Goal: Task Accomplishment & Management: Use online tool/utility

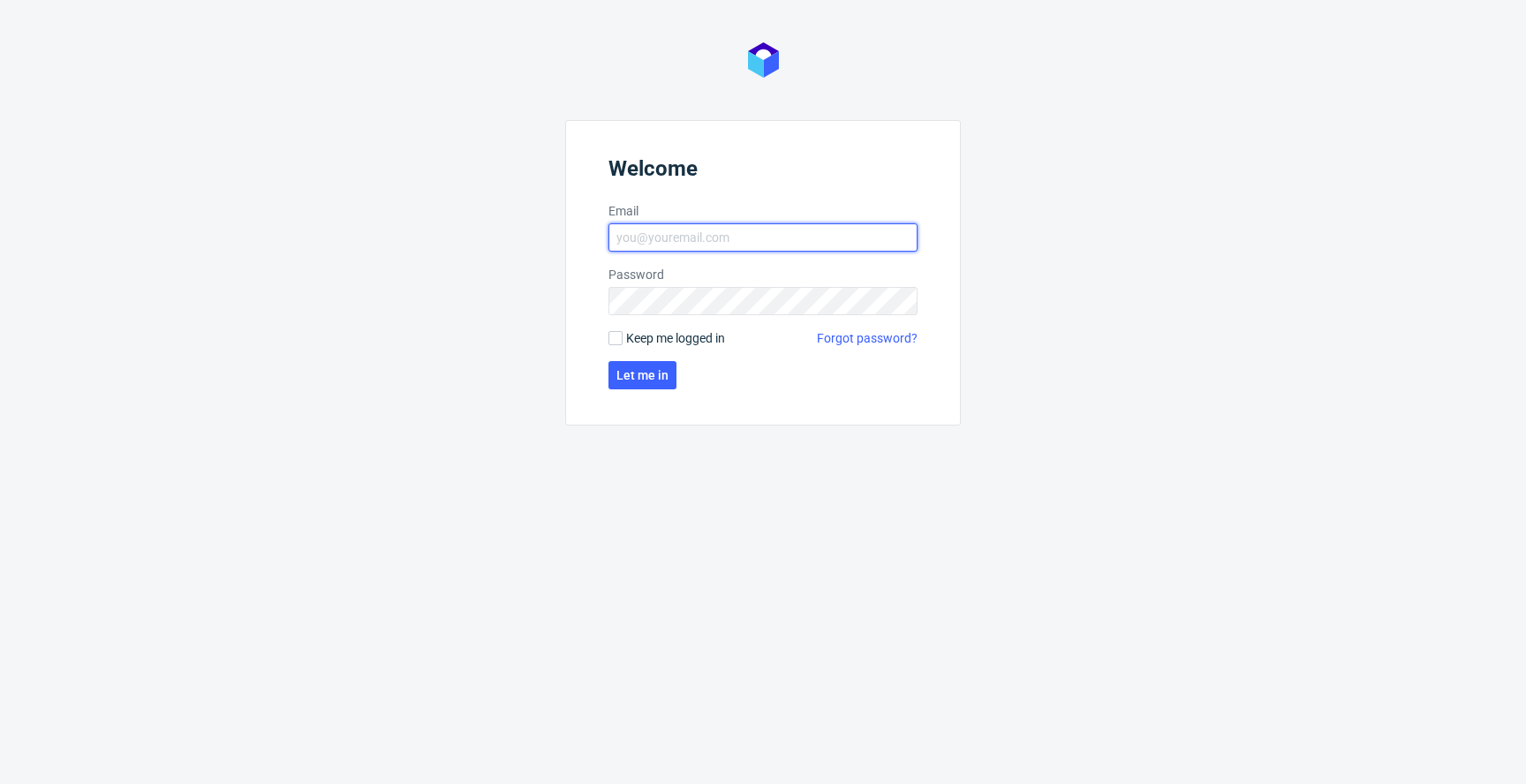
type input "[EMAIL_ADDRESS][PERSON_NAME][DOMAIN_NAME]"
click at [674, 333] on span "Keep me logged in" at bounding box center [675, 338] width 99 height 18
click at [623, 333] on input "Keep me logged in" at bounding box center [616, 338] width 14 height 14
checkbox input "true"
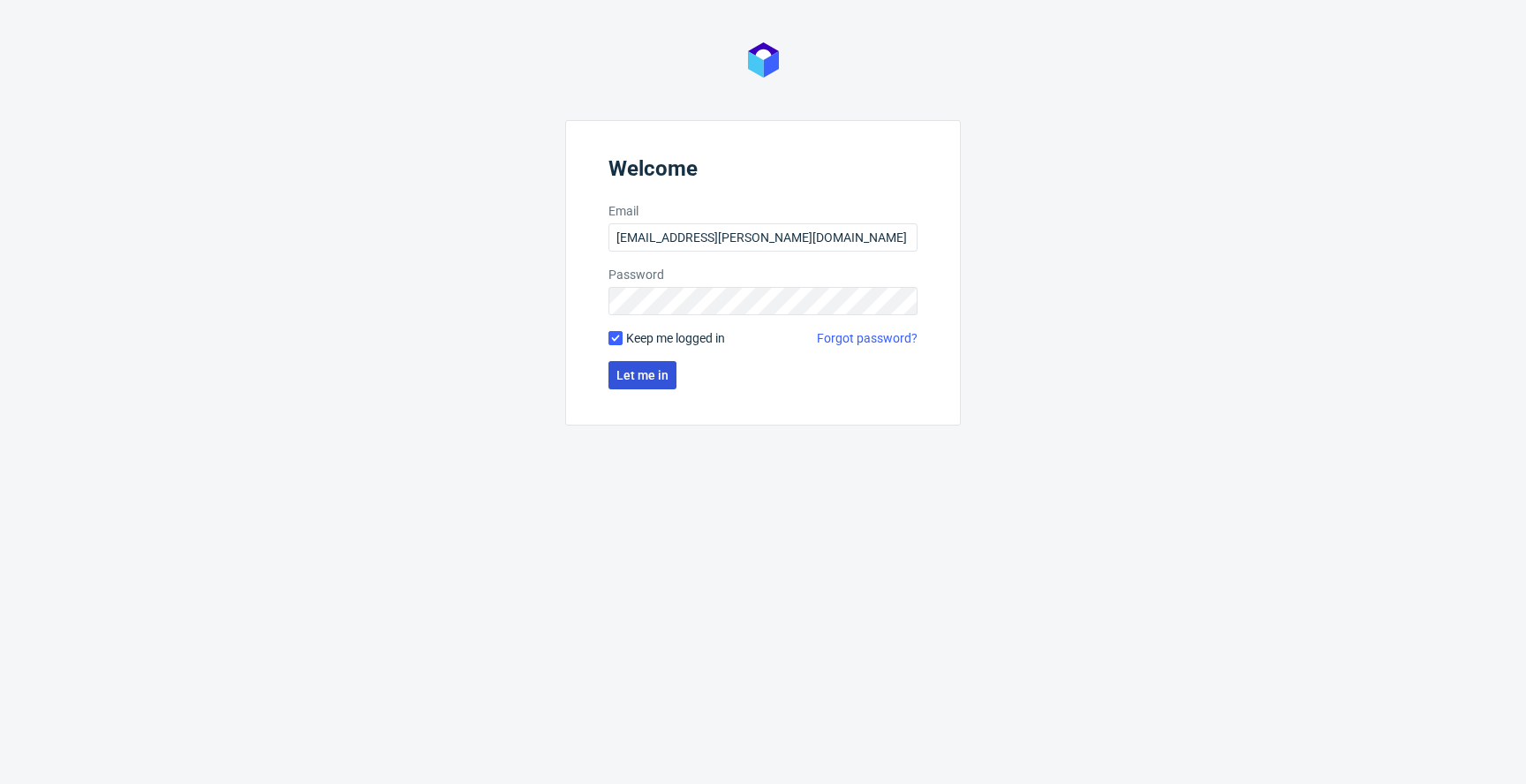
click at [651, 363] on button "Let me in" at bounding box center [642, 375] width 68 height 29
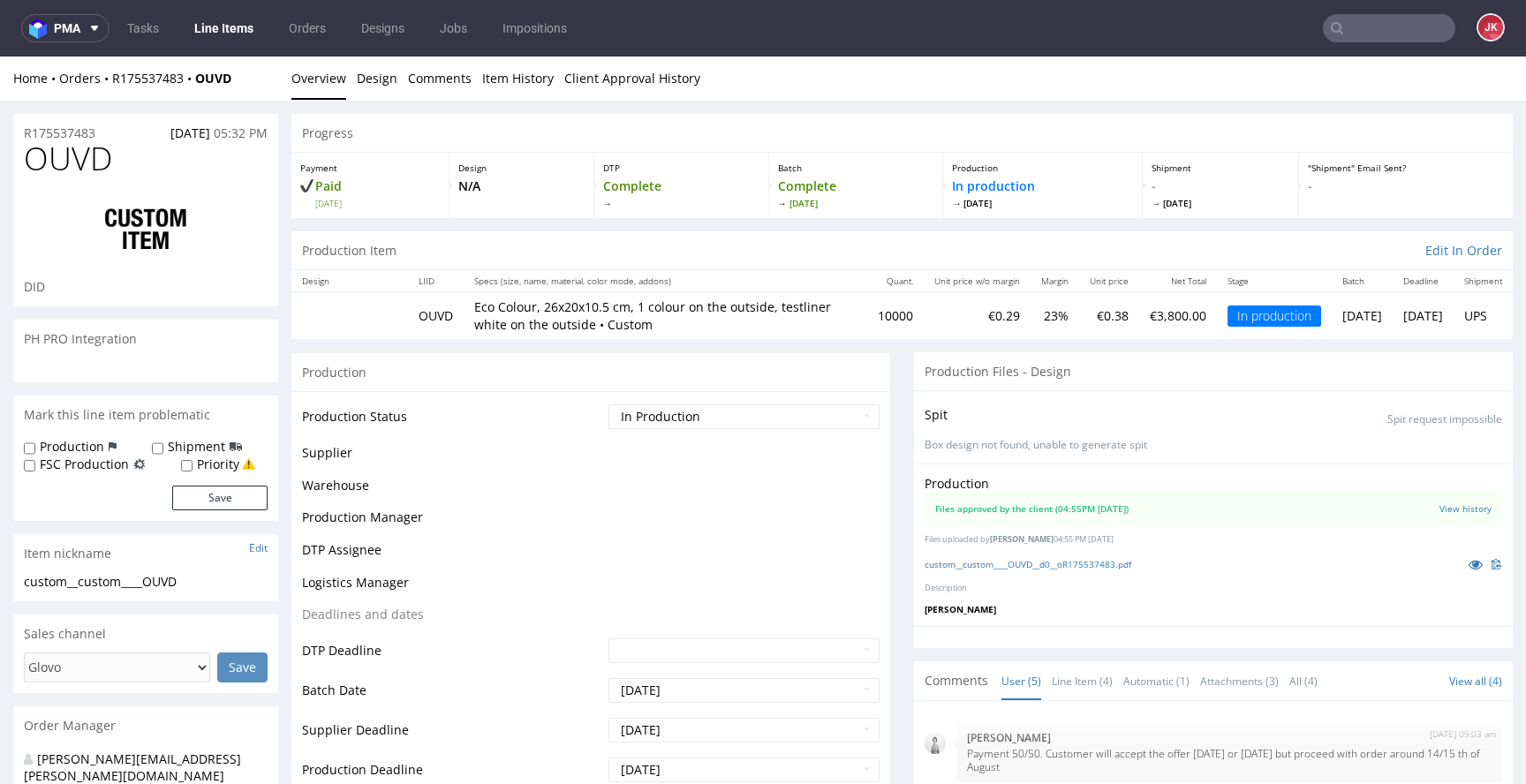
scroll to position [49, 0]
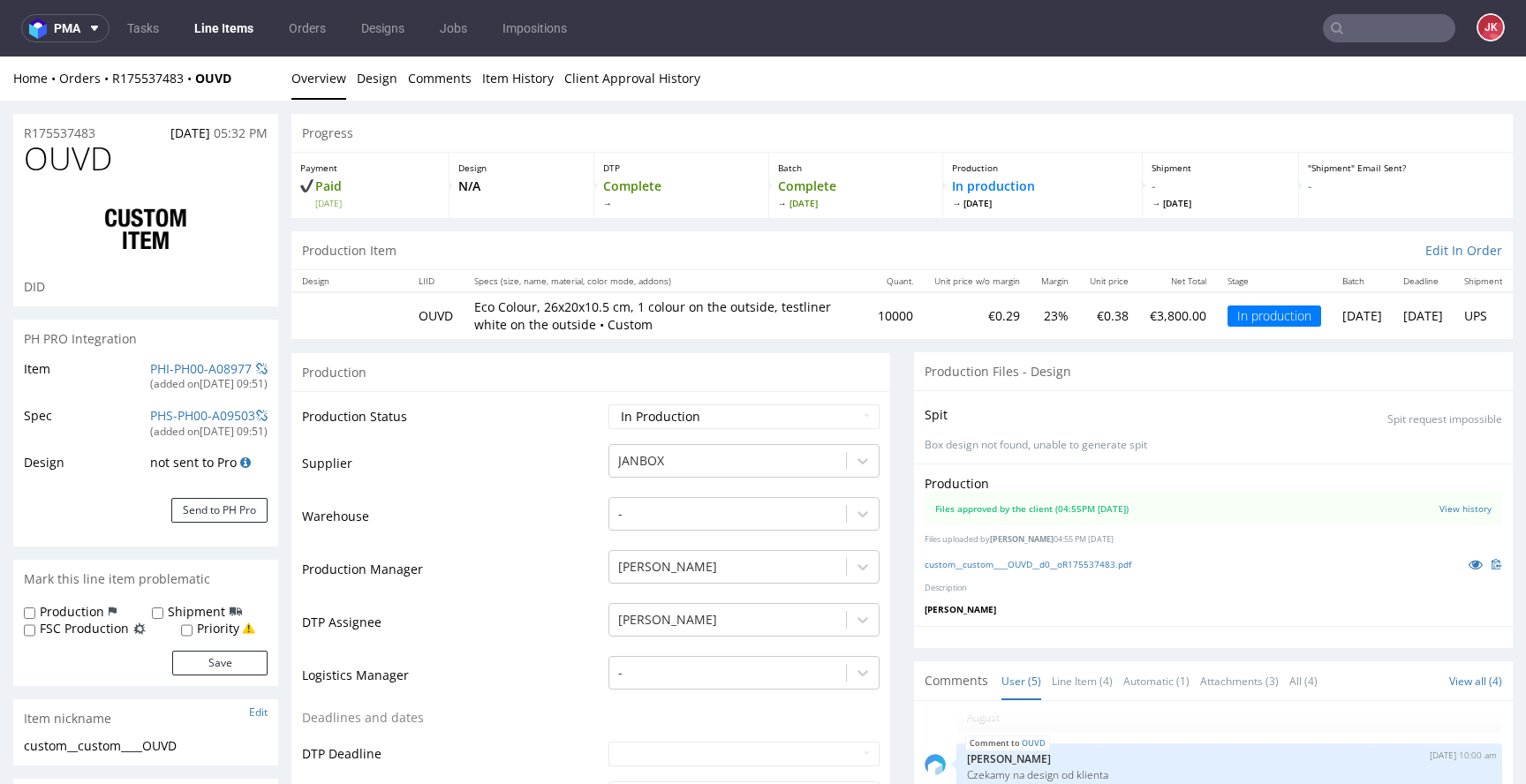
select select "in_progress"
click at [218, 26] on link "Line Items" at bounding box center [224, 28] width 81 height 29
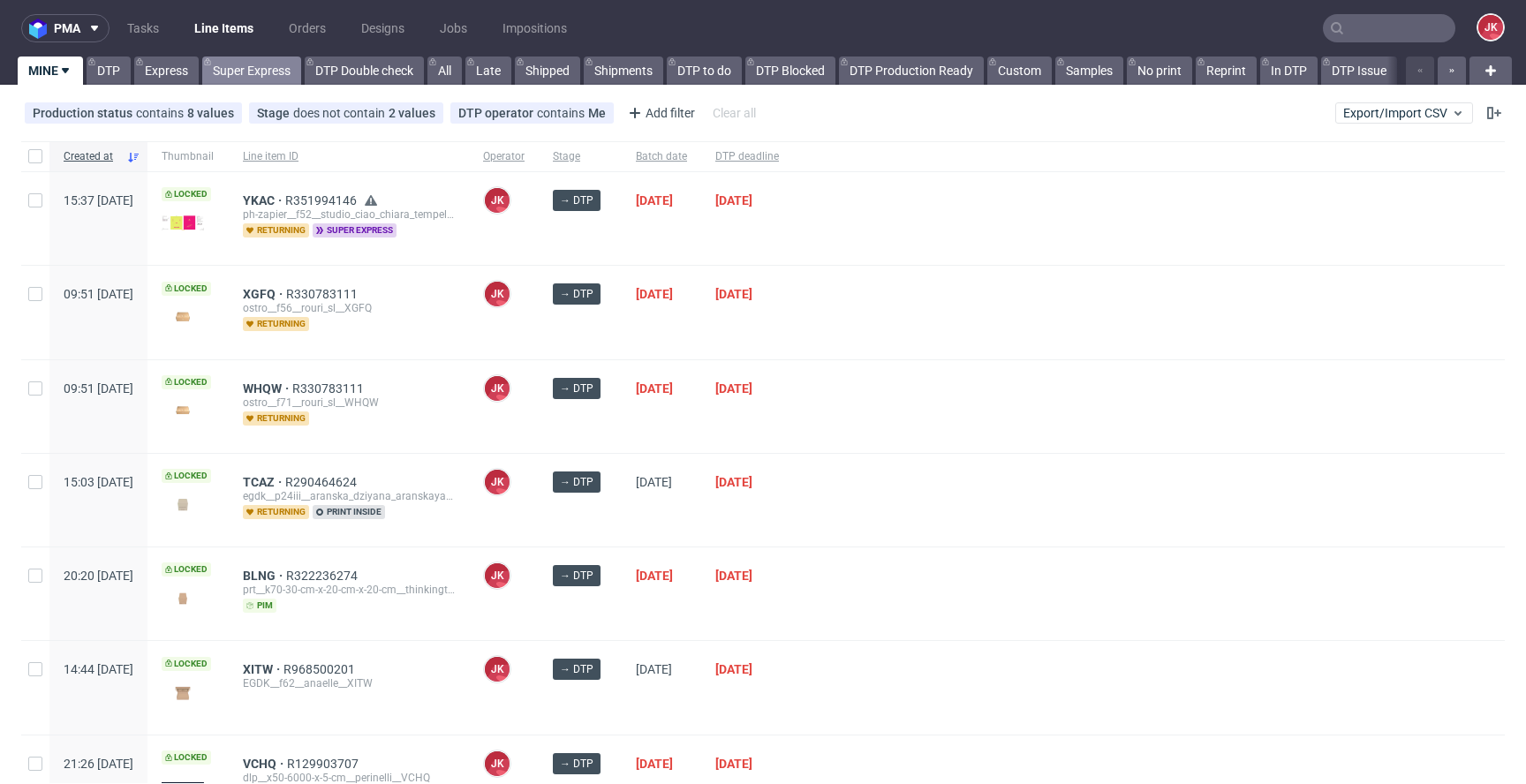
click at [255, 65] on link "Super Express" at bounding box center [252, 70] width 99 height 29
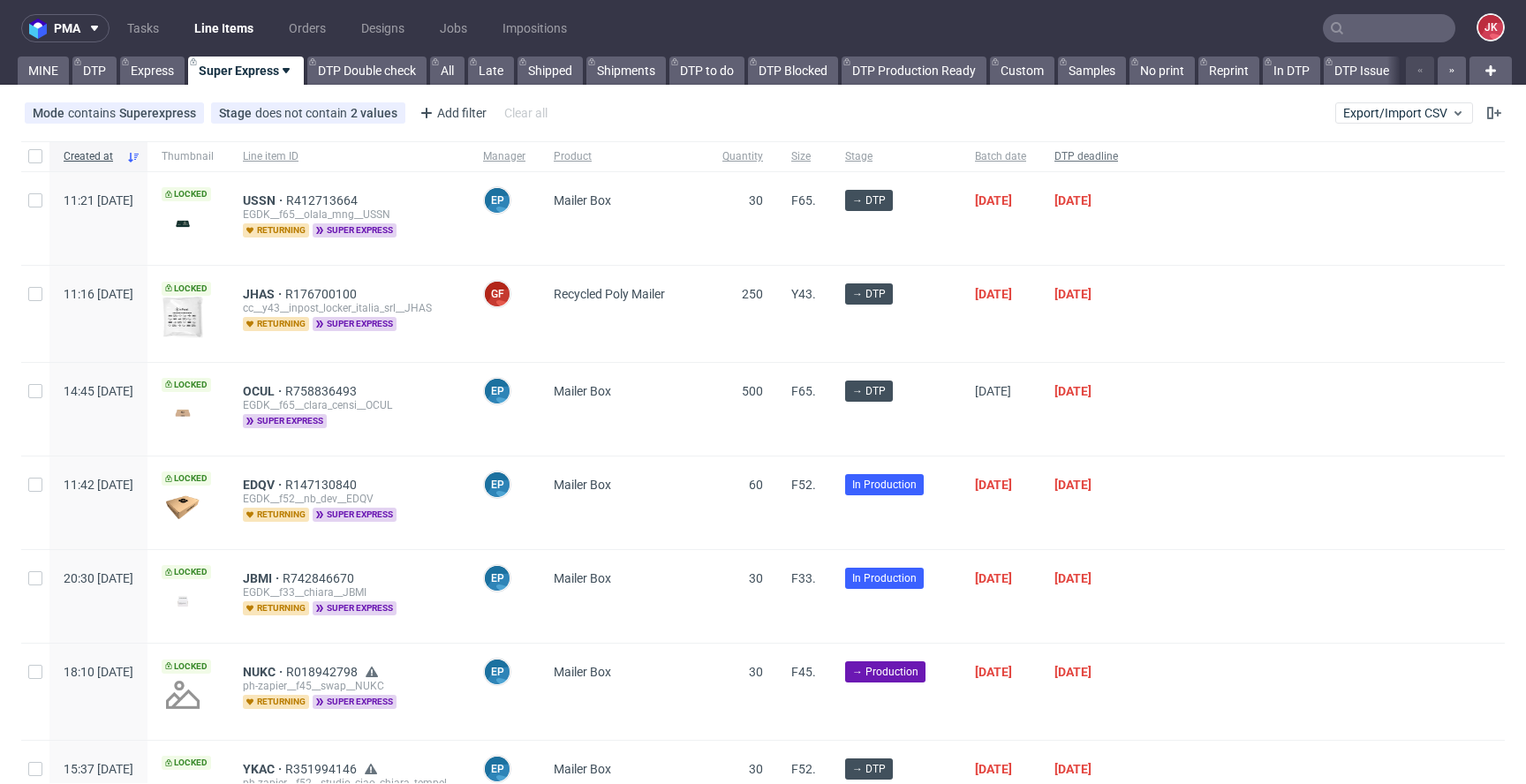
click at [1118, 156] on span "DTP deadline" at bounding box center [1086, 156] width 64 height 15
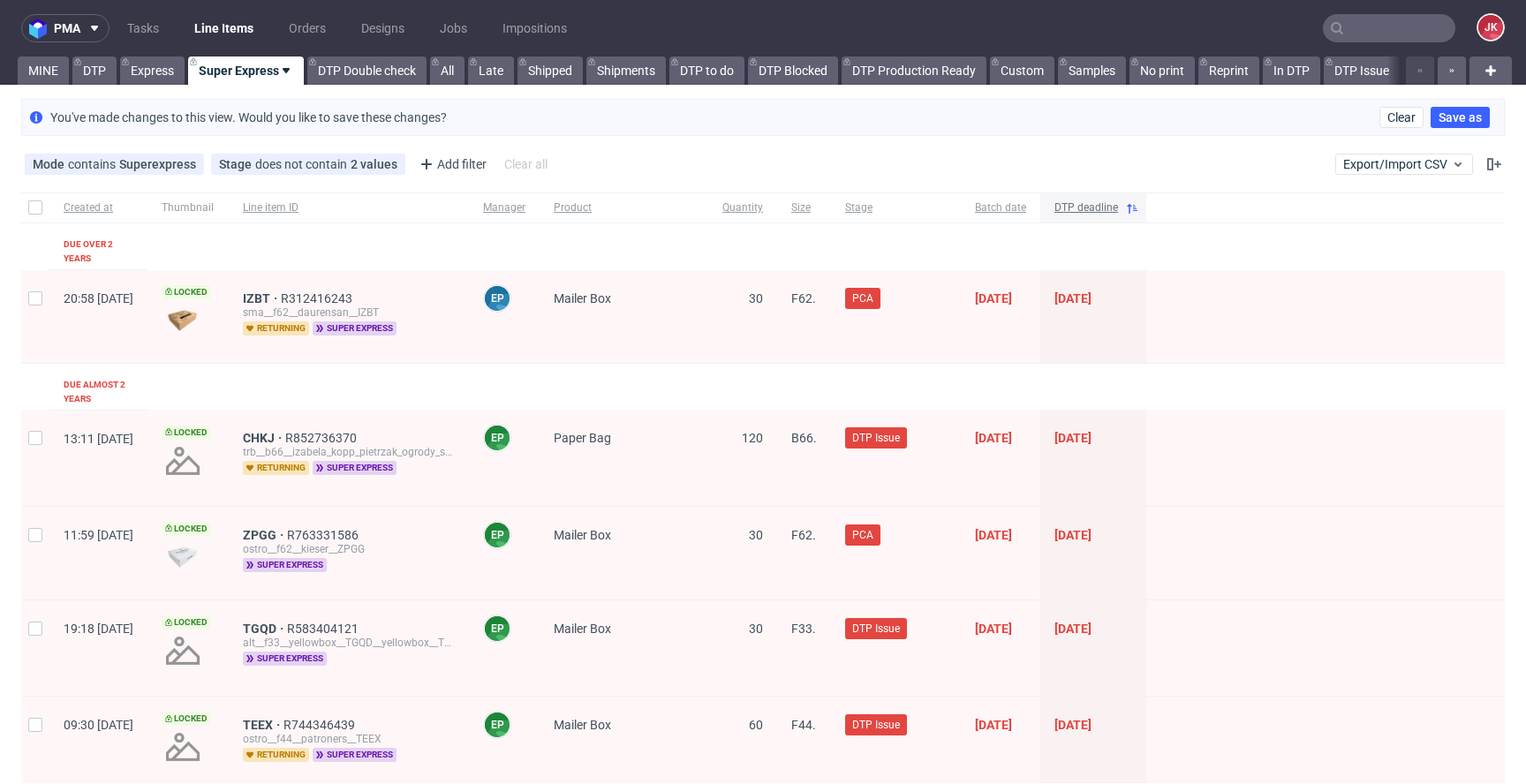
click at [1143, 198] on div "DTP deadline" at bounding box center [1093, 208] width 106 height 30
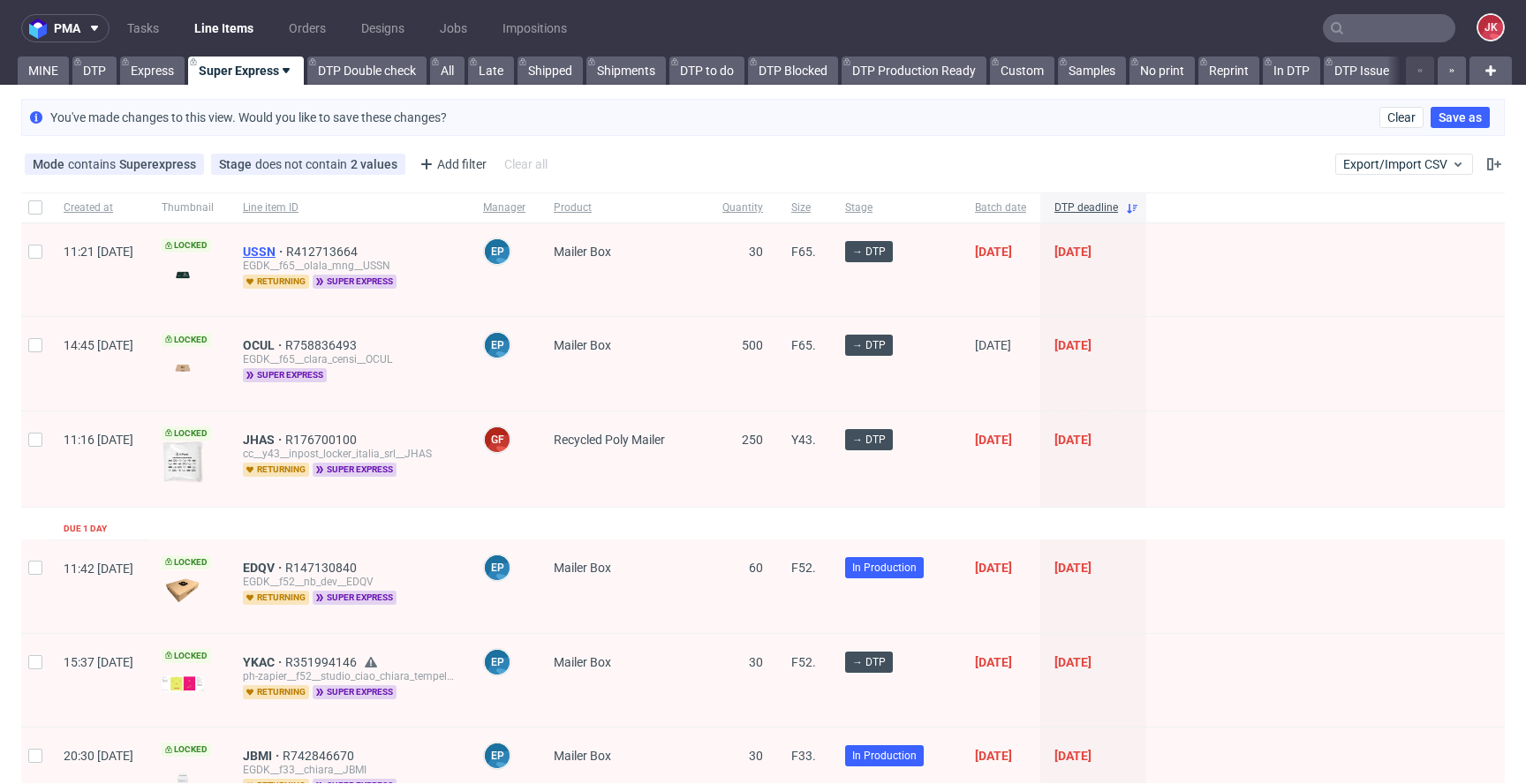
click at [286, 246] on span "USSN" at bounding box center [265, 252] width 43 height 14
click at [285, 342] on span "OCUL" at bounding box center [264, 345] width 42 height 14
click at [285, 442] on span "JHAS" at bounding box center [264, 440] width 42 height 14
click at [168, 63] on link "Express" at bounding box center [153, 70] width 65 height 29
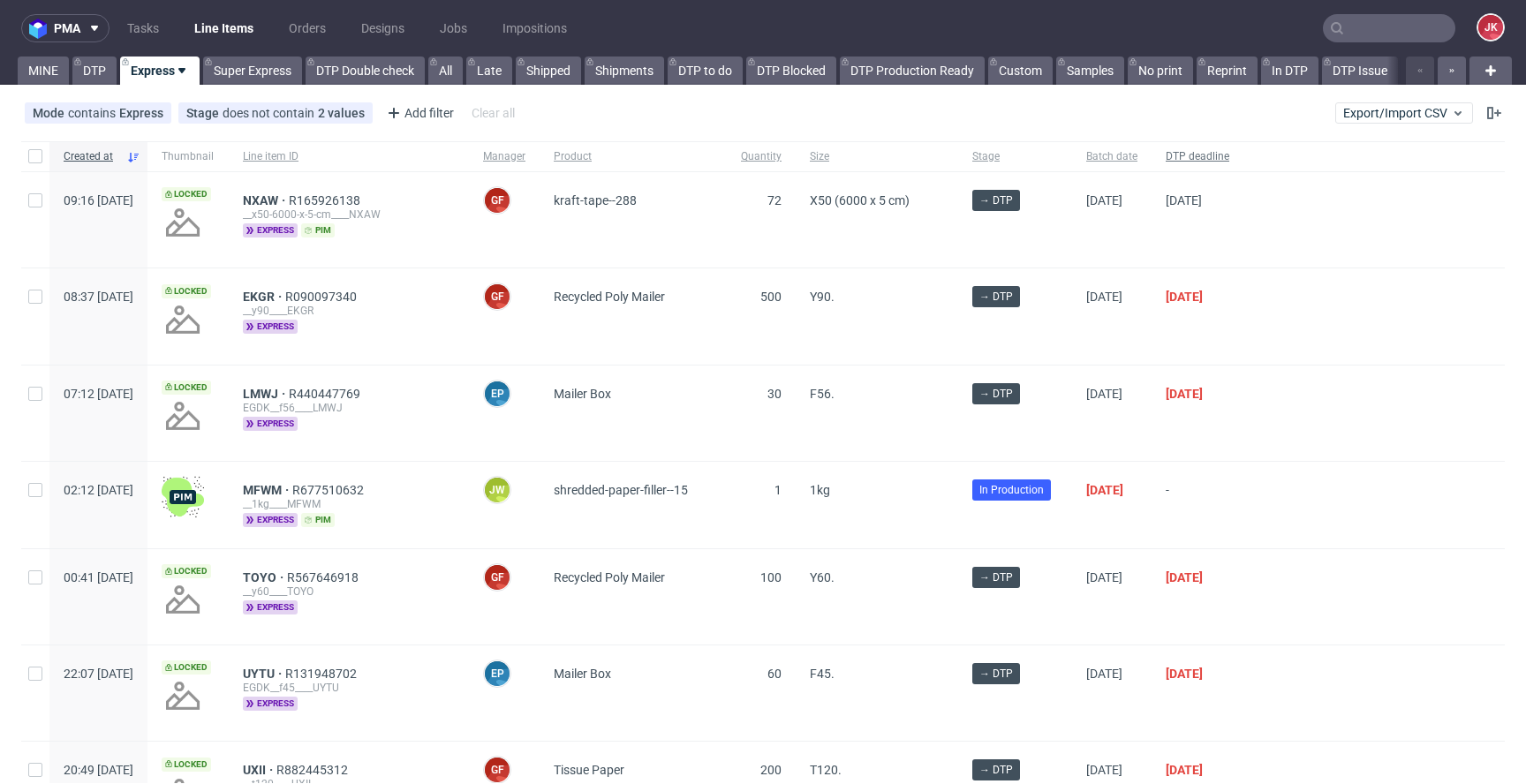
click at [1230, 162] on span "DTP deadline" at bounding box center [1197, 156] width 64 height 15
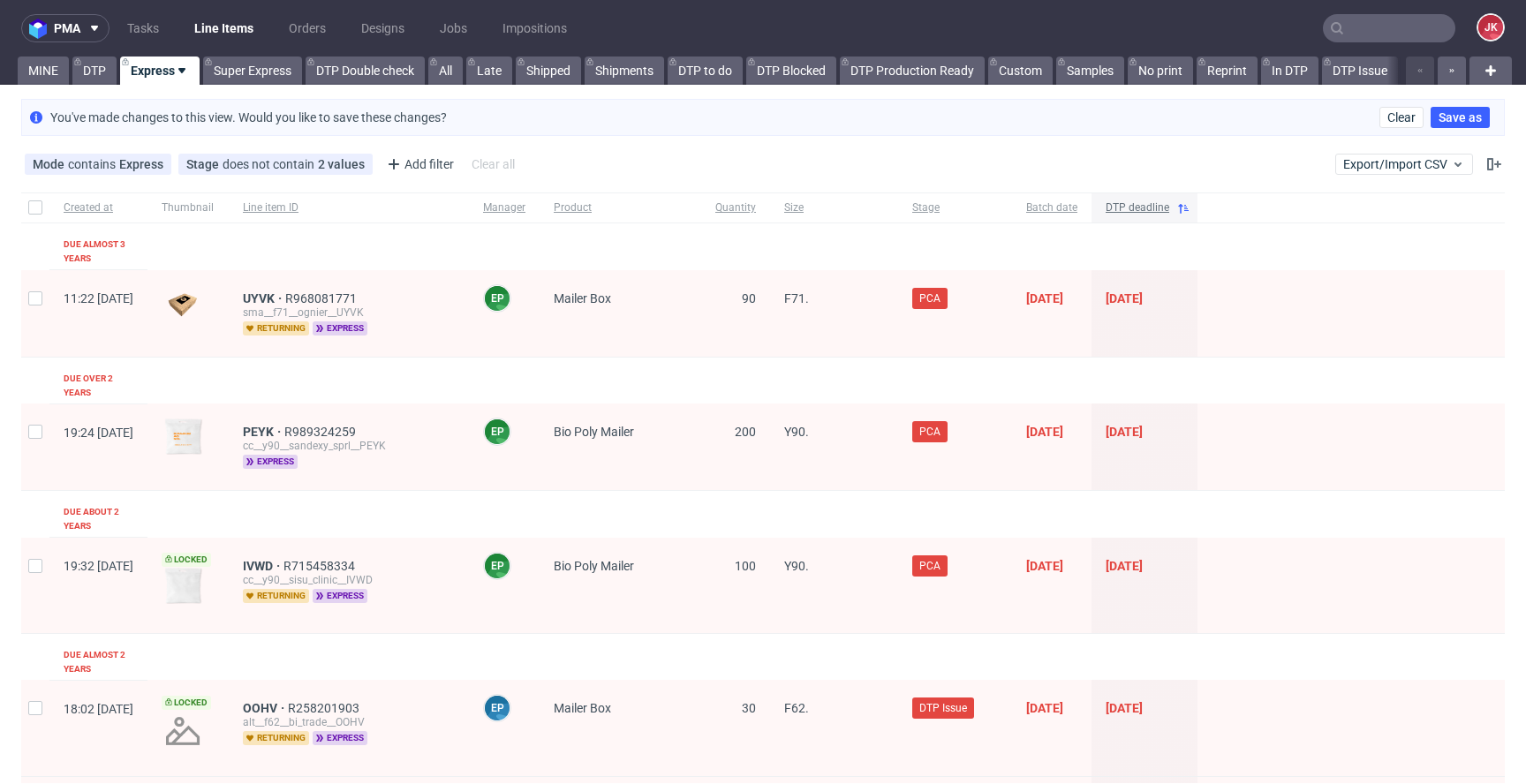
click at [1170, 207] on span "DTP deadline" at bounding box center [1137, 208] width 64 height 15
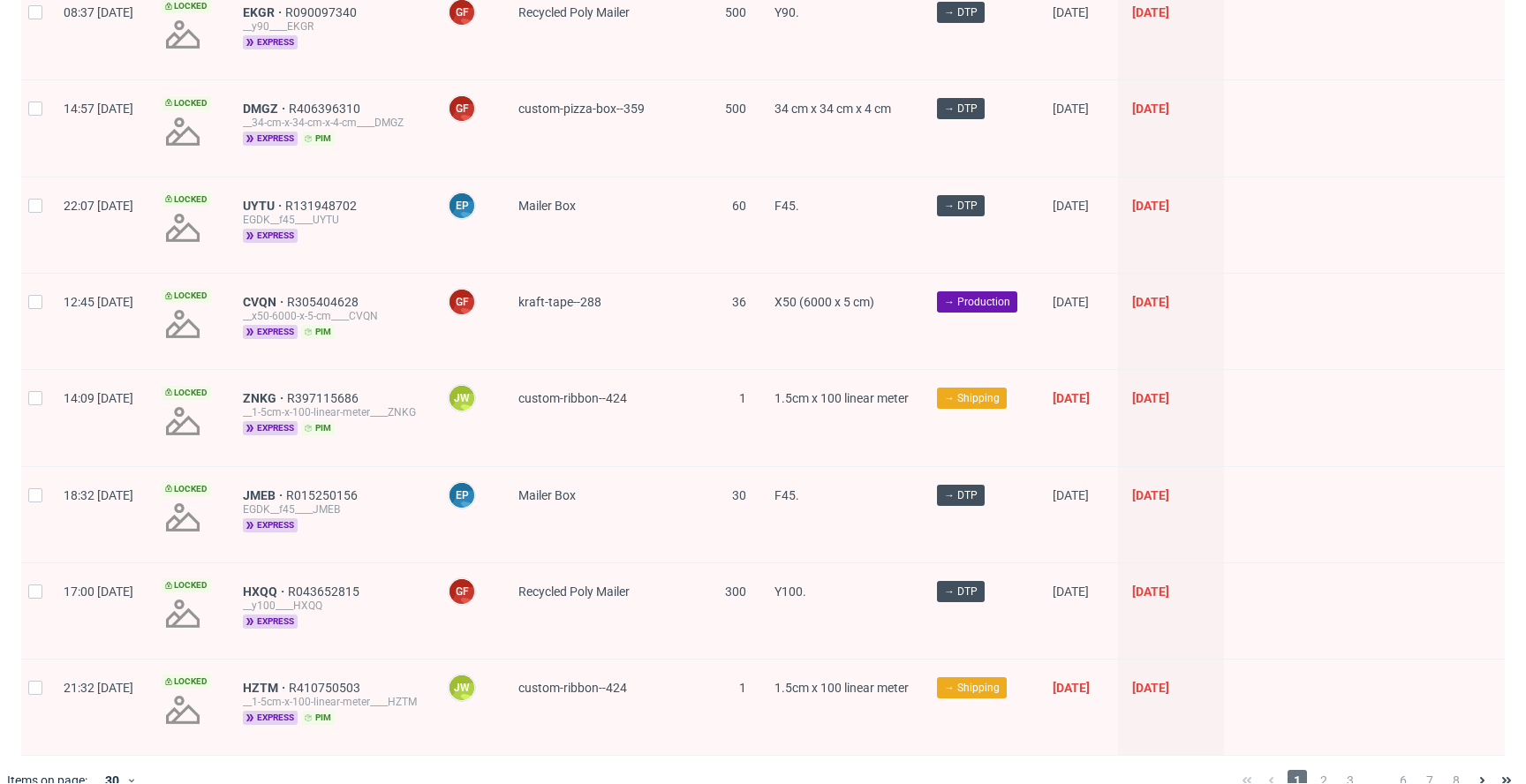
scroll to position [2489, 0]
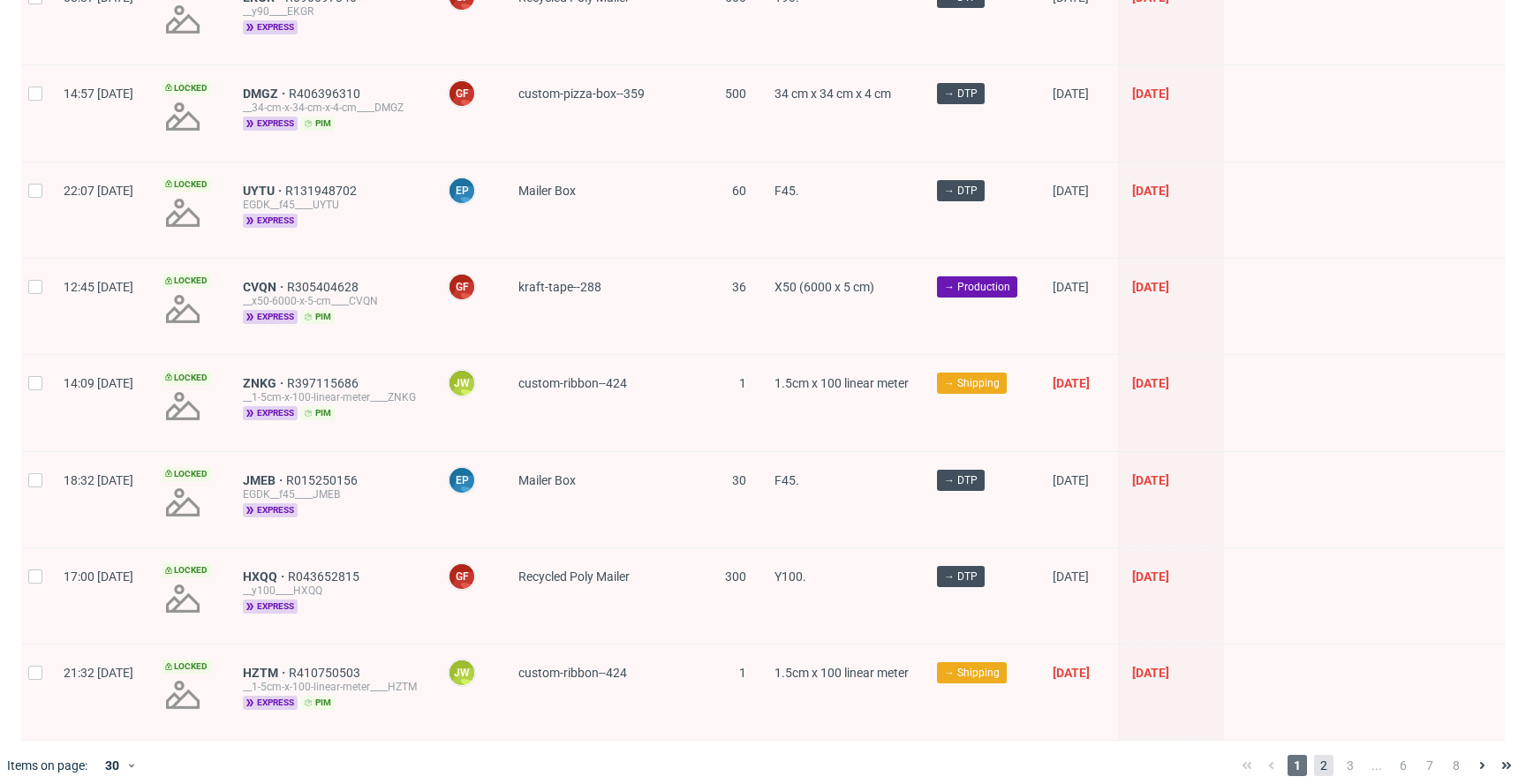
click at [1314, 755] on span "2" at bounding box center [1324, 766] width 20 height 22
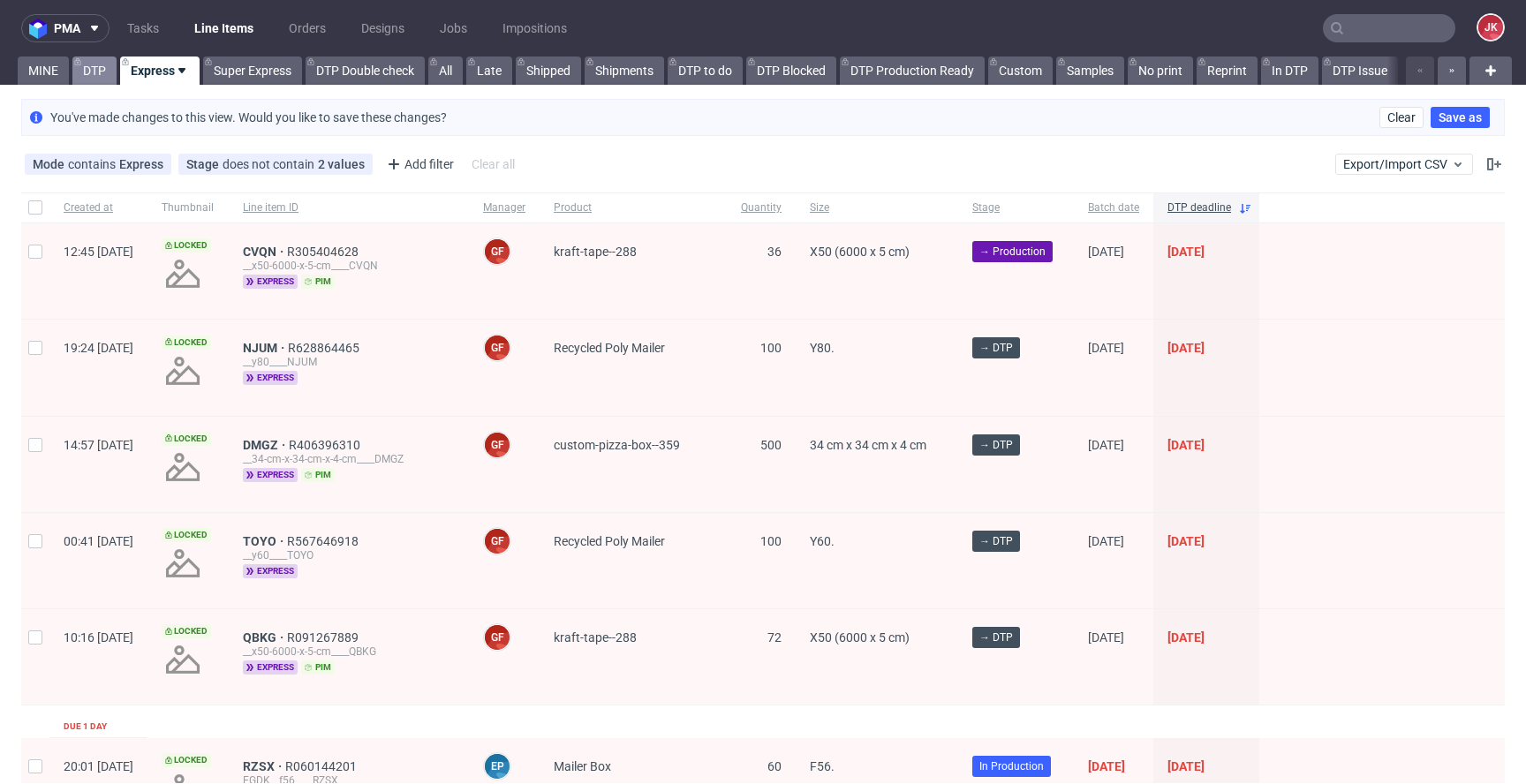
click at [99, 65] on link "DTP" at bounding box center [94, 70] width 44 height 29
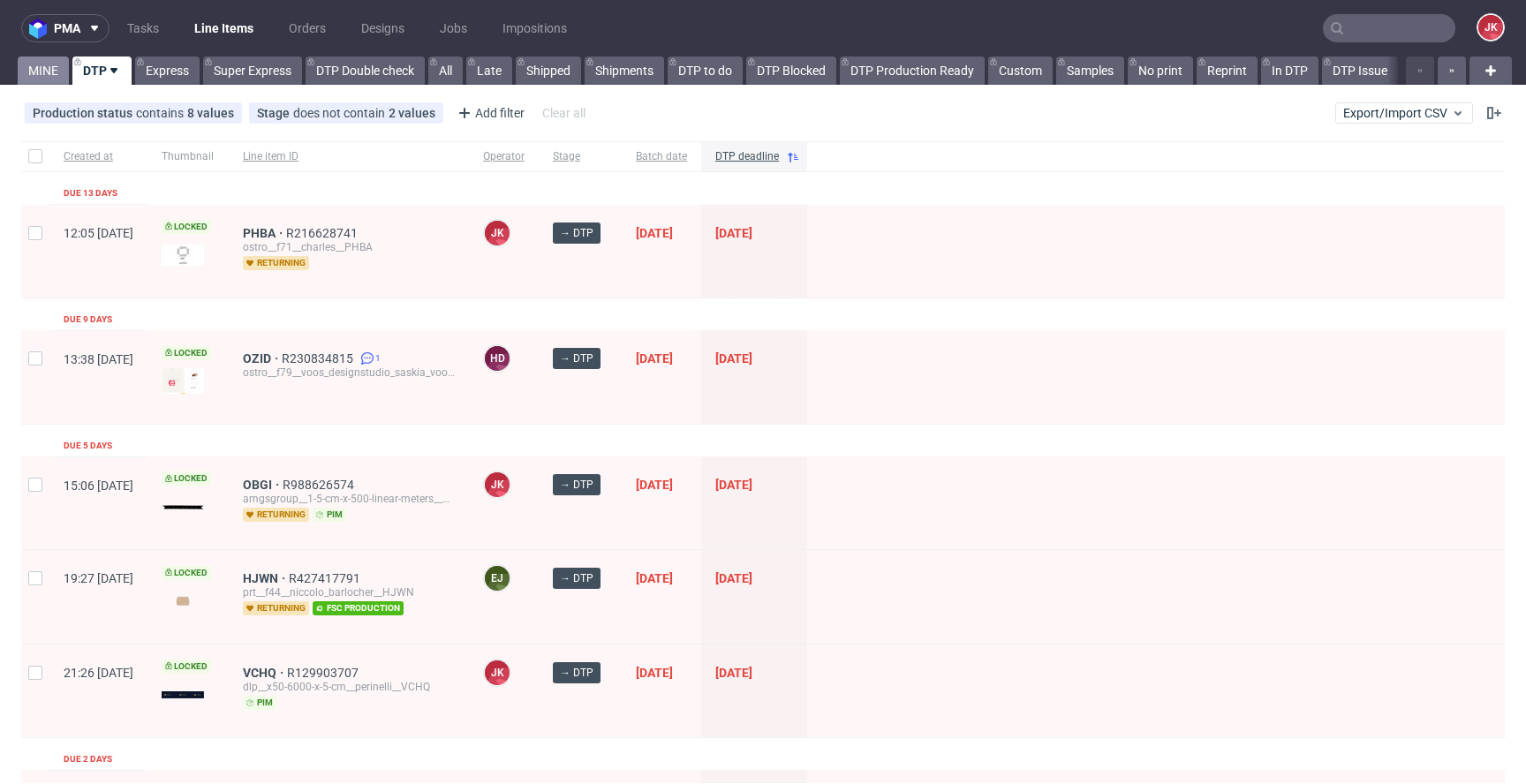
click at [46, 73] on link "MINE" at bounding box center [43, 70] width 51 height 29
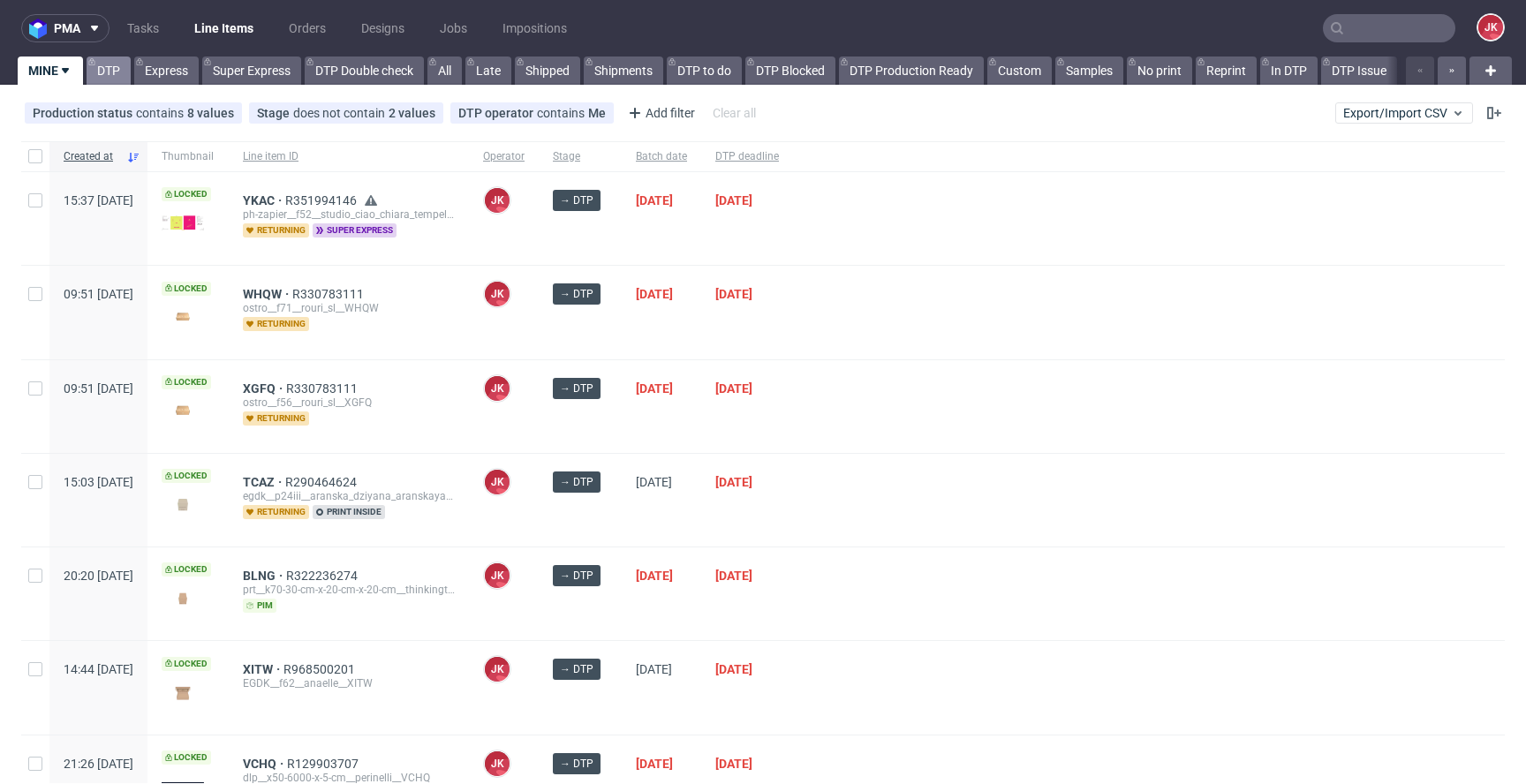
click at [107, 67] on link "DTP" at bounding box center [108, 70] width 44 height 29
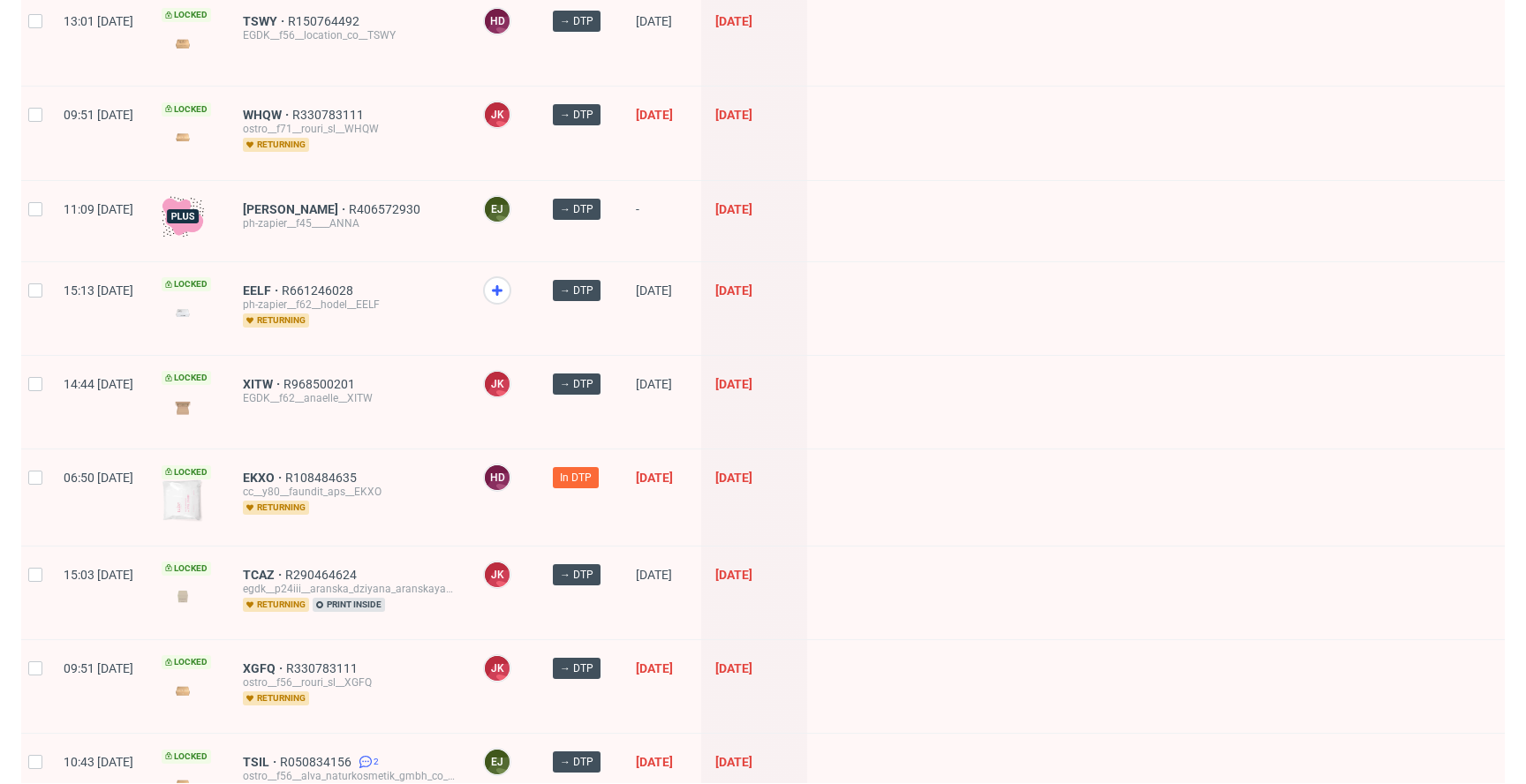
scroll to position [1190, 0]
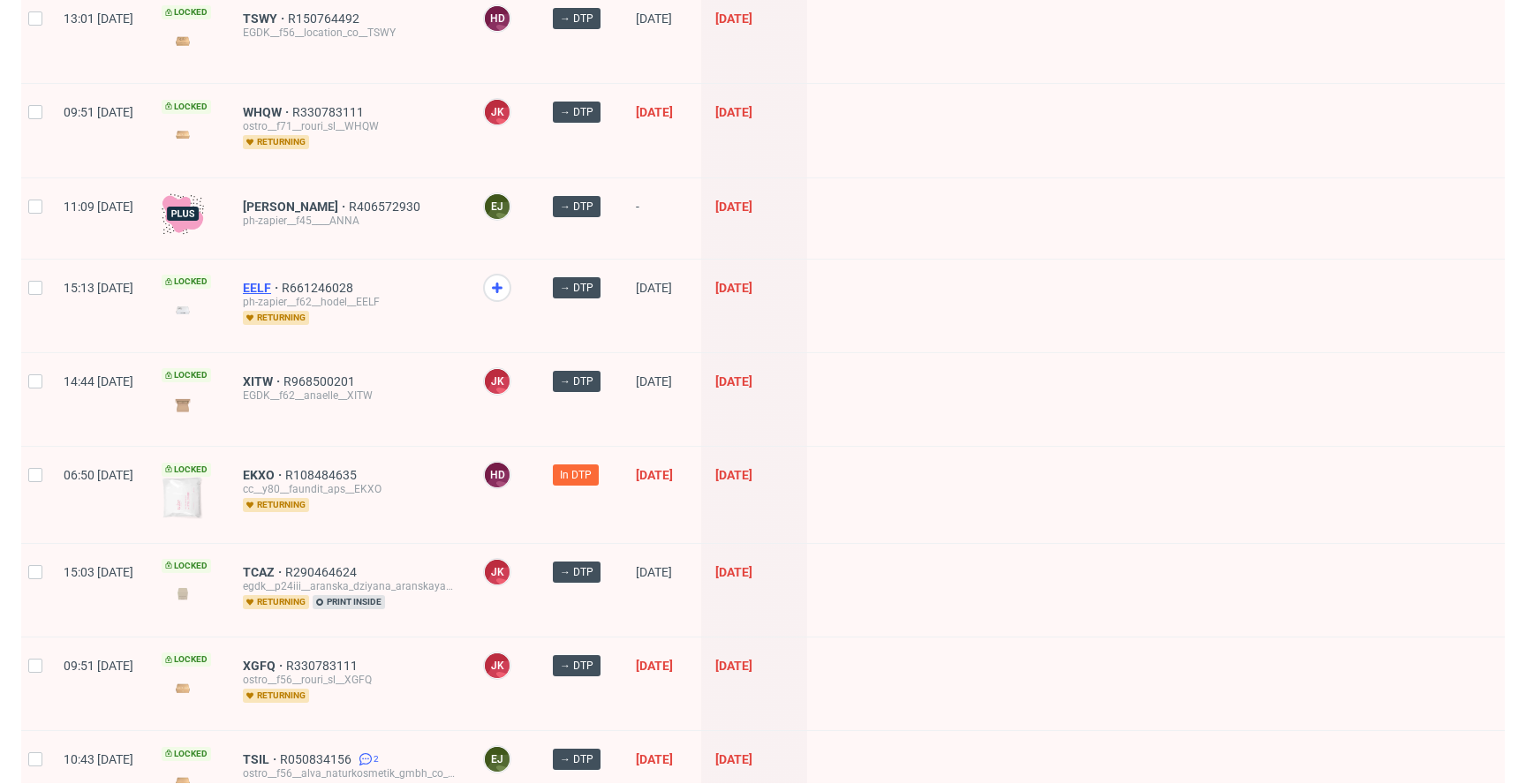
click at [281, 283] on span "EELF" at bounding box center [262, 287] width 38 height 14
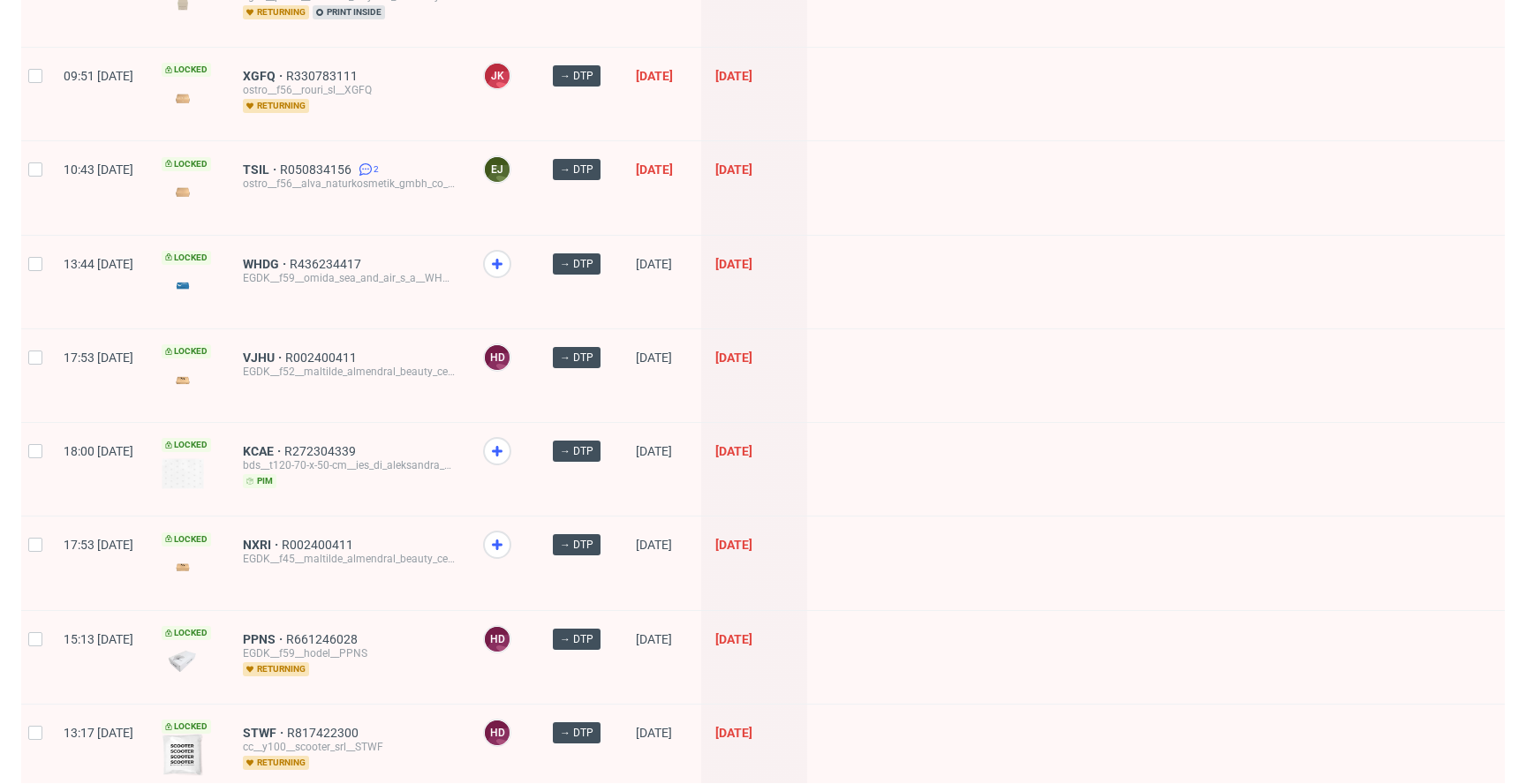
scroll to position [1791, 0]
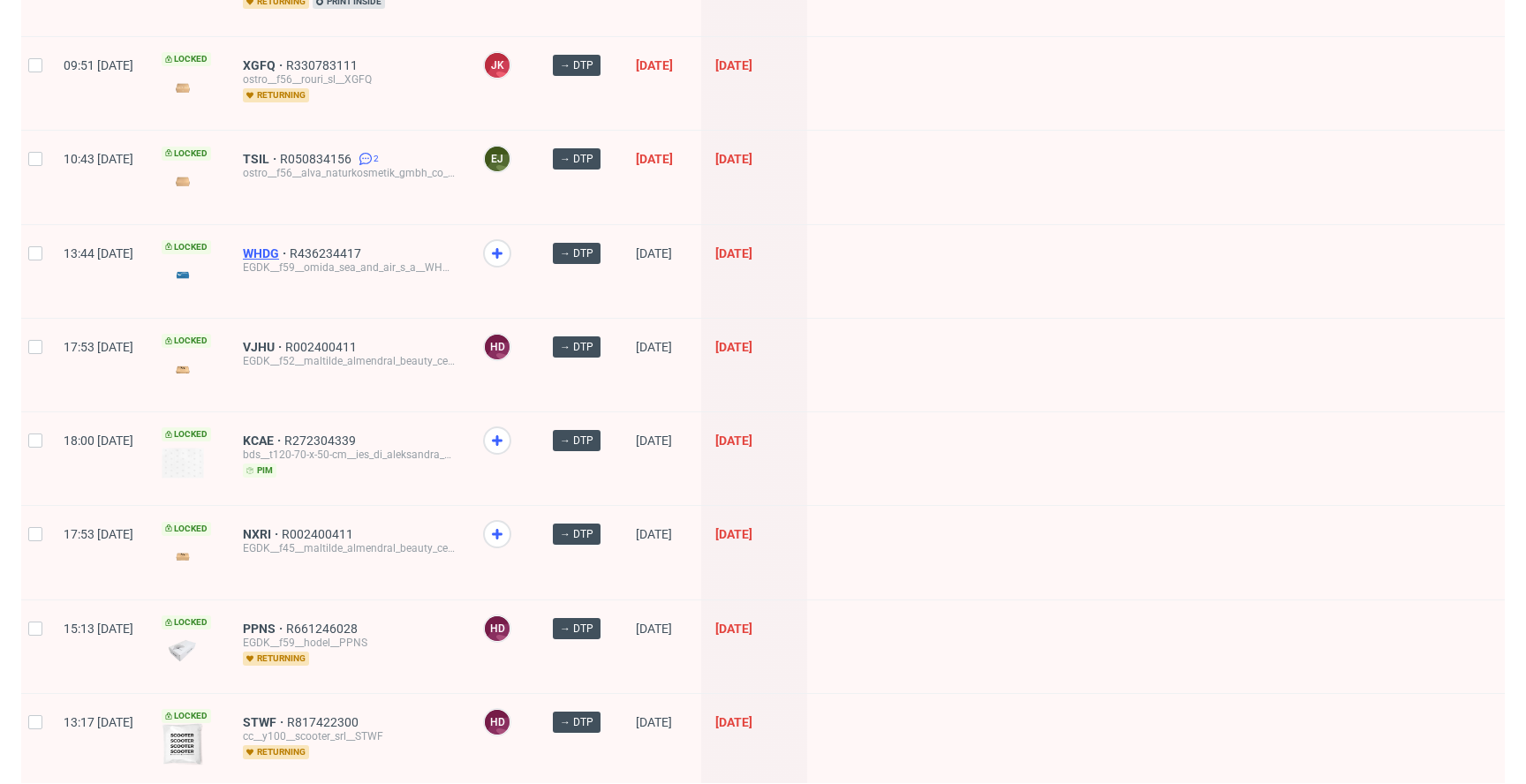
click at [289, 252] on span "WHDG" at bounding box center [267, 253] width 47 height 14
click at [284, 436] on span "KCAE" at bounding box center [264, 441] width 41 height 14
click at [281, 528] on span "NXRI" at bounding box center [262, 534] width 38 height 14
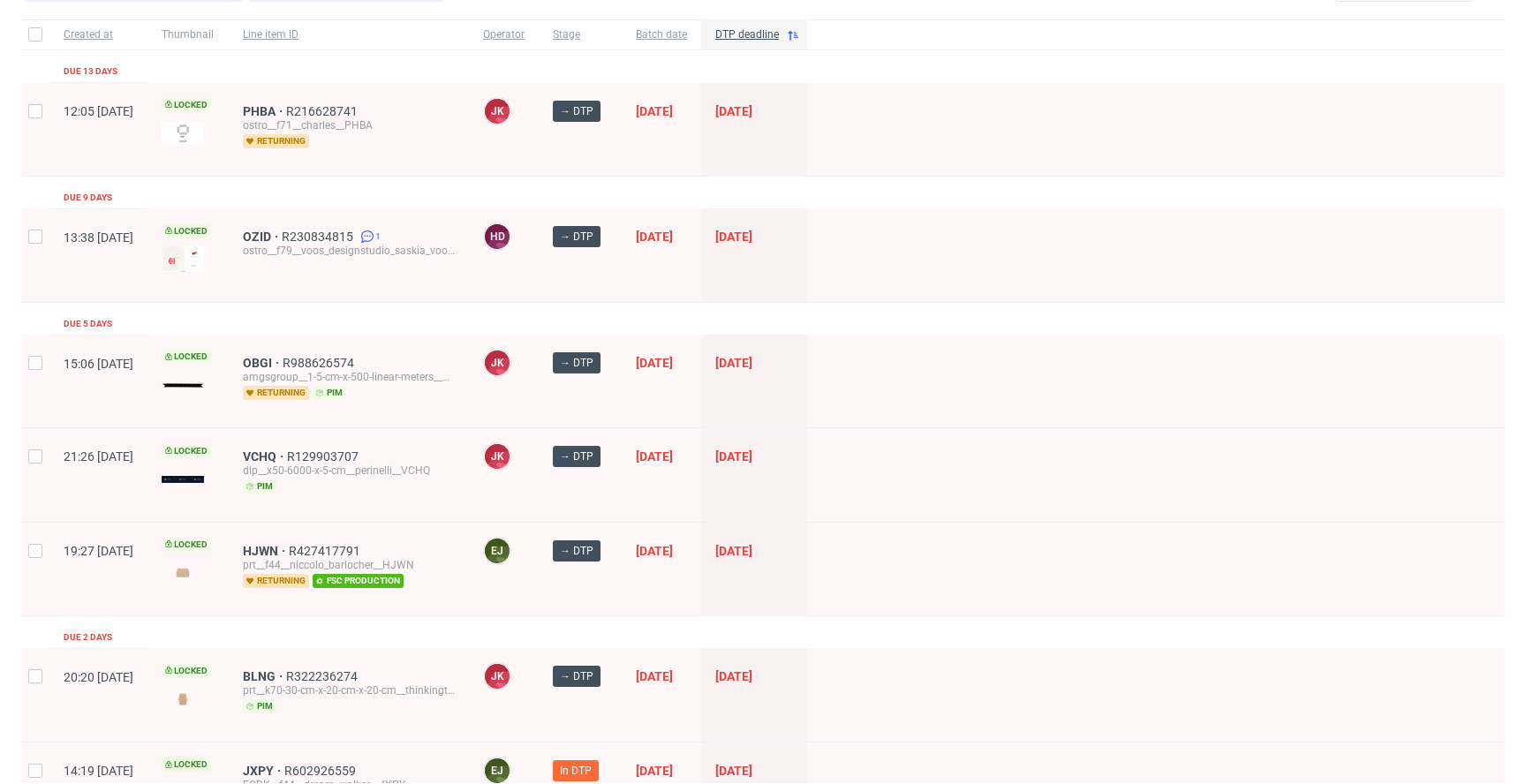
scroll to position [0, 0]
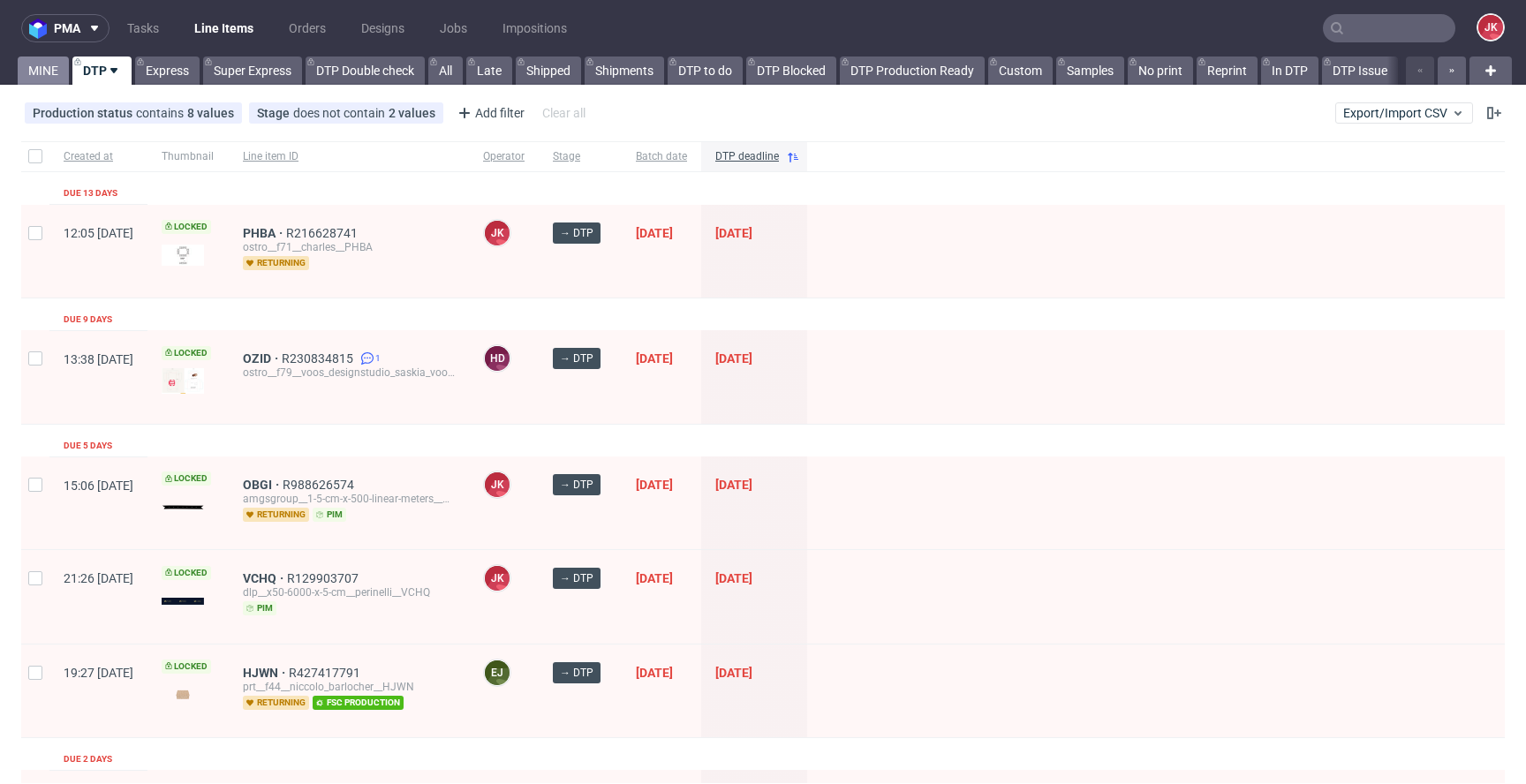
click at [43, 65] on link "MINE" at bounding box center [43, 70] width 51 height 29
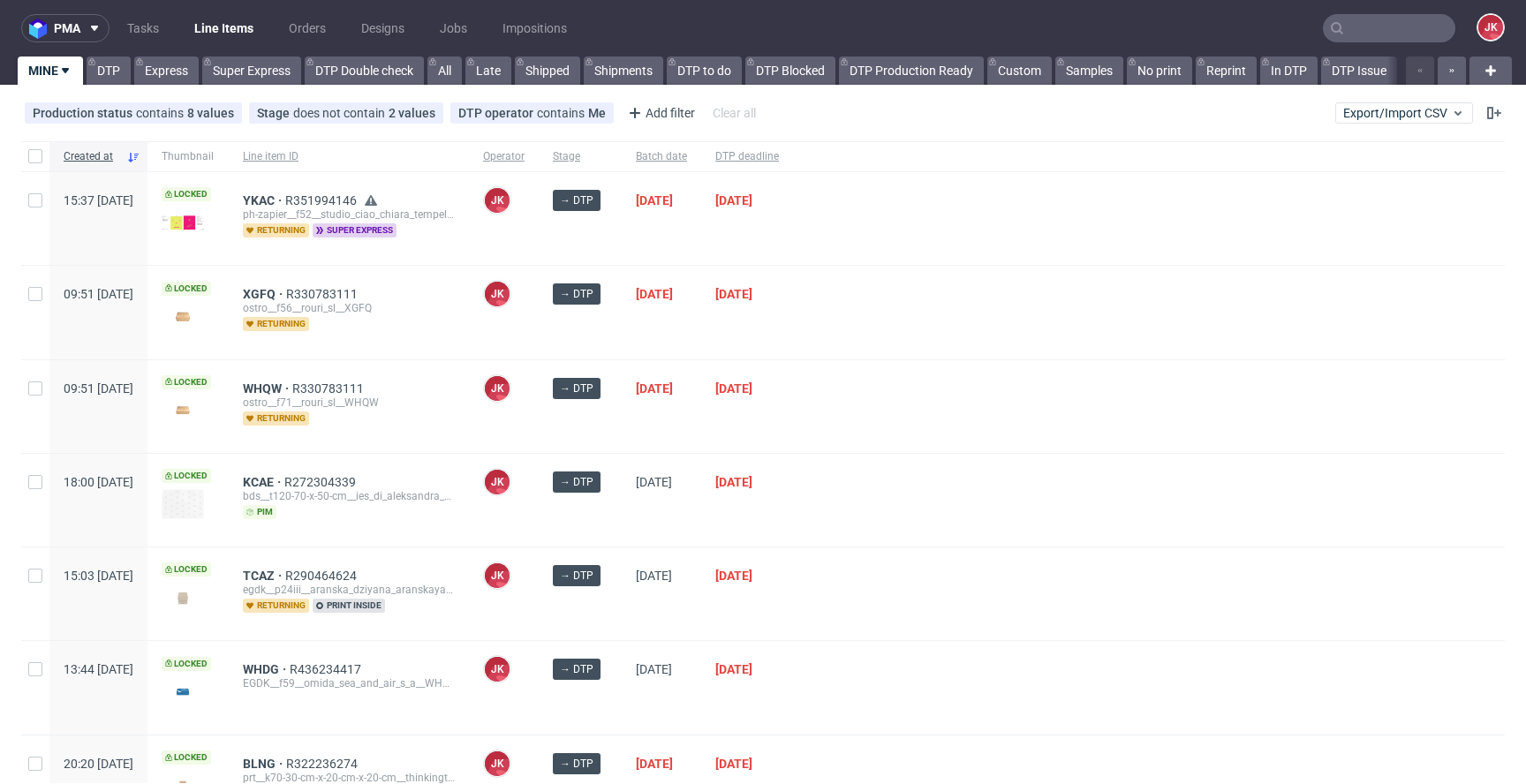
click at [907, 461] on div at bounding box center [1149, 500] width 712 height 92
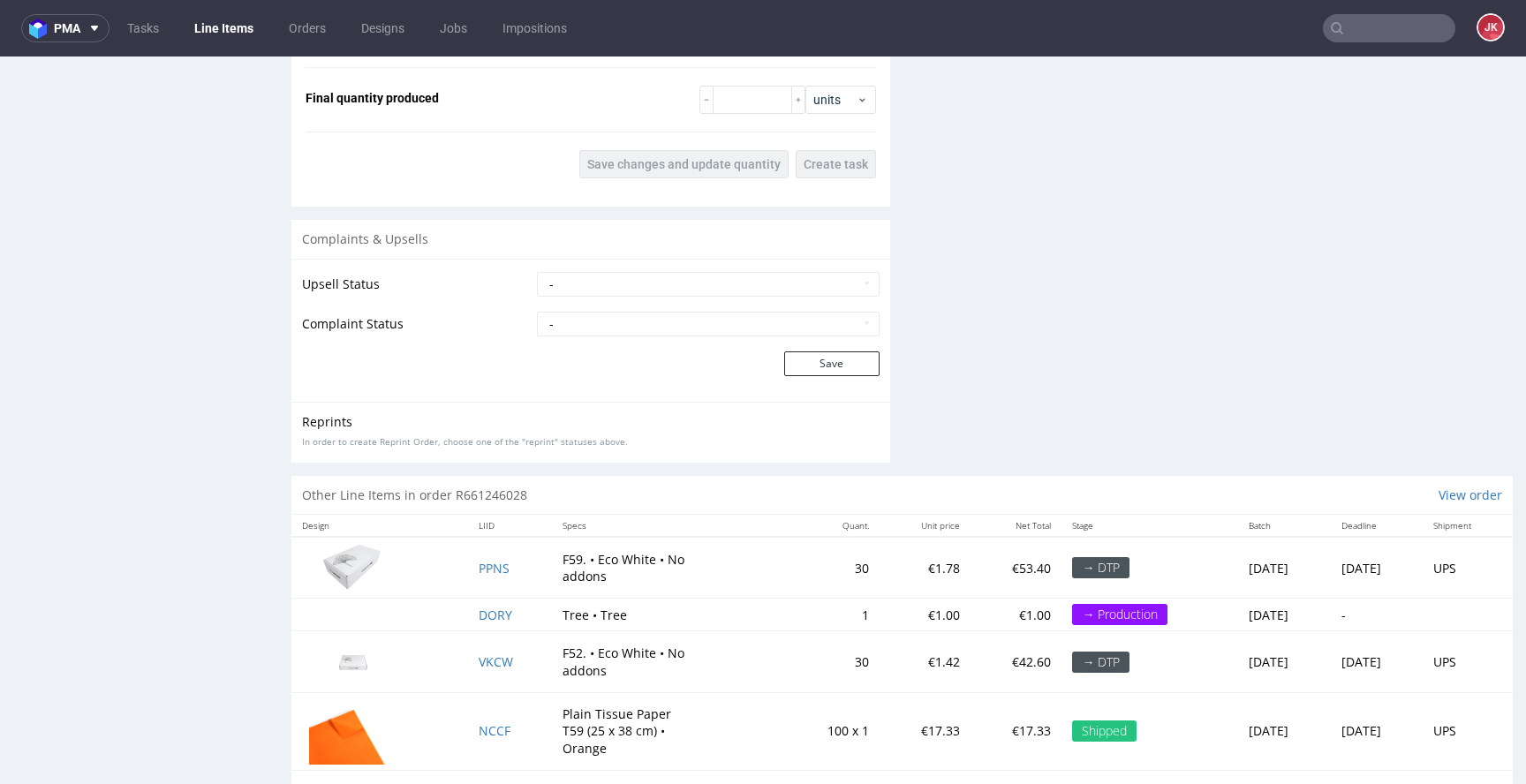
scroll to position [2208, 0]
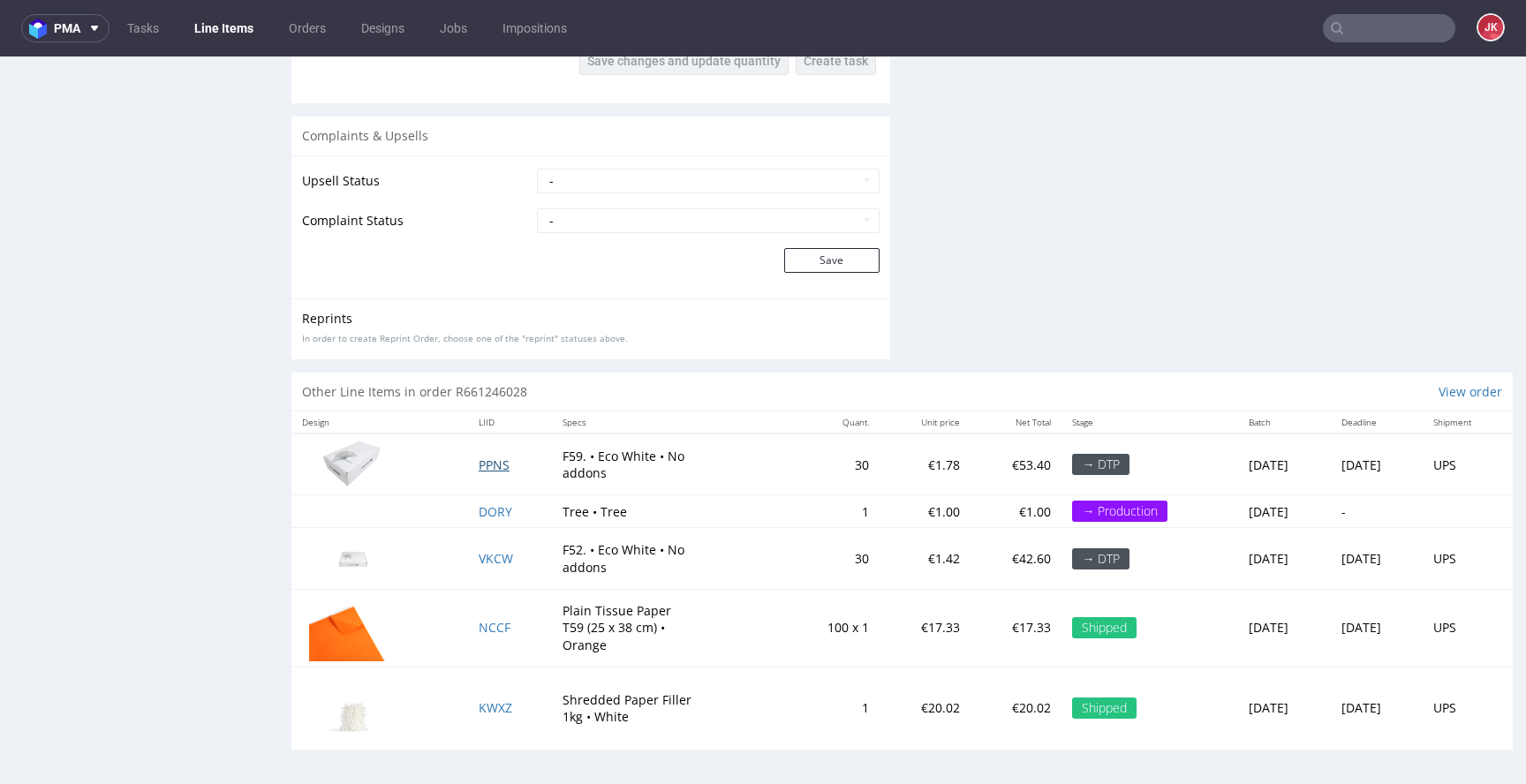
click at [488, 463] on span "PPNS" at bounding box center [494, 464] width 31 height 17
click at [479, 558] on span "VKCW" at bounding box center [496, 558] width 34 height 17
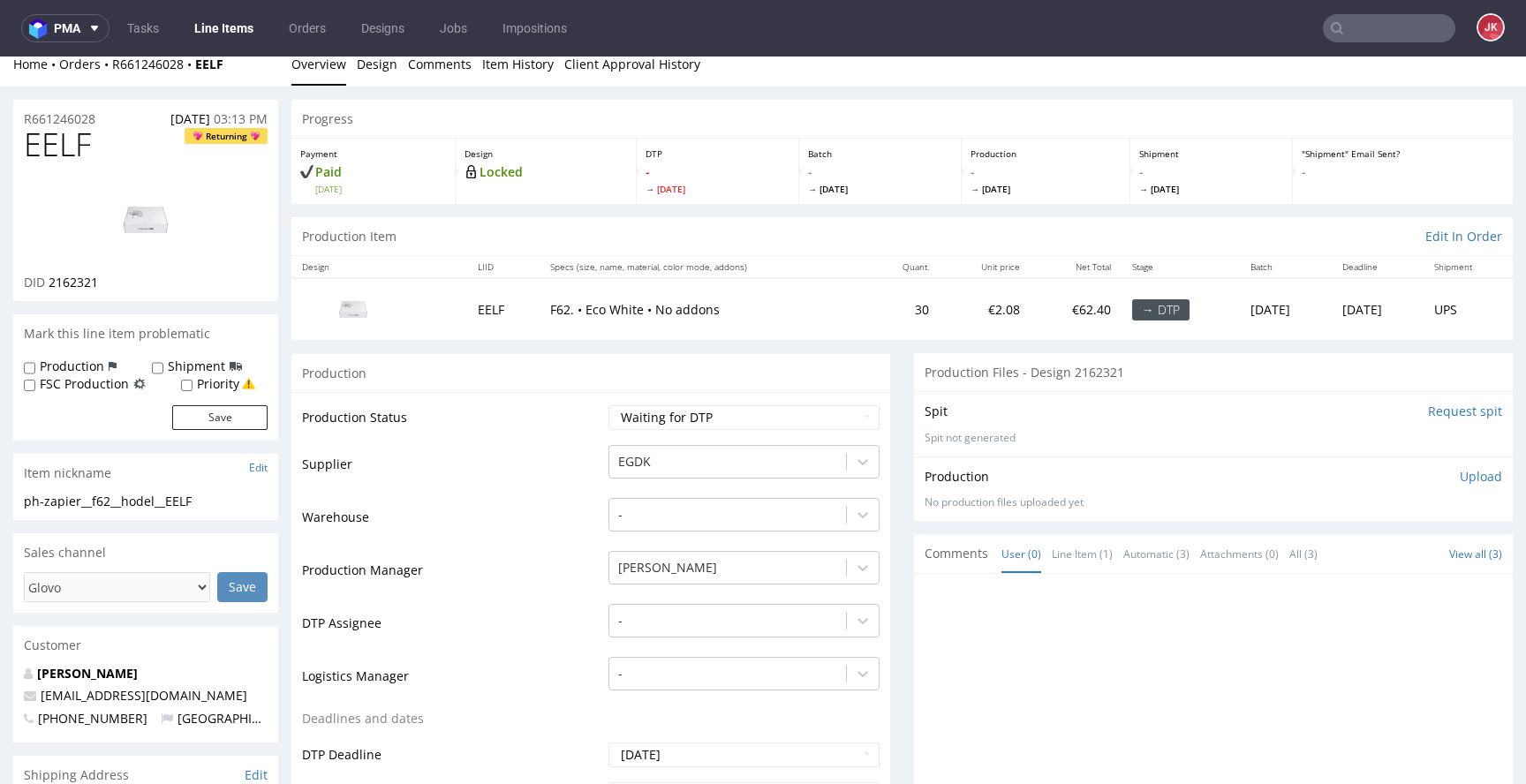
scroll to position [0, 0]
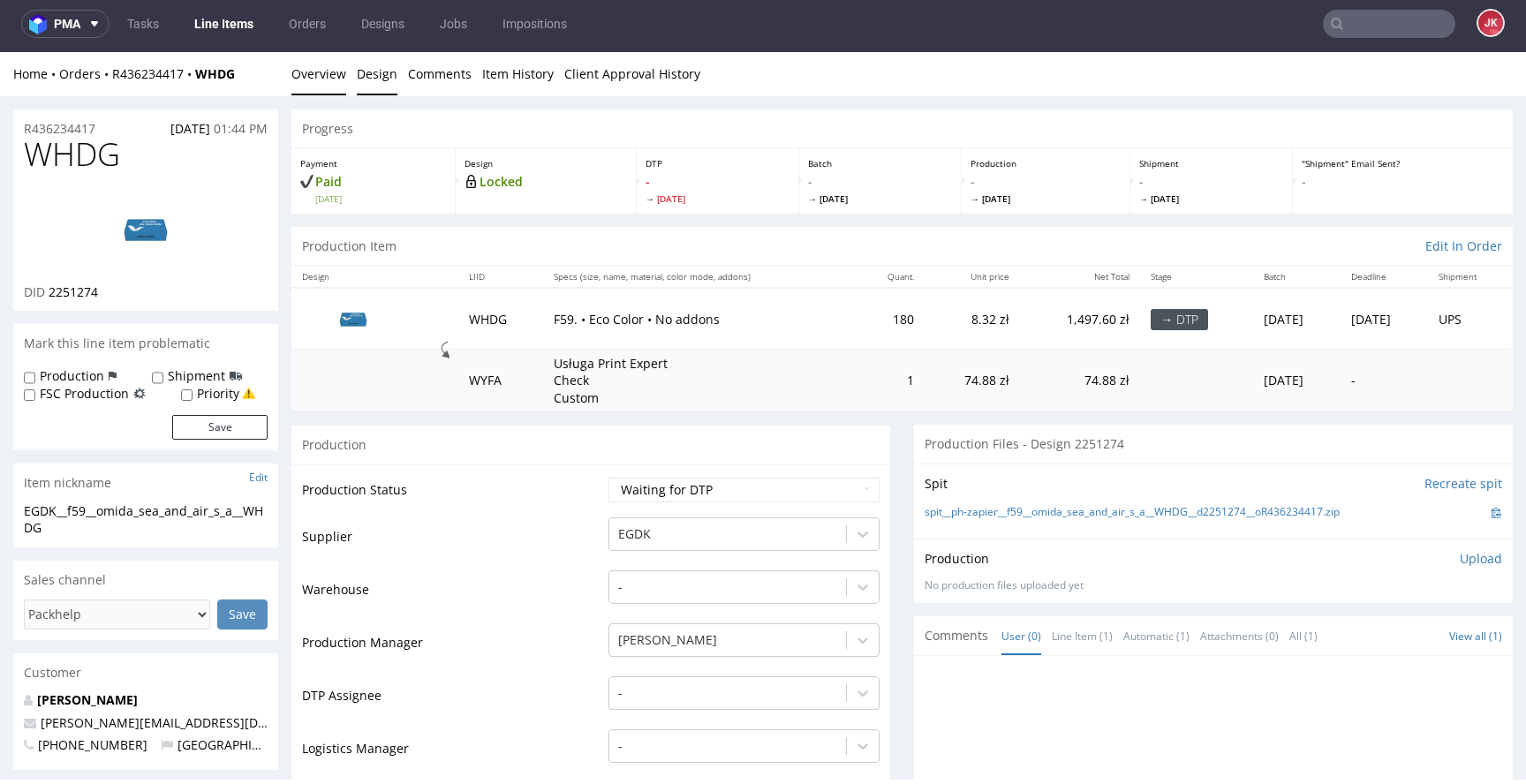
click at [374, 65] on link "Design" at bounding box center [377, 74] width 40 height 43
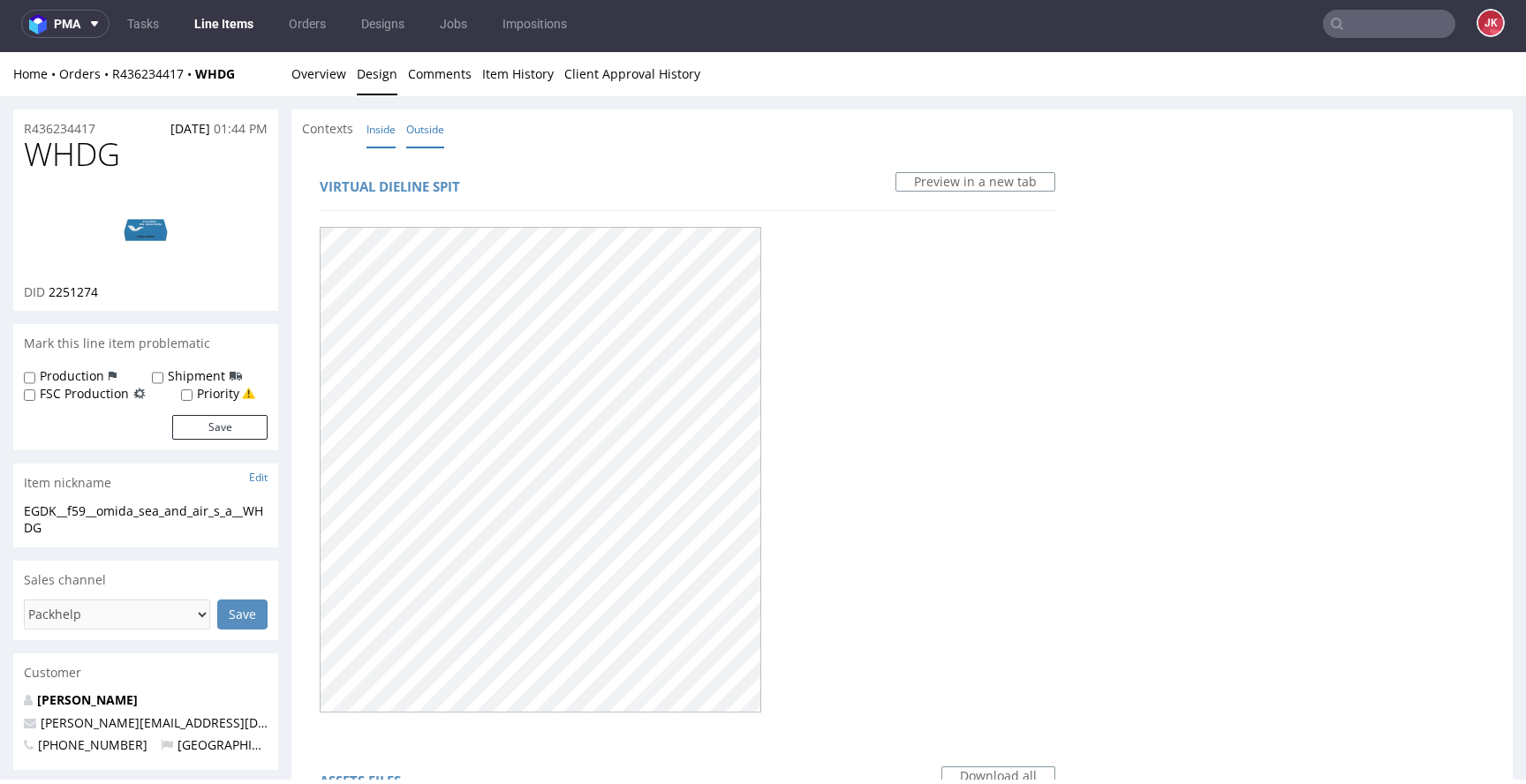
click at [385, 131] on link "Inside" at bounding box center [382, 129] width 30 height 38
click at [425, 129] on link "Outside" at bounding box center [425, 129] width 38 height 38
click at [333, 84] on link "Overview" at bounding box center [319, 74] width 55 height 43
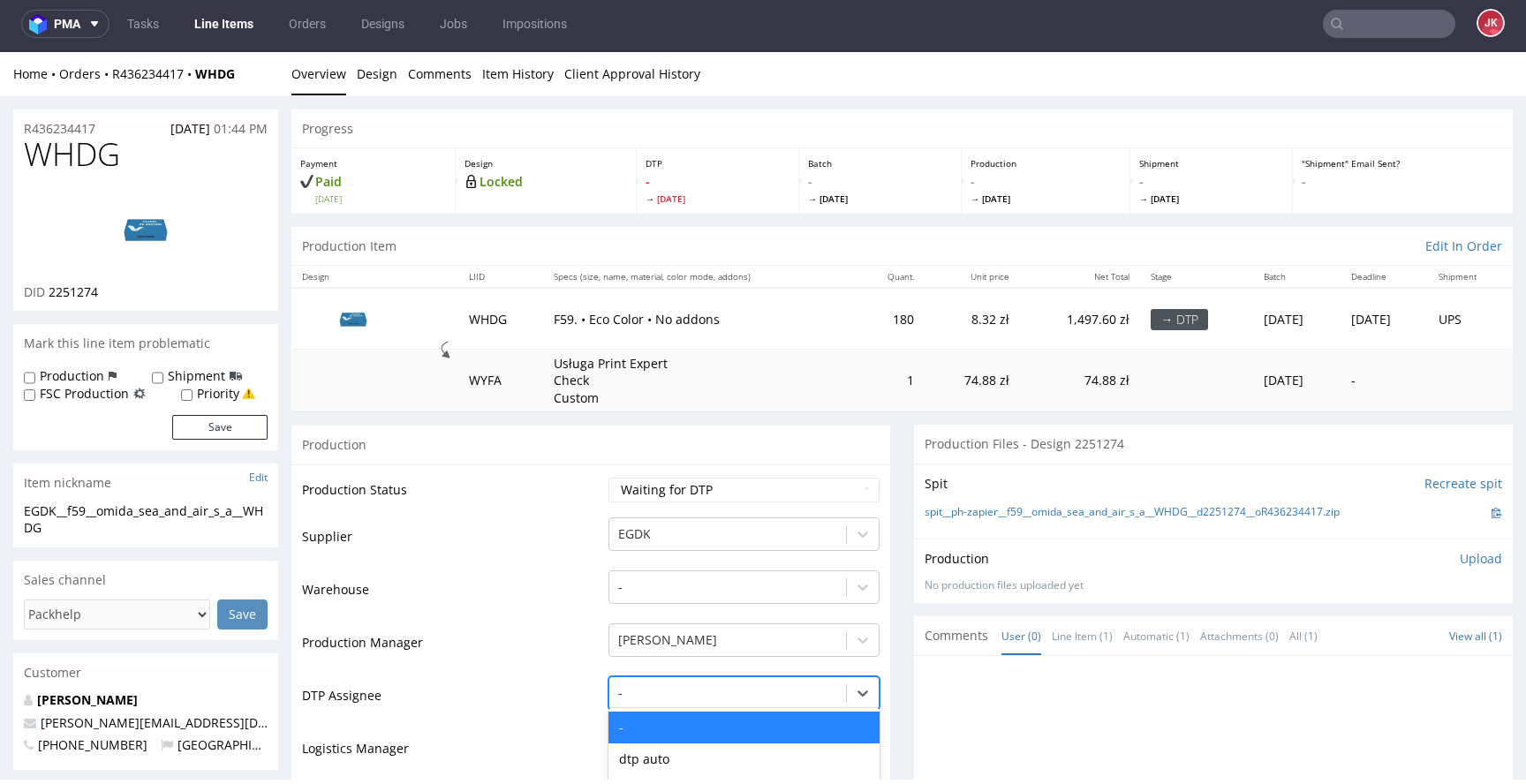
scroll to position [201, 0]
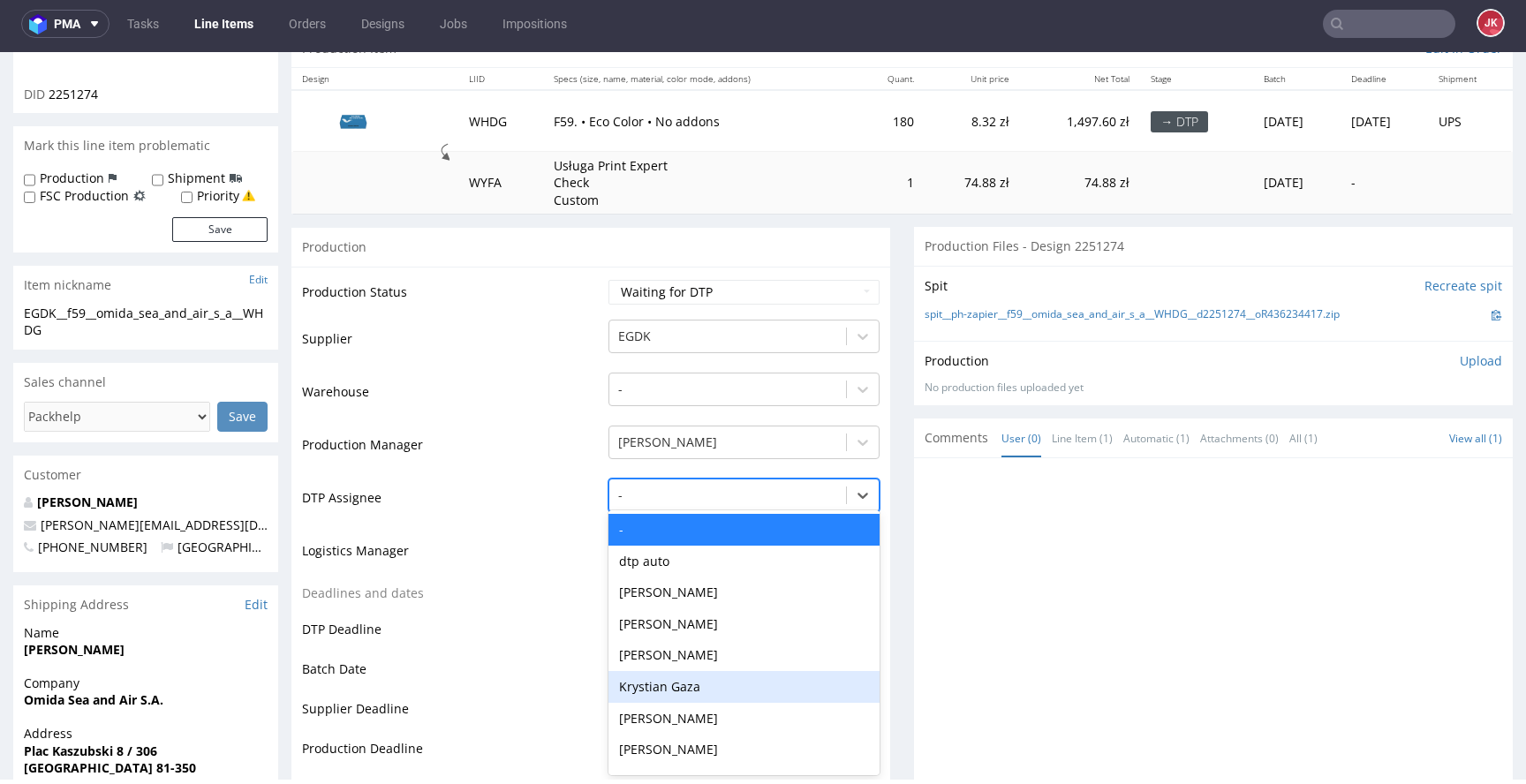
click at [676, 504] on div "Krystian Gaza, 6 of 31. 31 results available. Use Up and Down to choose options…" at bounding box center [745, 491] width 272 height 25
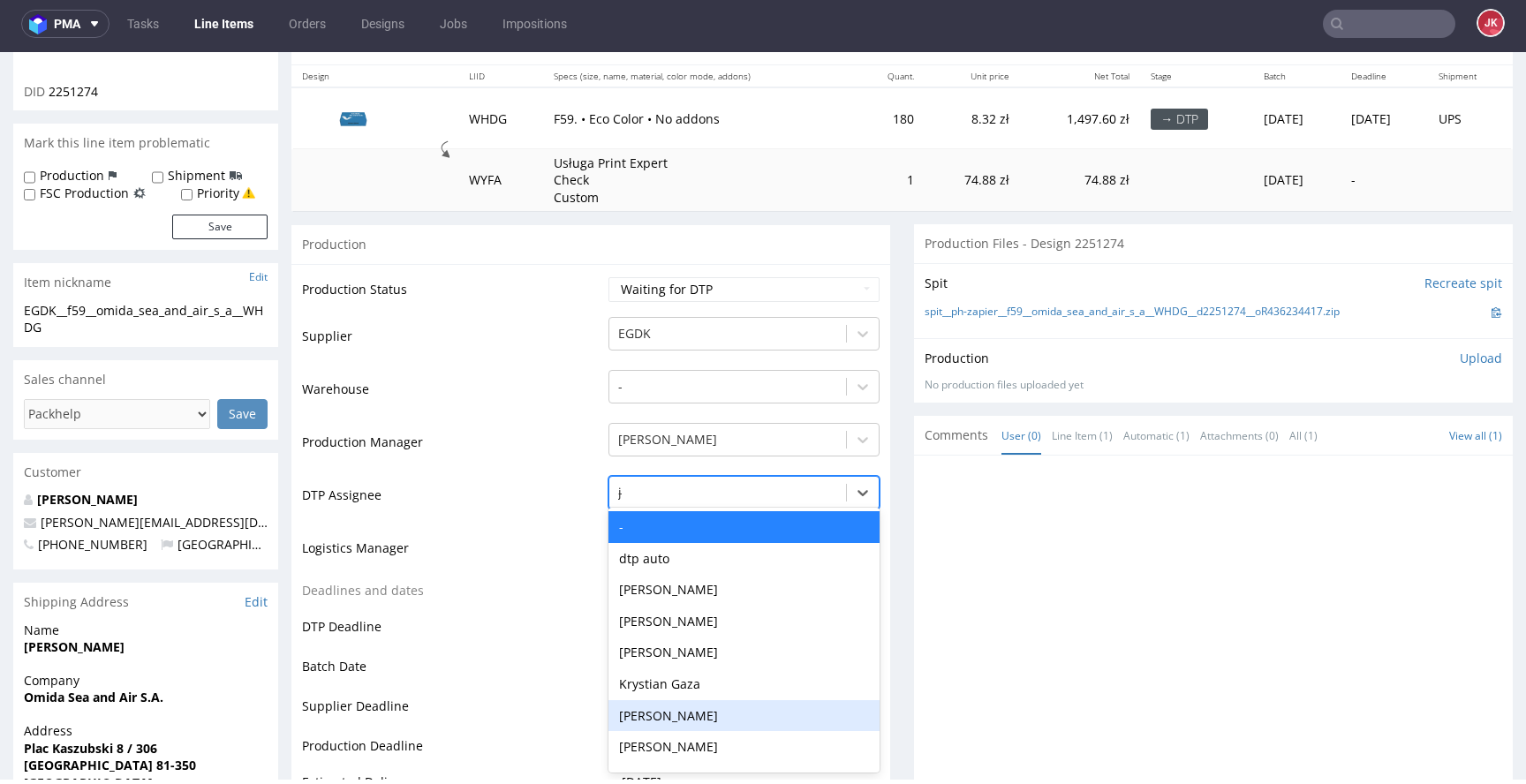
type input "jan"
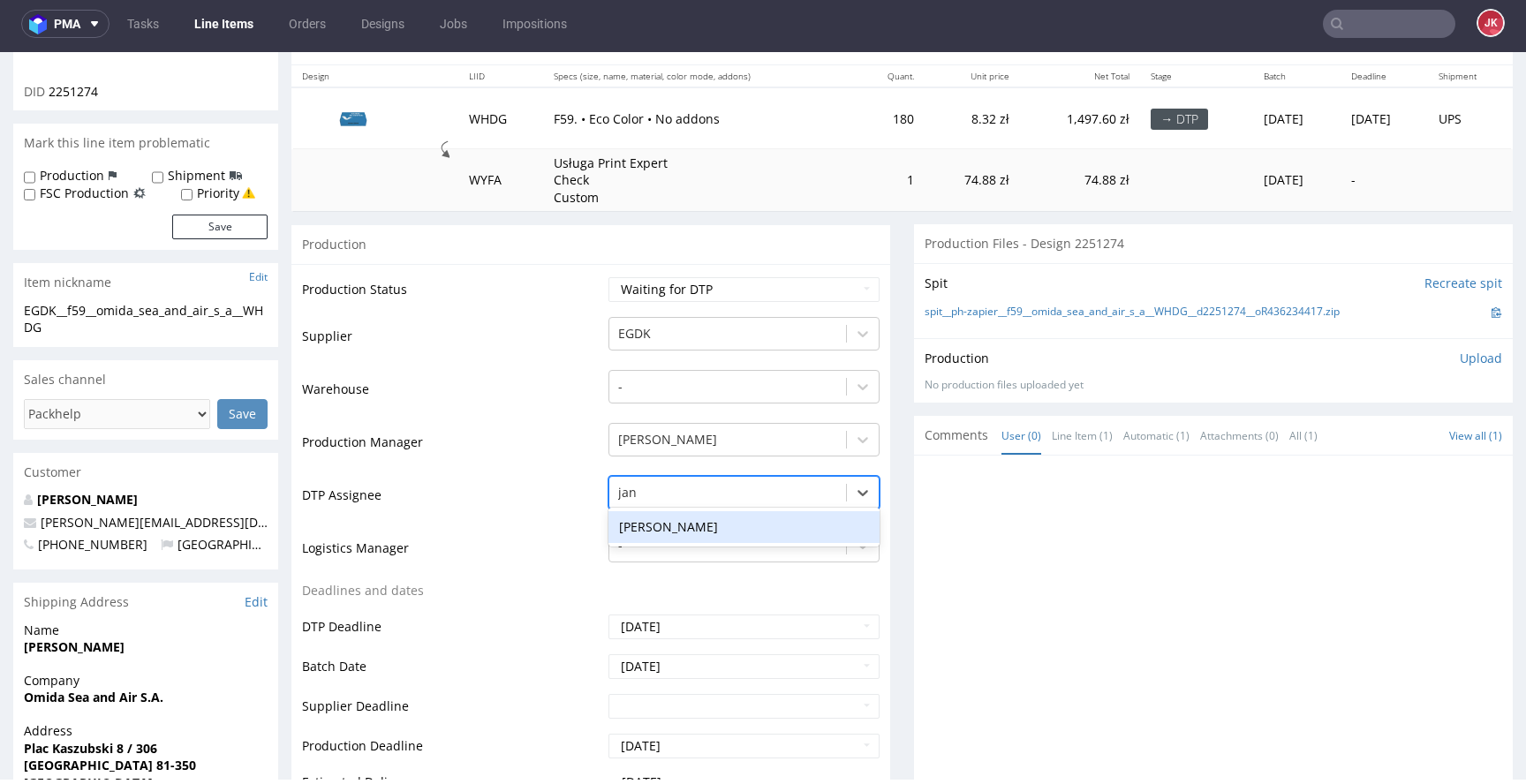
click at [732, 522] on div "Jan Kocik" at bounding box center [745, 527] width 272 height 31
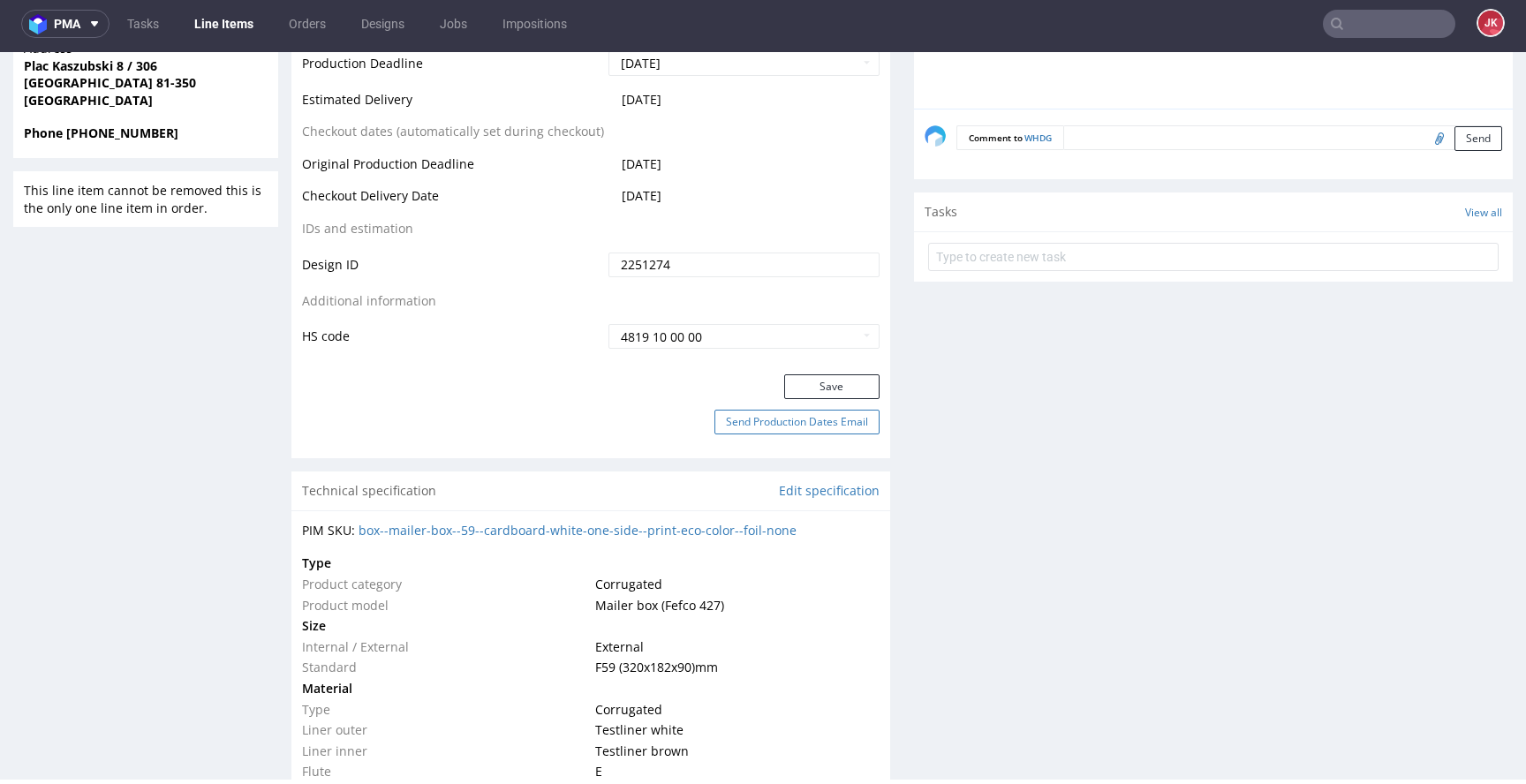
scroll to position [947, 0]
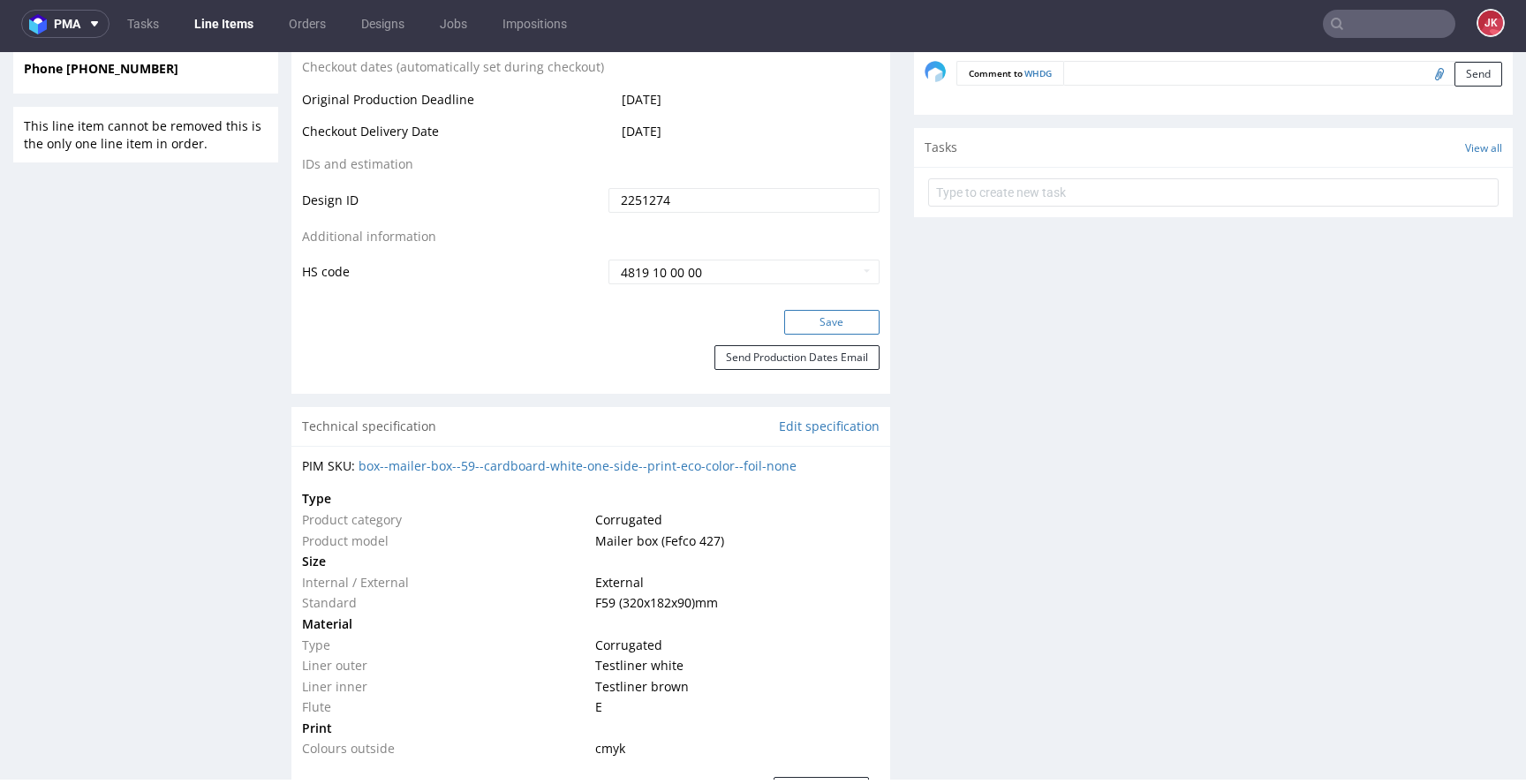
click at [828, 315] on button "Save" at bounding box center [831, 322] width 95 height 25
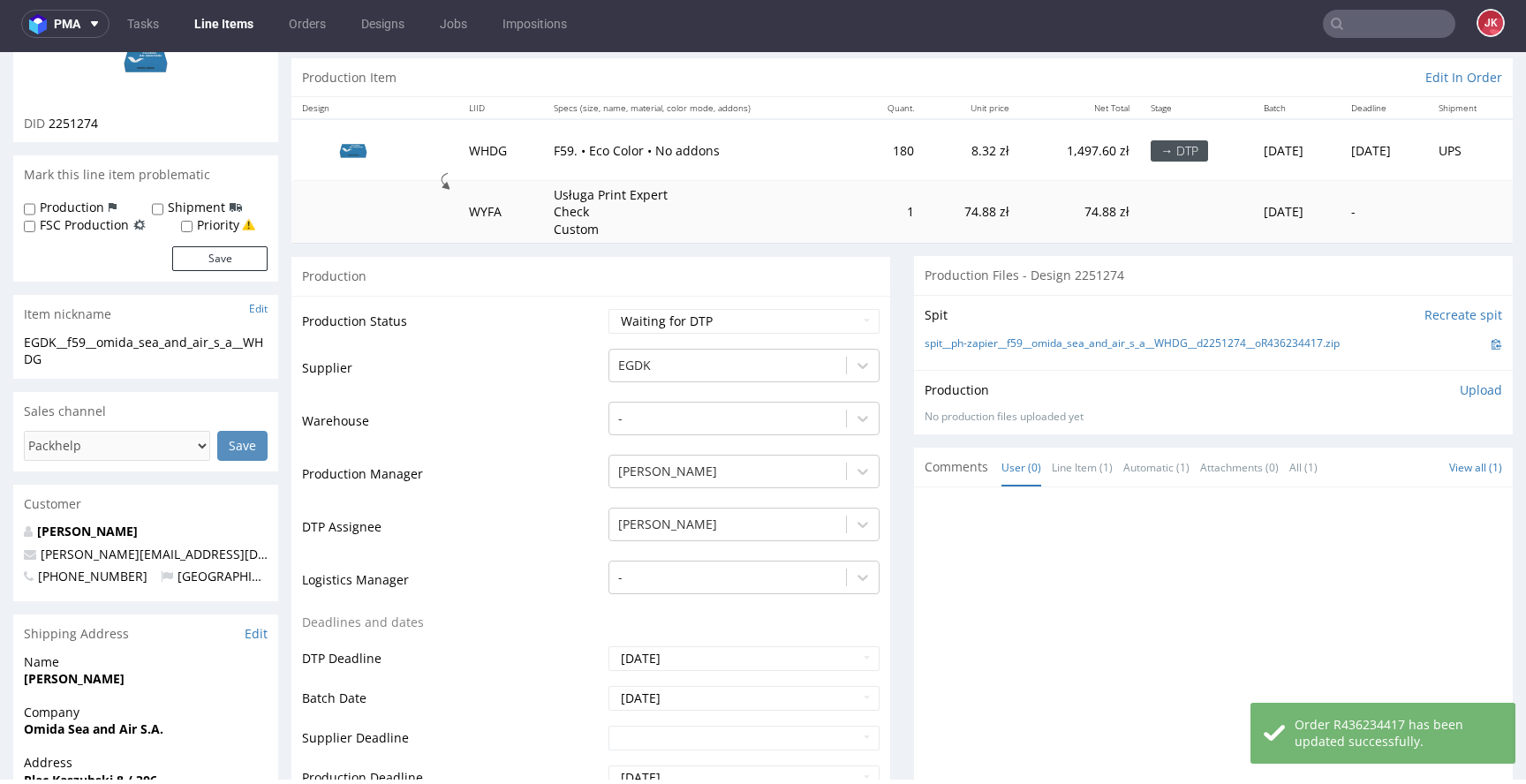
scroll to position [0, 0]
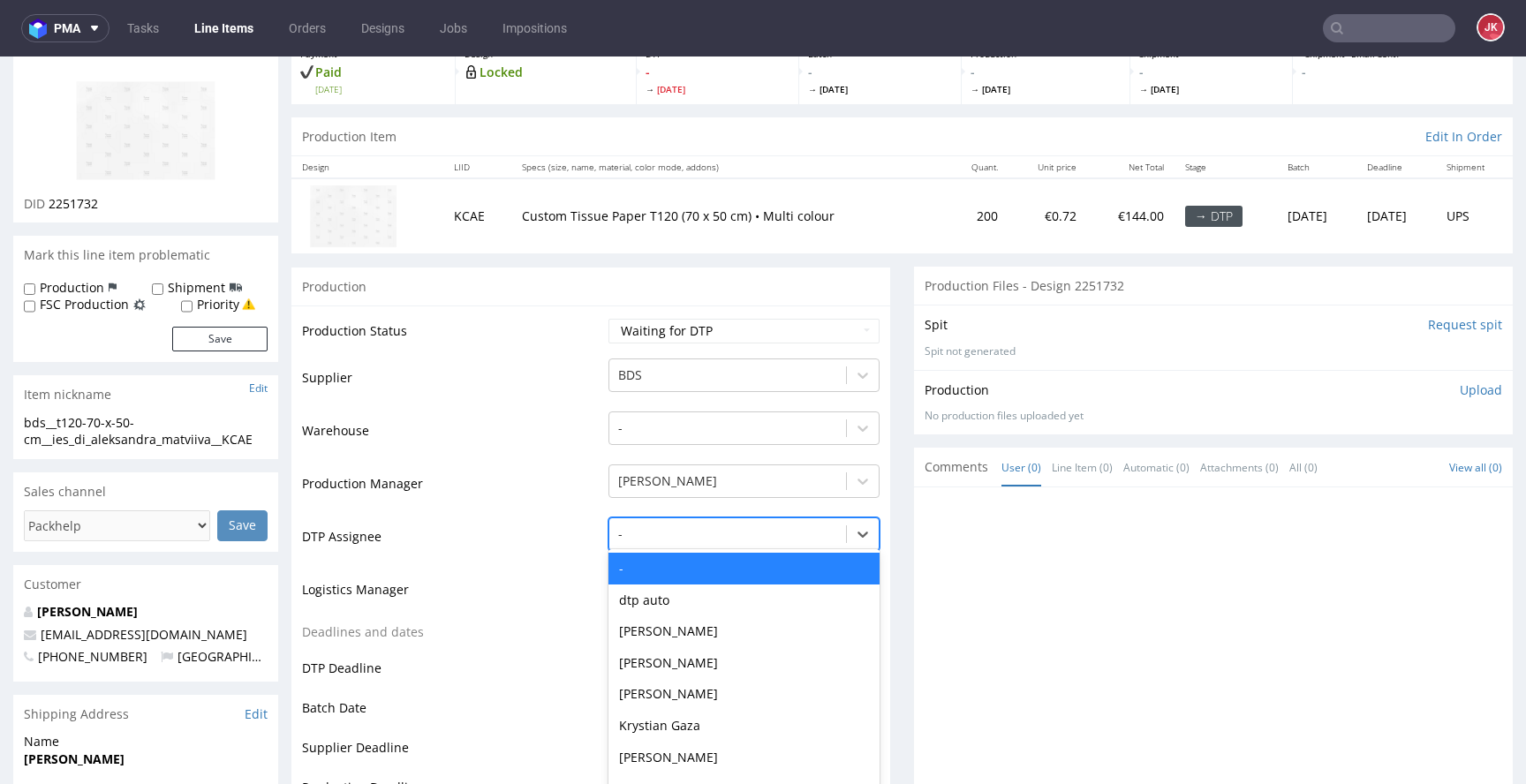
click at [635, 542] on div "- selected, 1 of 31. 31 results available. Use Up and Down to choose options, p…" at bounding box center [745, 529] width 272 height 25
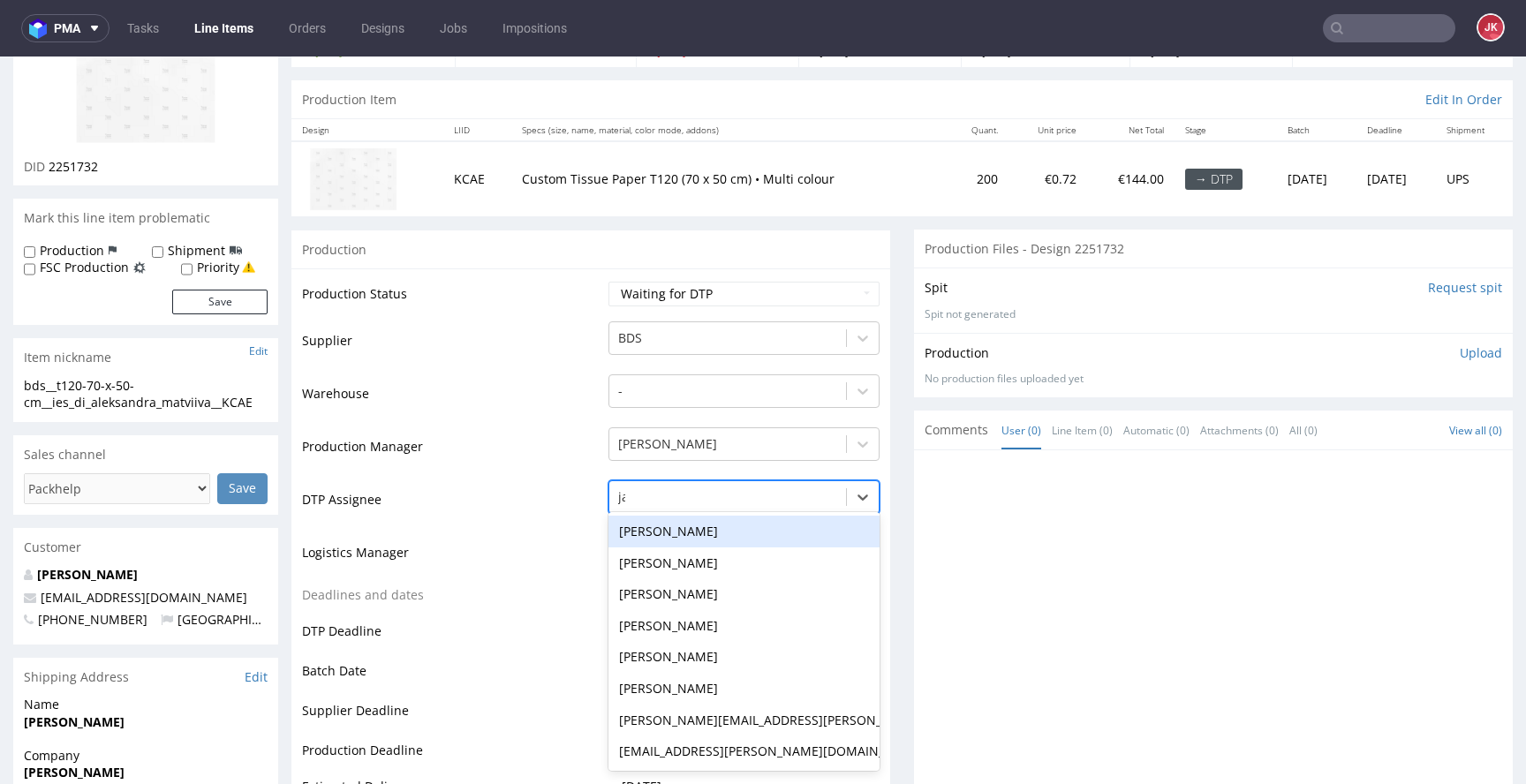
type input "jan"
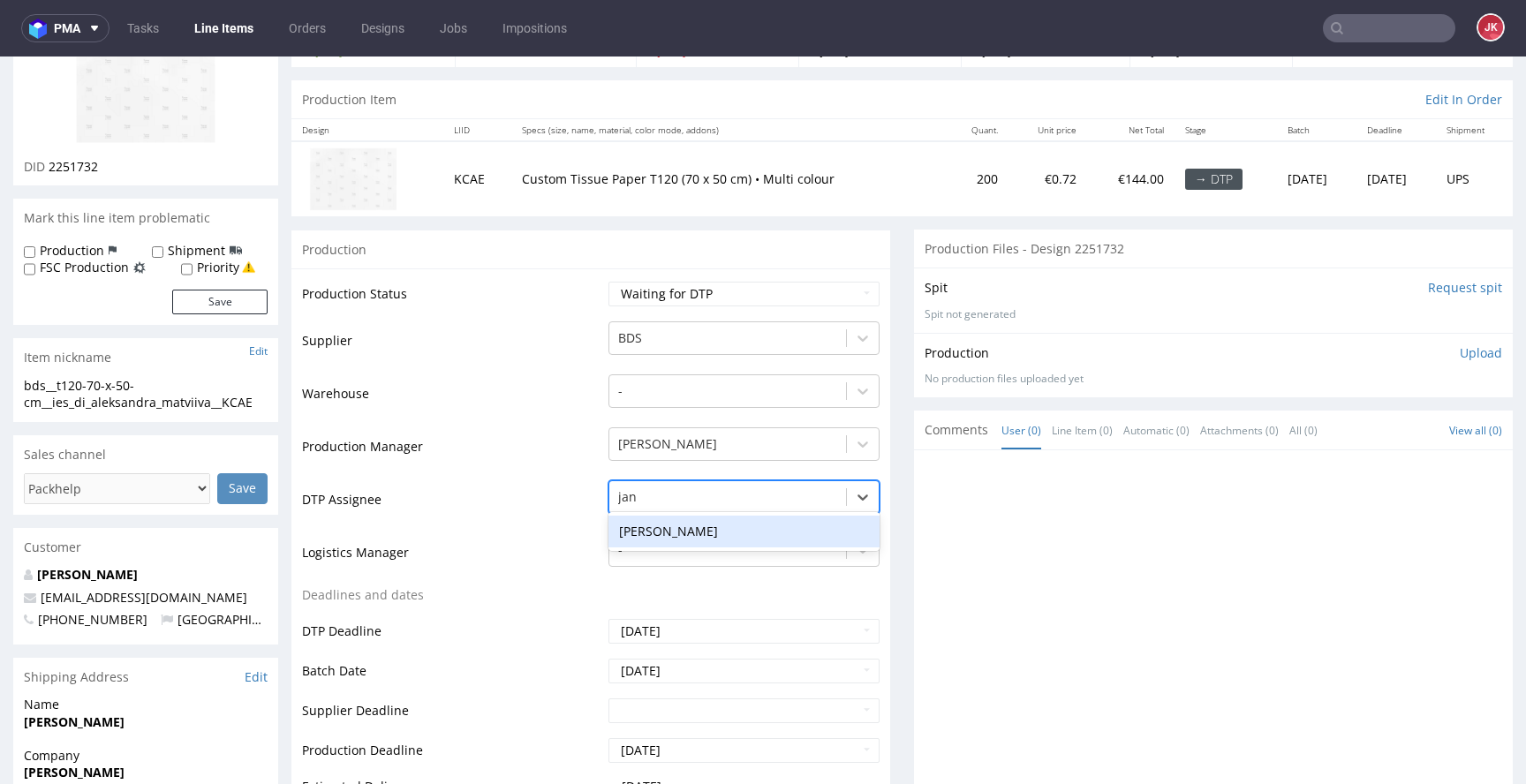
click at [793, 526] on div "[PERSON_NAME]" at bounding box center [745, 531] width 272 height 31
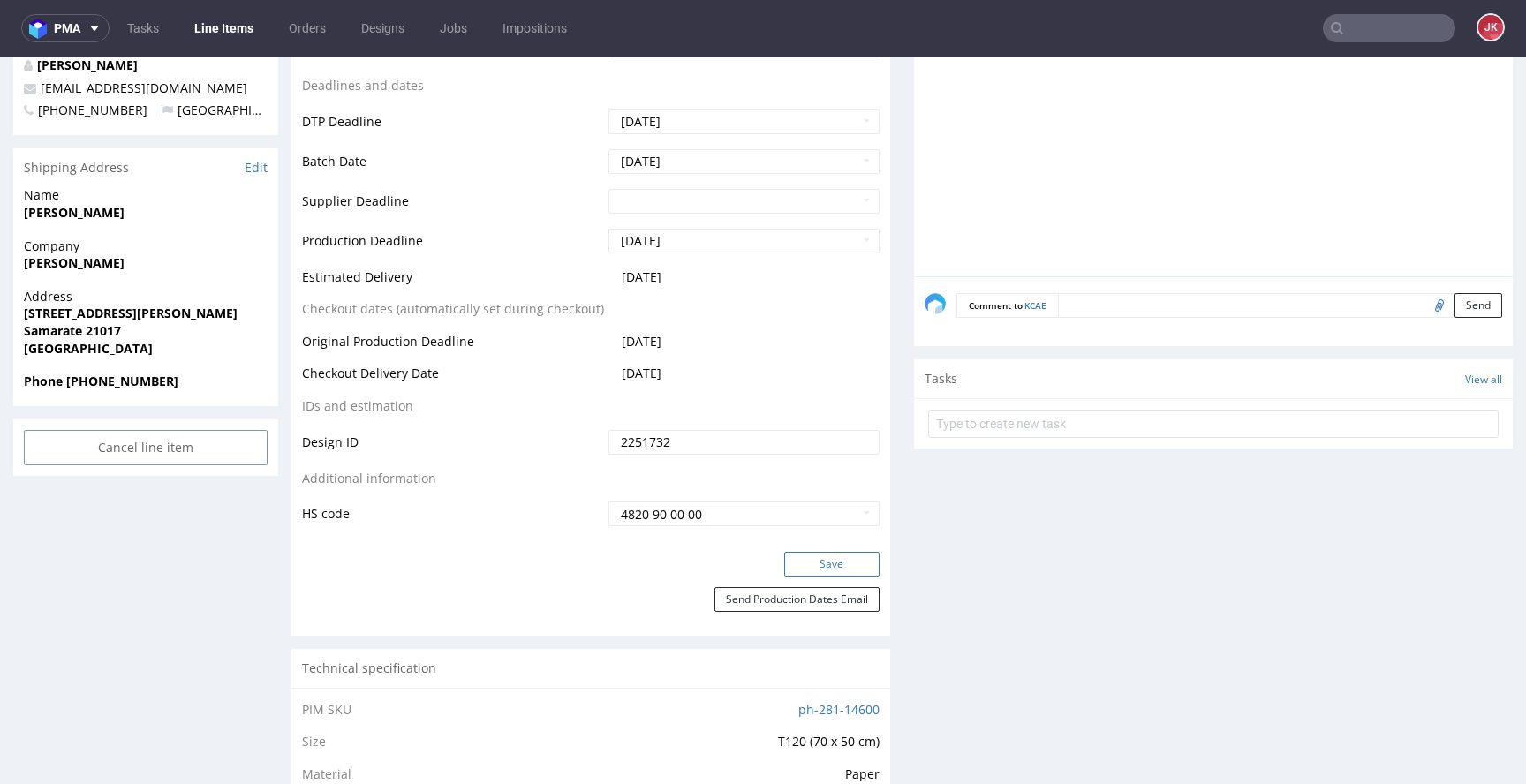
click at [806, 567] on button "Save" at bounding box center [831, 564] width 95 height 25
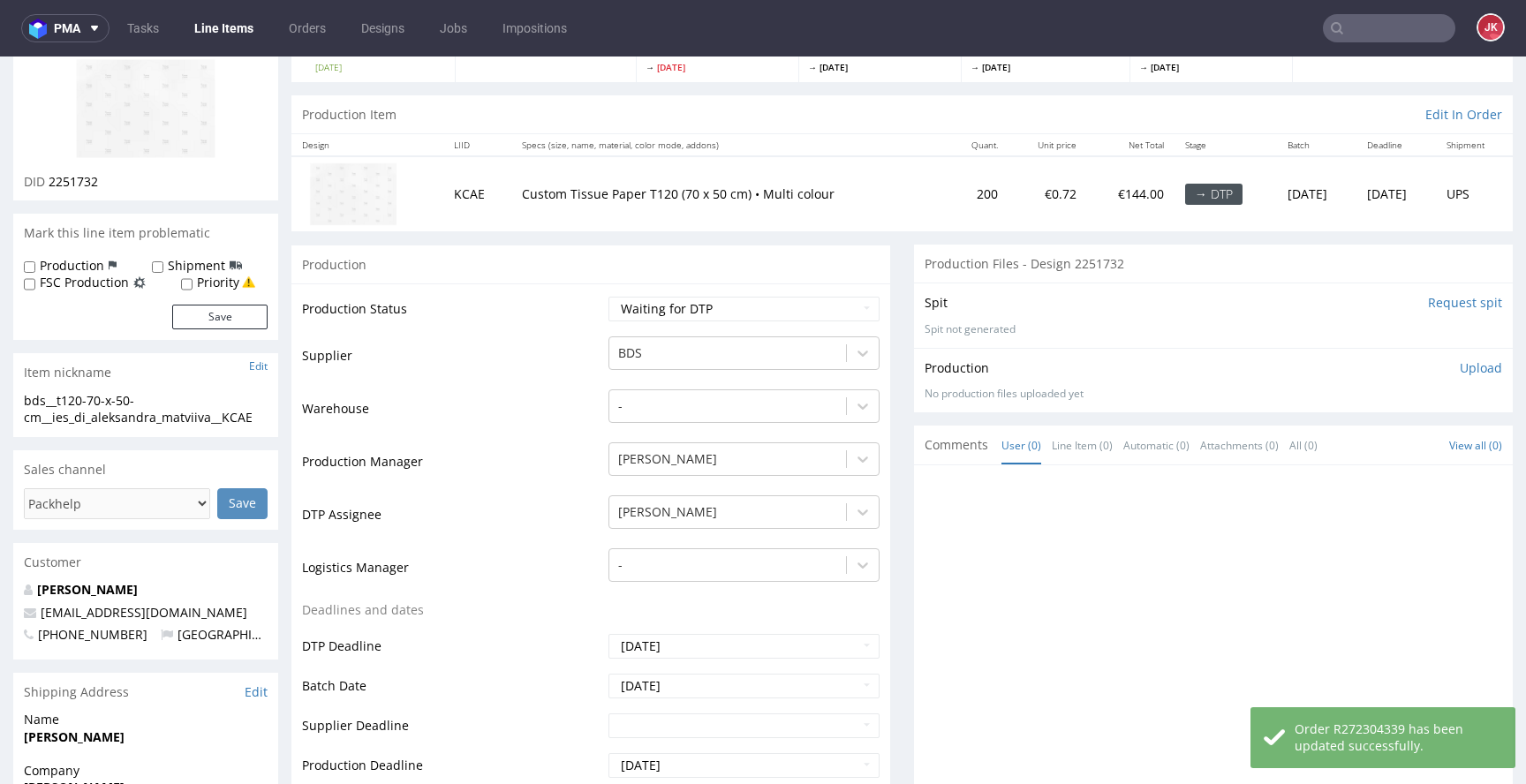
scroll to position [0, 0]
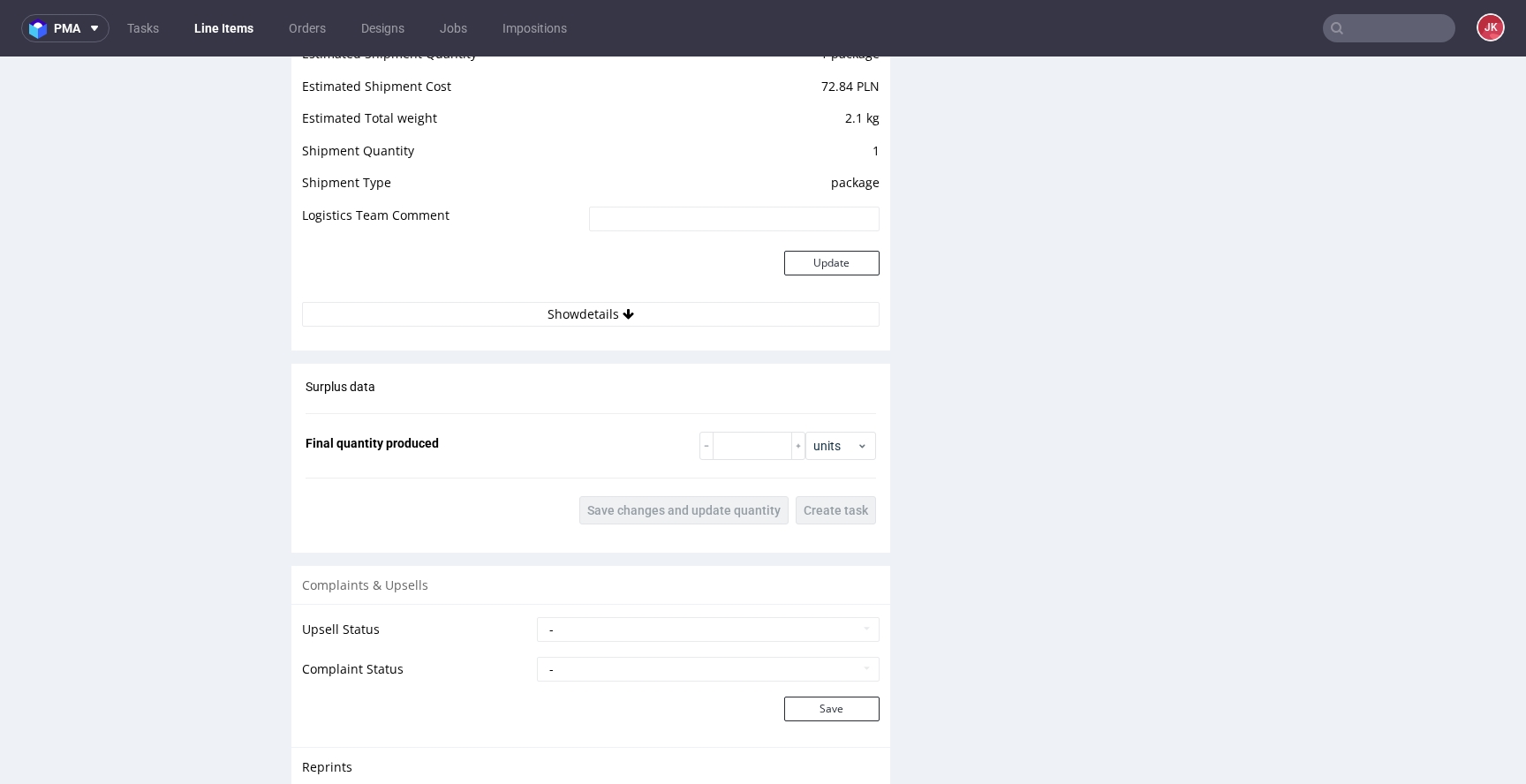
scroll to position [2041, 0]
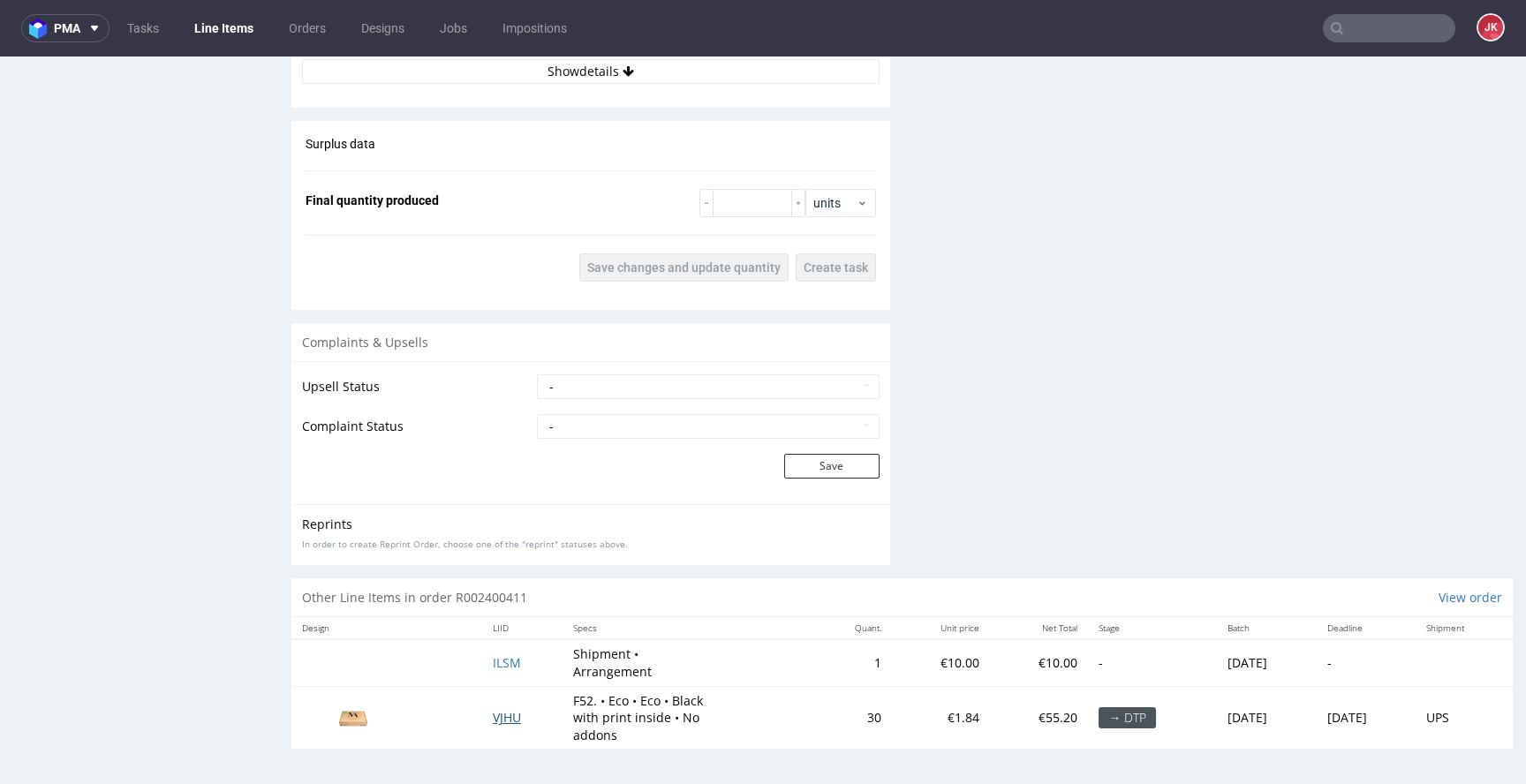
click at [493, 722] on span "VJHU" at bounding box center [507, 717] width 29 height 17
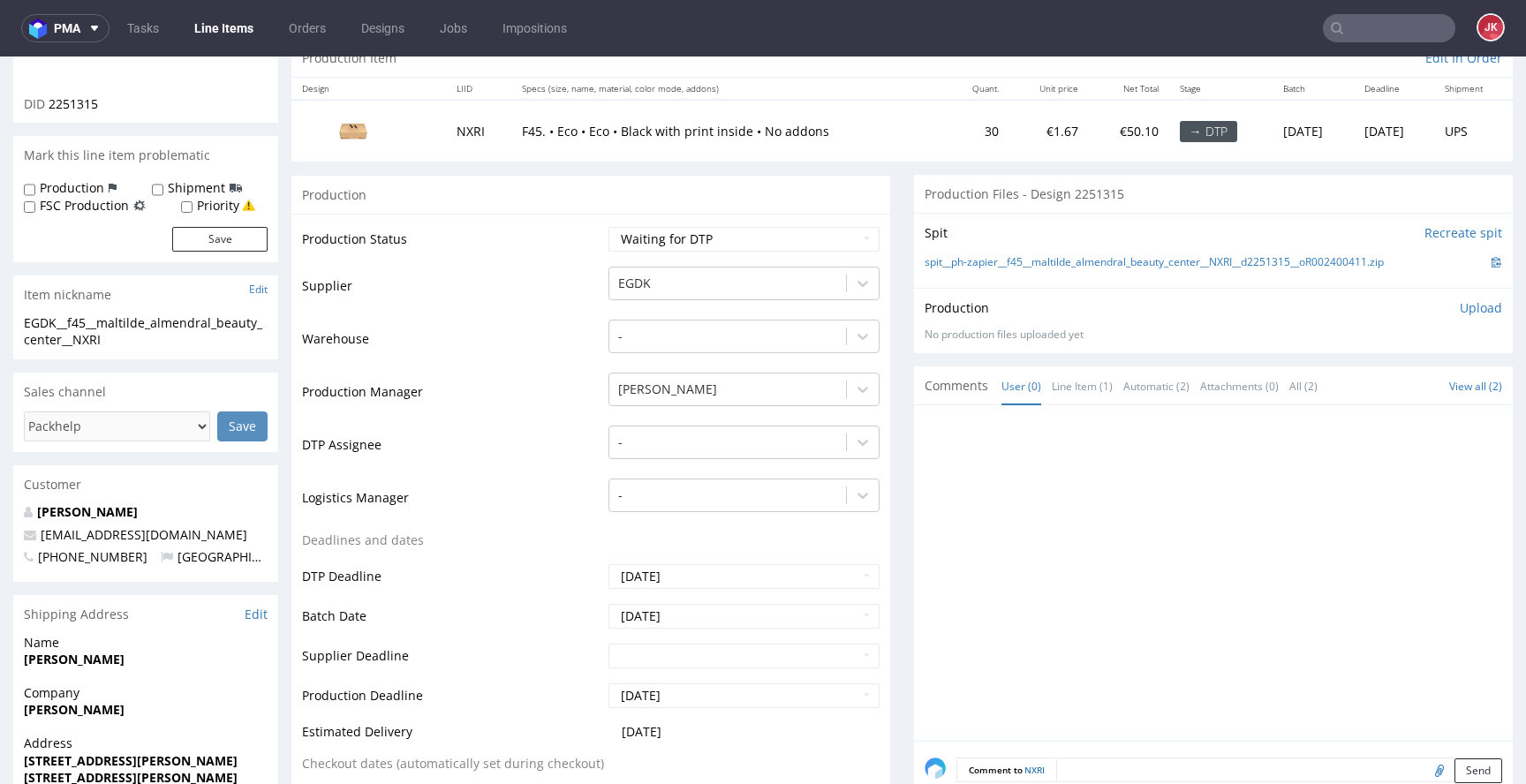
scroll to position [0, 0]
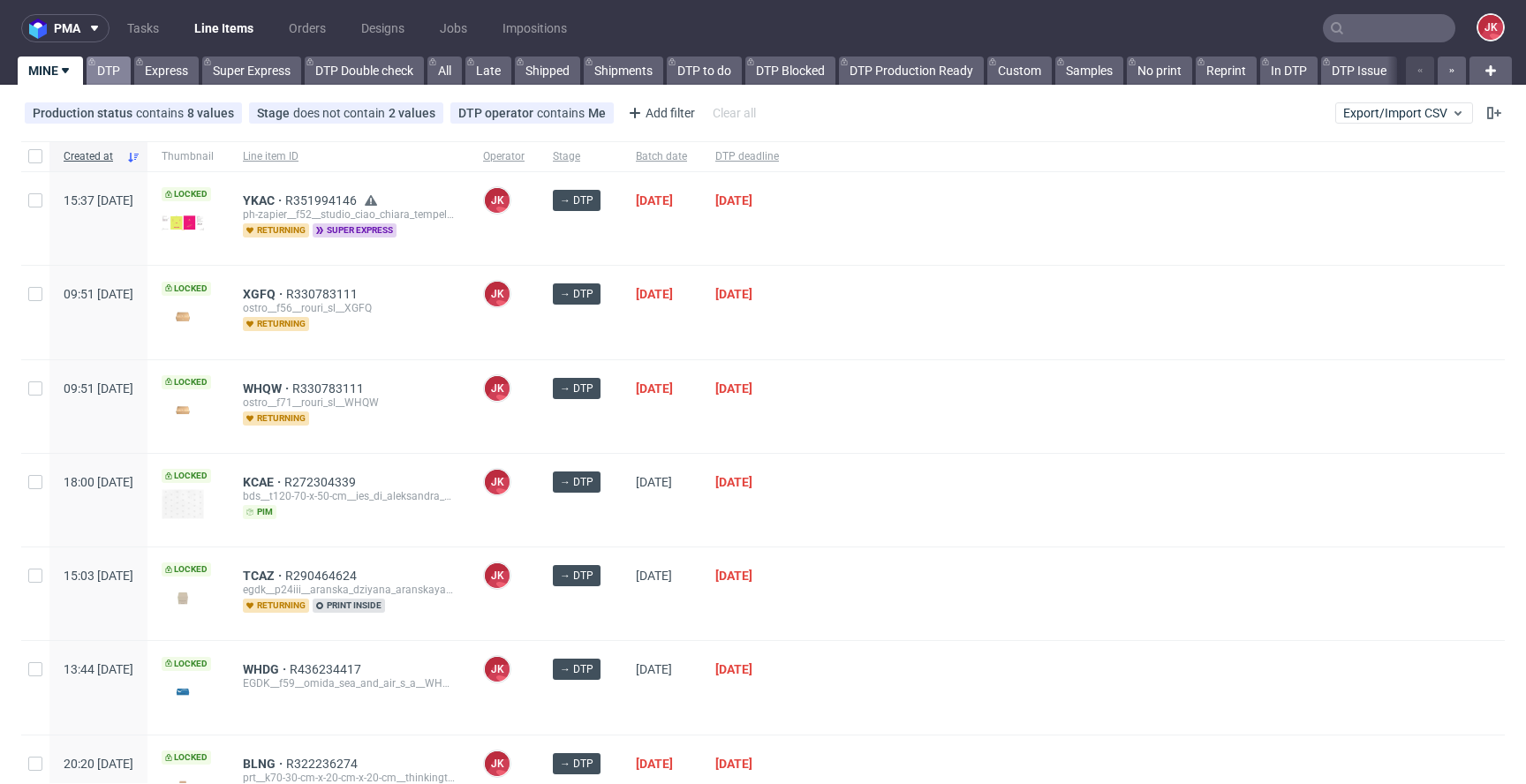
click at [102, 67] on link "DTP" at bounding box center [108, 70] width 44 height 29
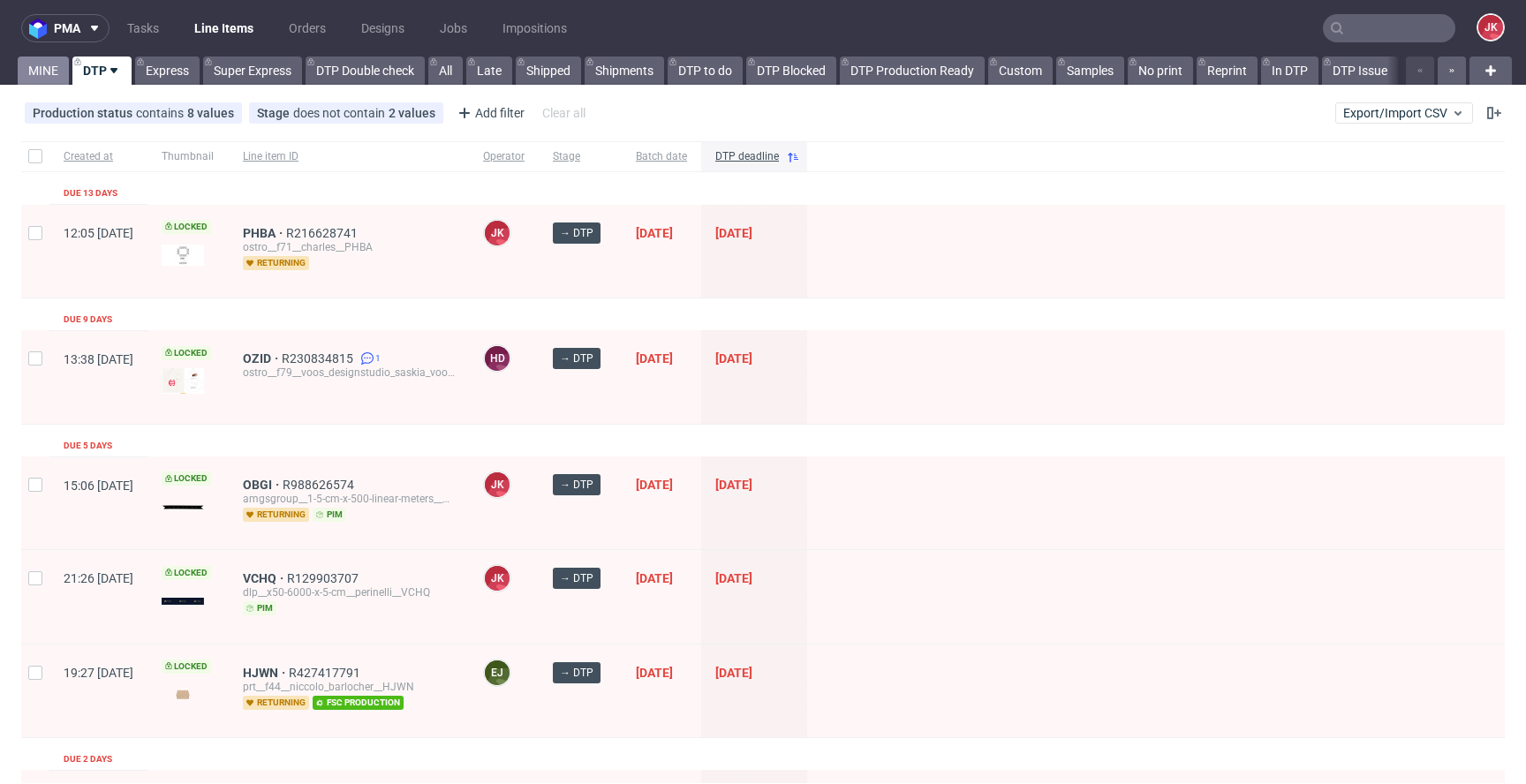
click at [38, 73] on link "MINE" at bounding box center [43, 70] width 51 height 29
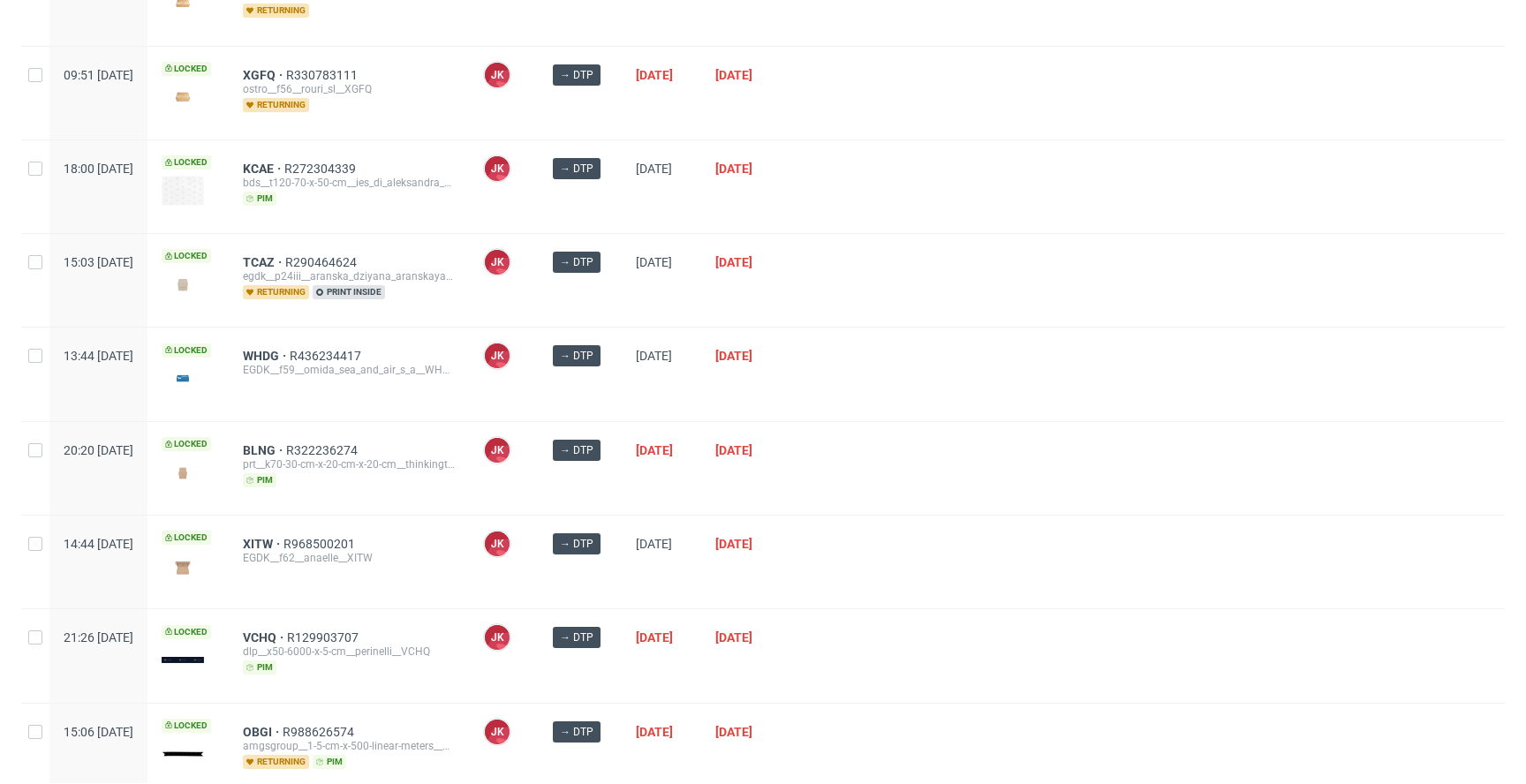
scroll to position [473, 0]
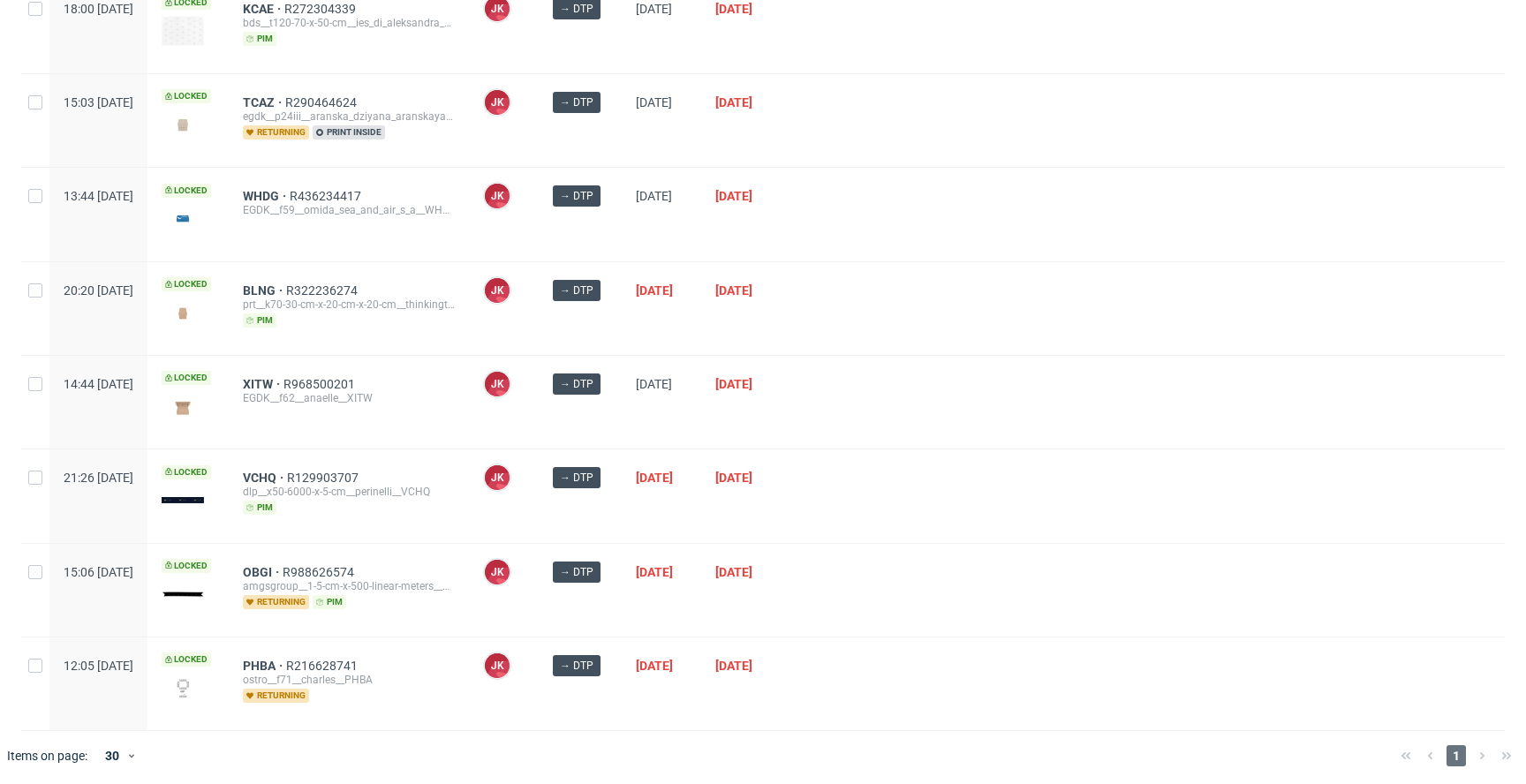
click at [539, 391] on div "JK Jan Kocik" at bounding box center [504, 402] width 70 height 92
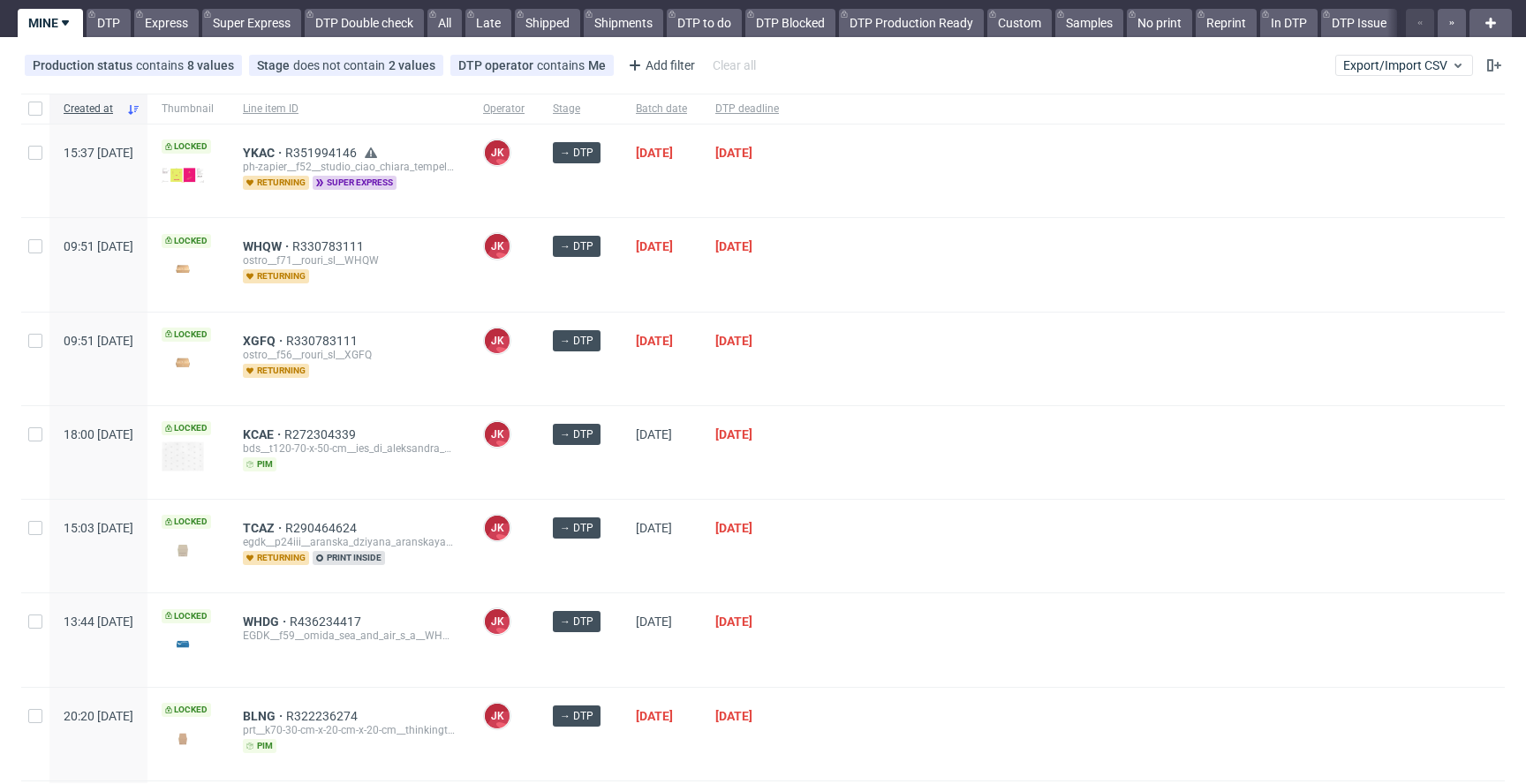
scroll to position [0, 0]
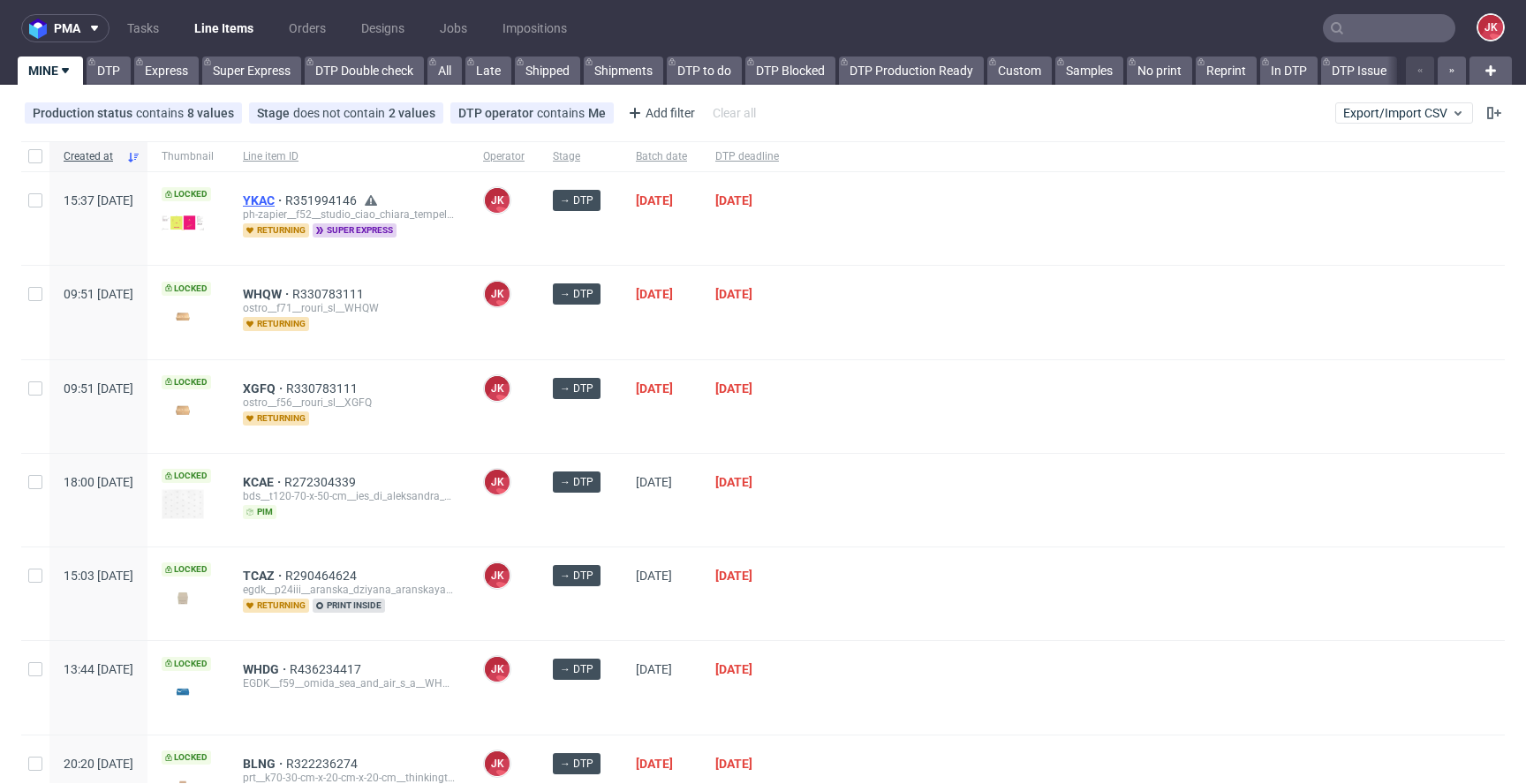
click at [285, 200] on span "YKAC" at bounding box center [264, 201] width 42 height 14
click at [622, 427] on div "→ DTP" at bounding box center [580, 406] width 83 height 92
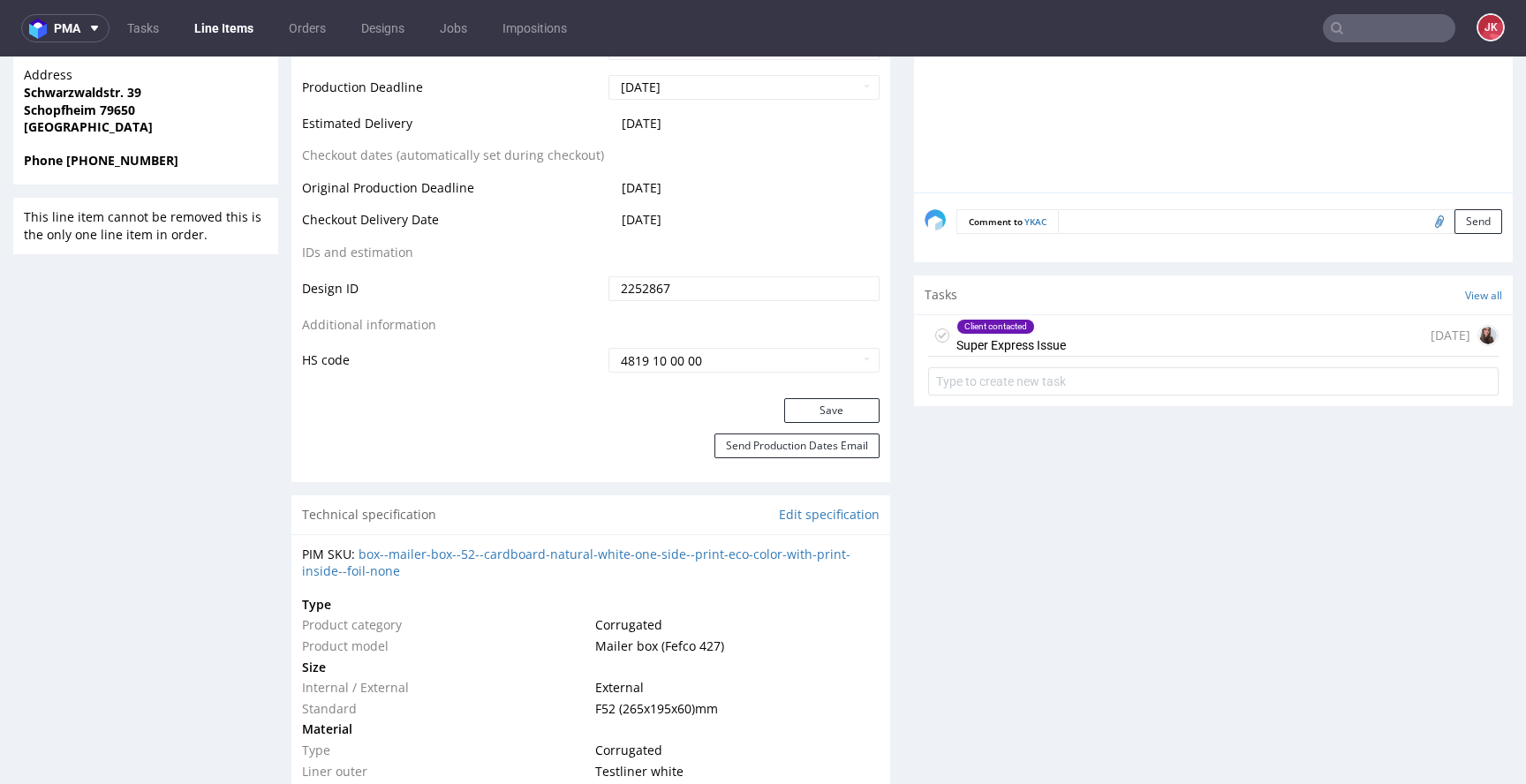
scroll to position [858, 0]
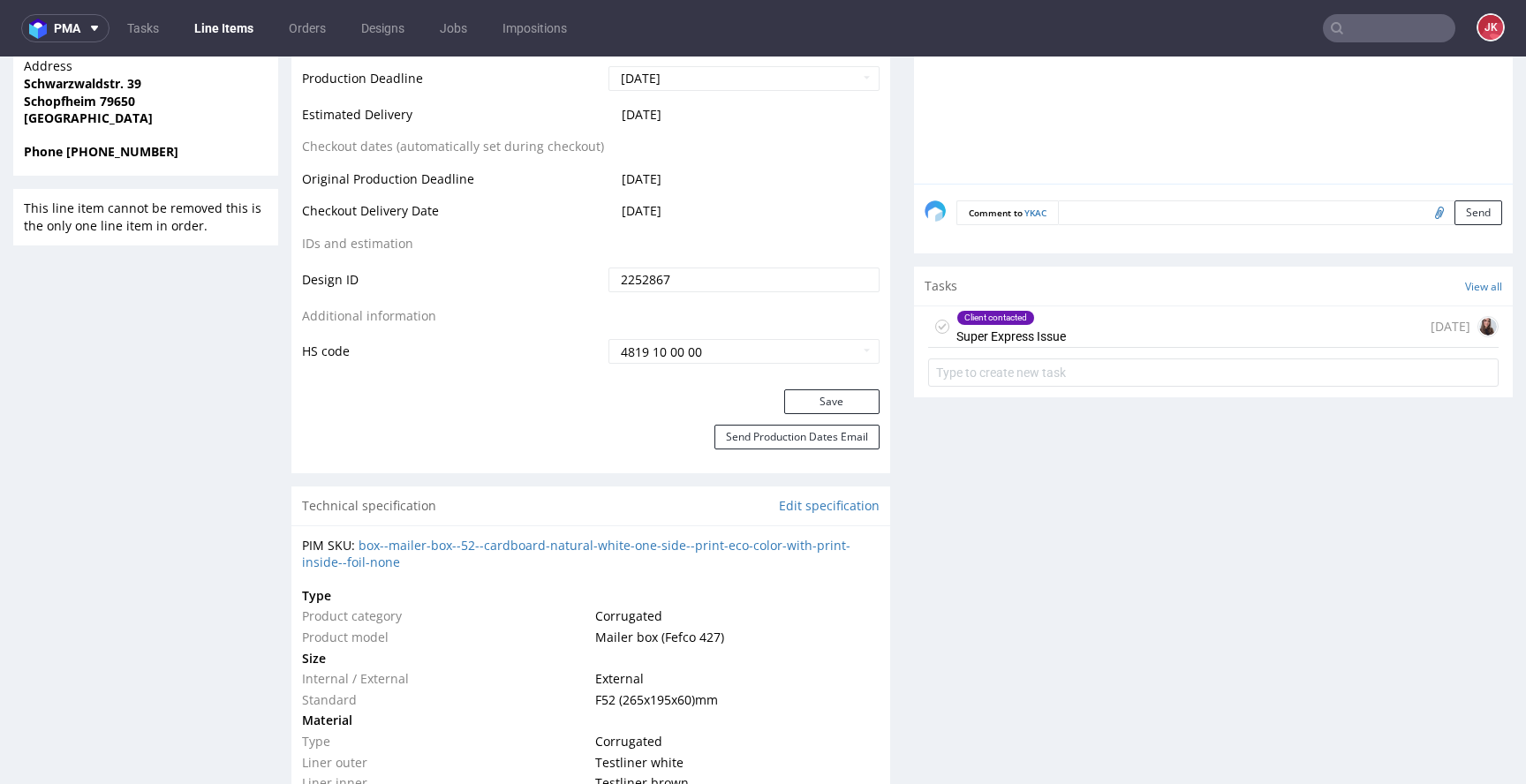
click at [983, 323] on div "Client contacted" at bounding box center [996, 318] width 77 height 14
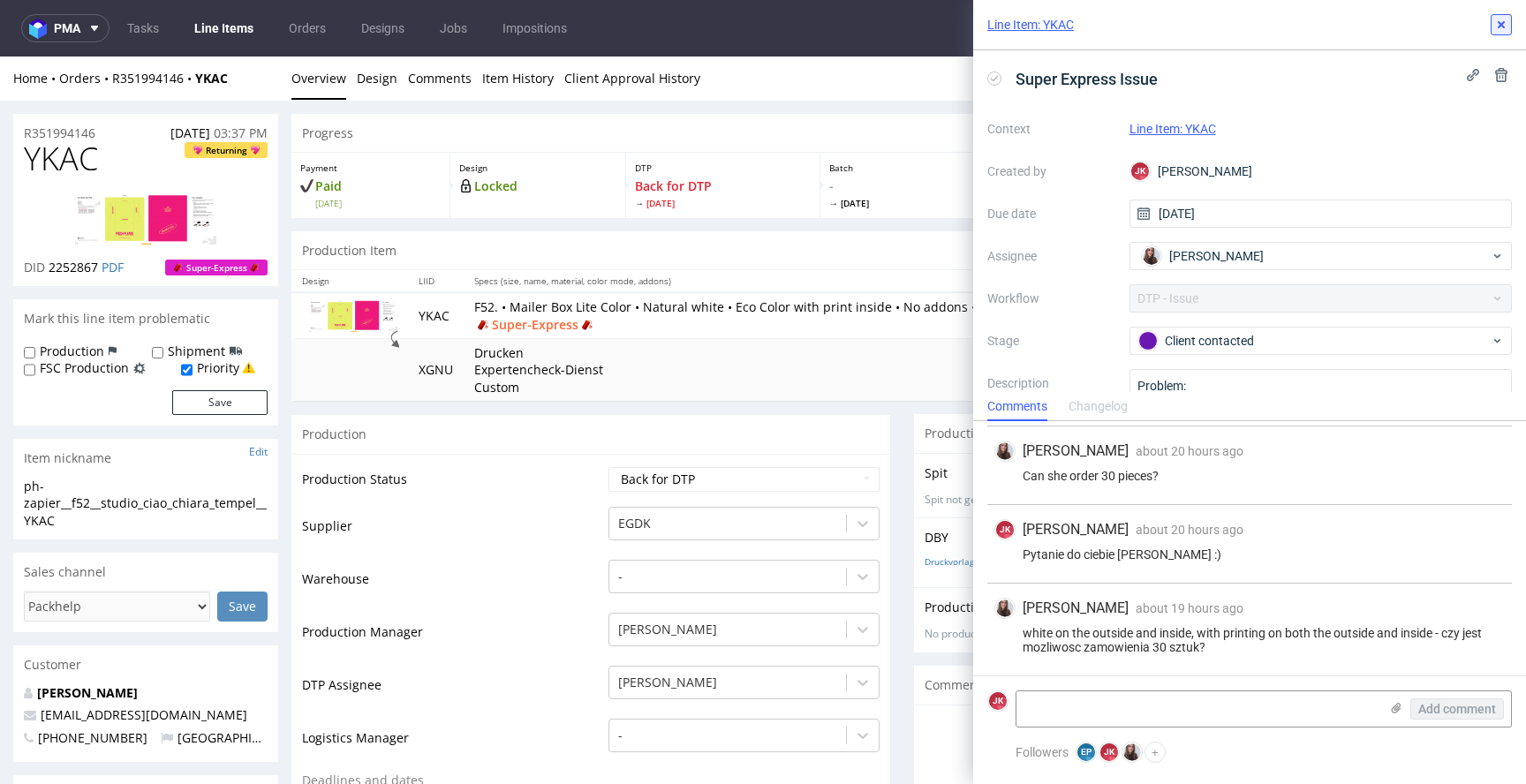
click at [1502, 30] on icon at bounding box center [1501, 25] width 14 height 14
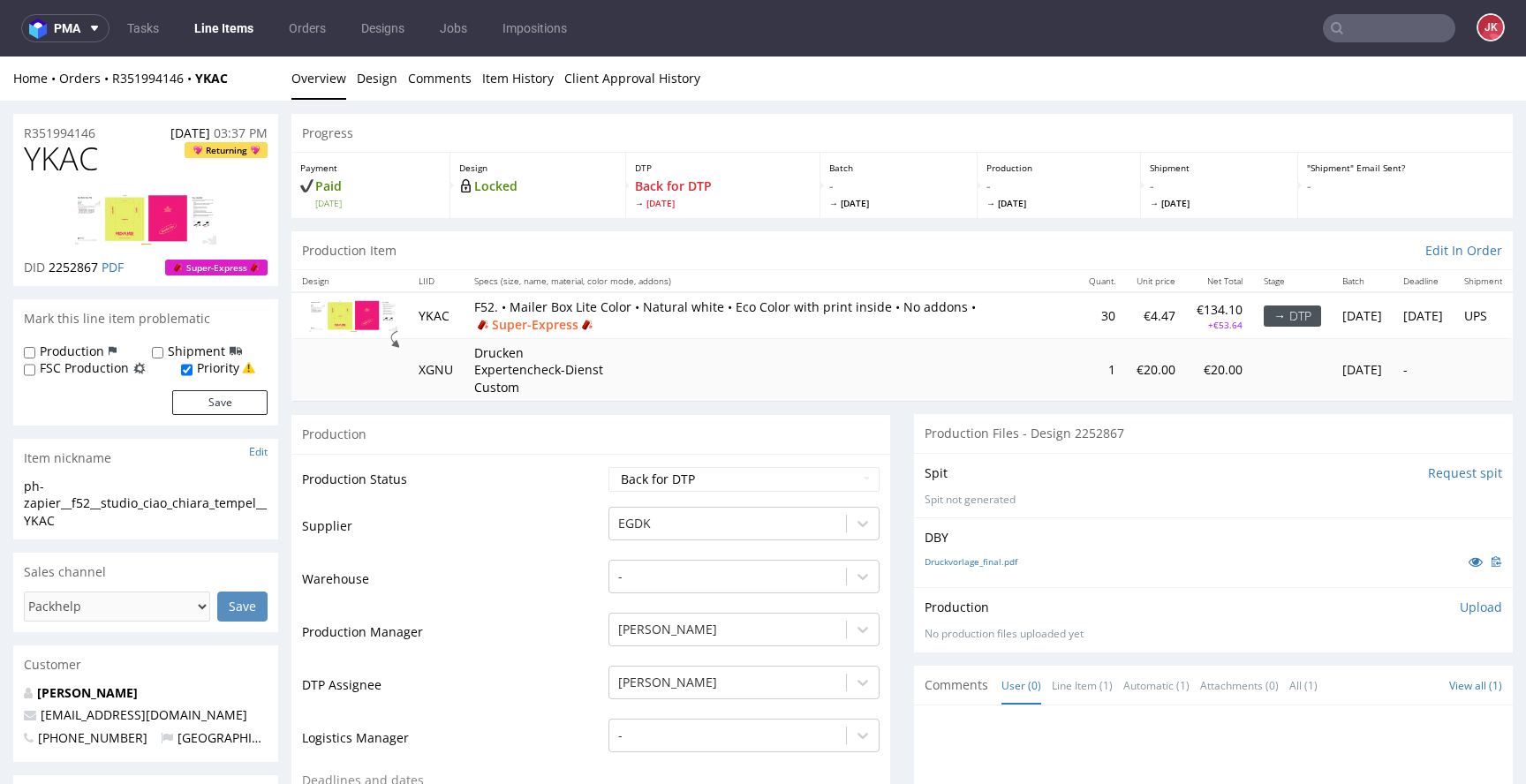
click at [521, 499] on td "Production Status" at bounding box center [453, 485] width 302 height 39
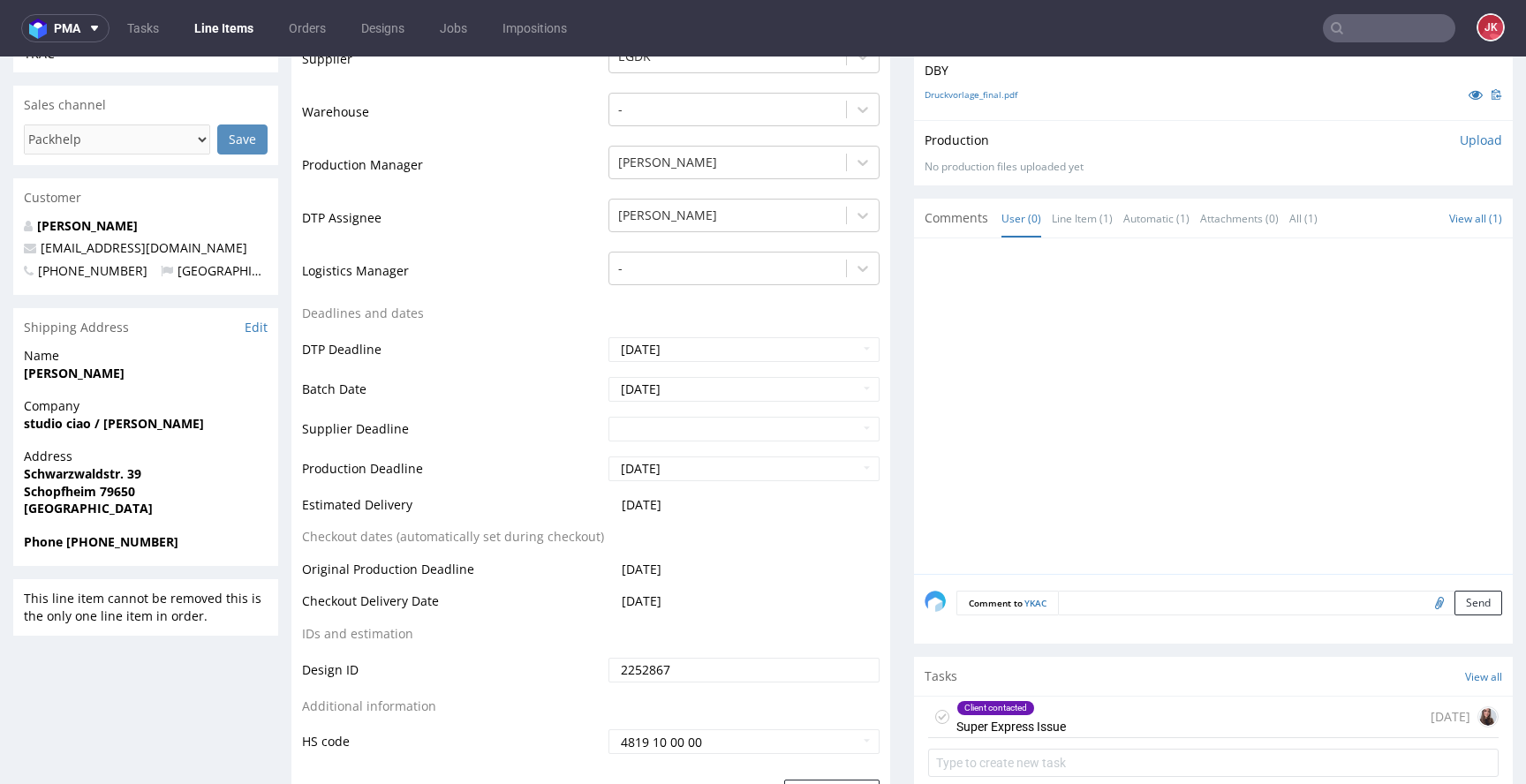
scroll to position [743, 0]
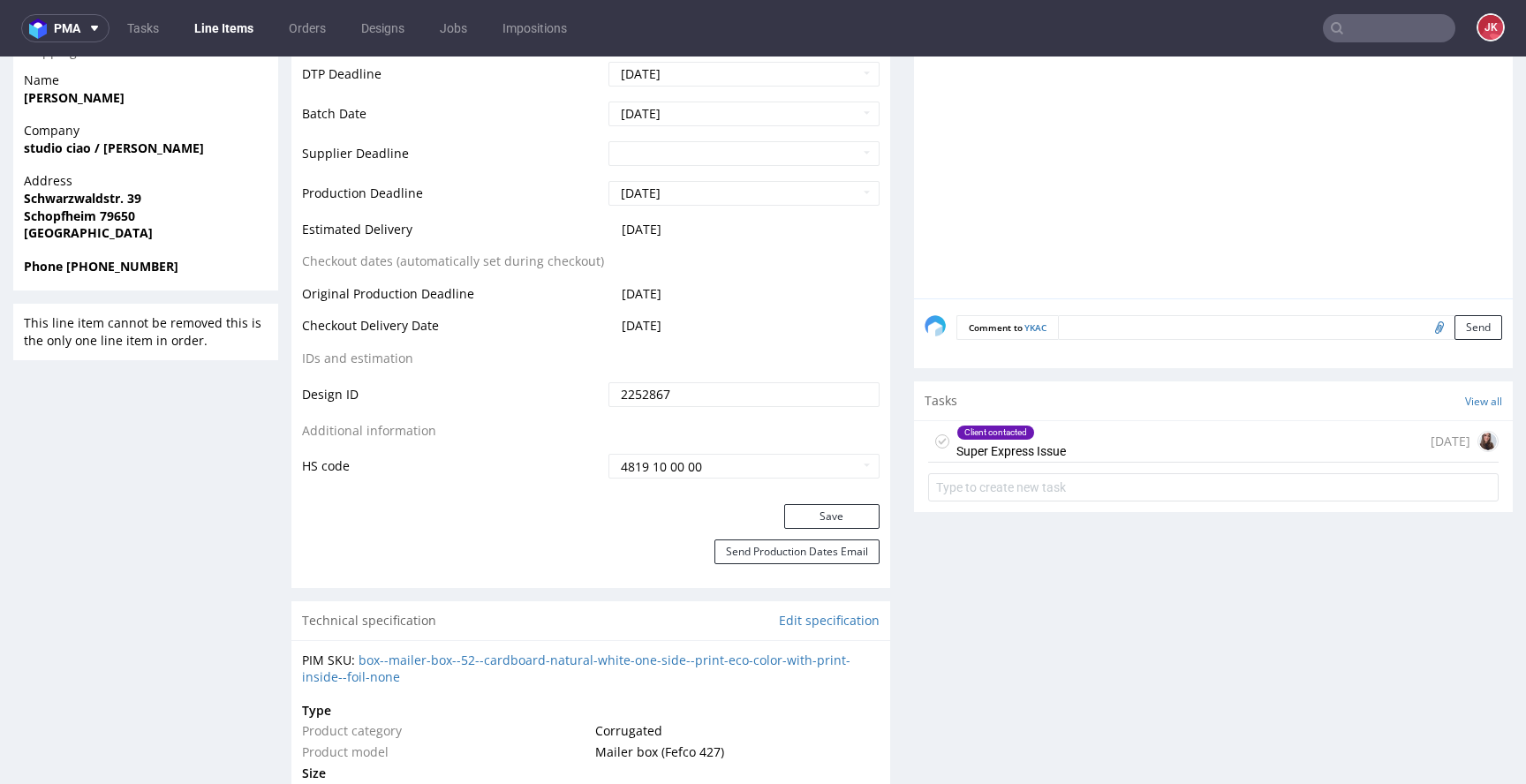
click at [962, 434] on div "Client contacted" at bounding box center [996, 433] width 77 height 14
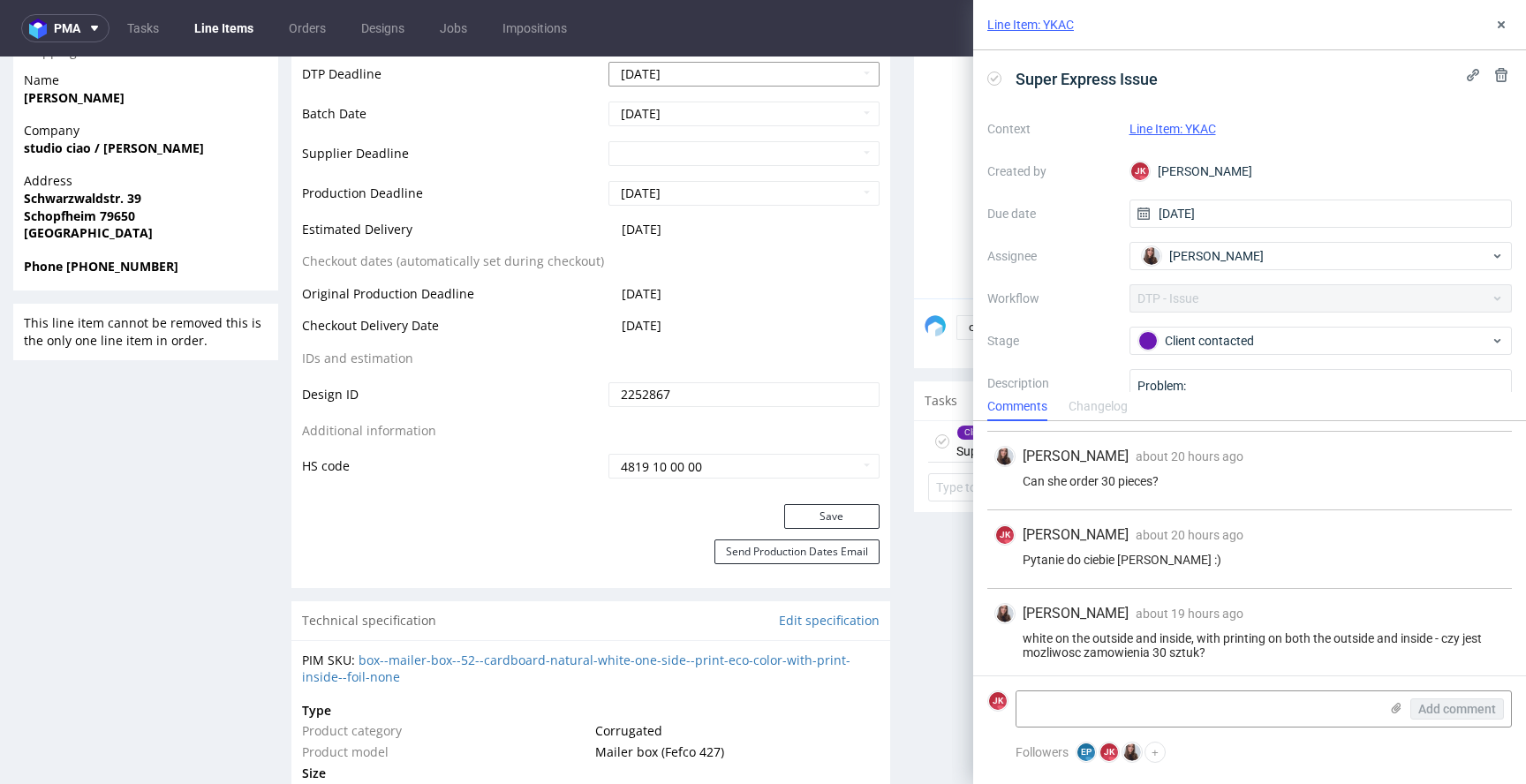
scroll to position [272, 0]
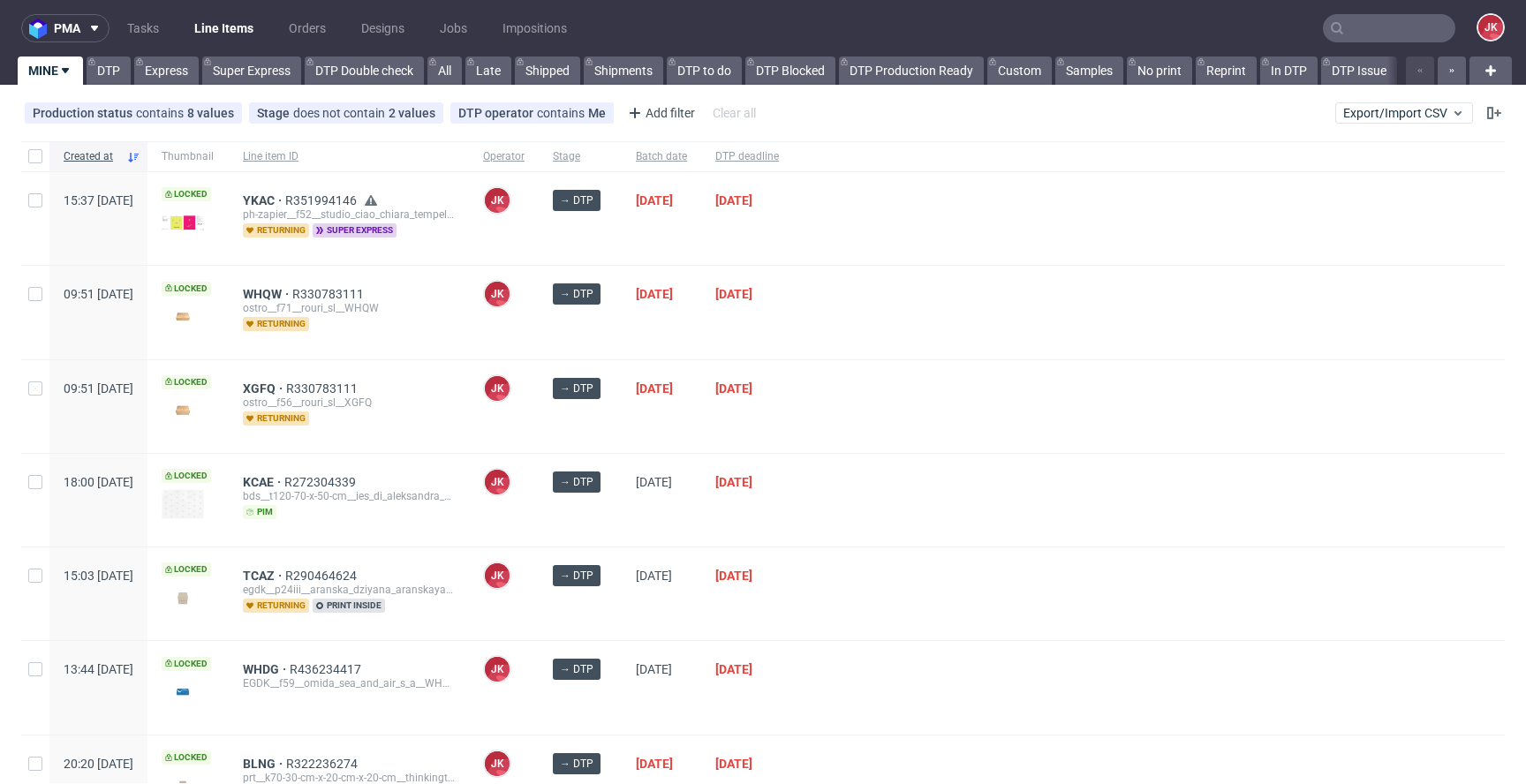
scroll to position [473, 0]
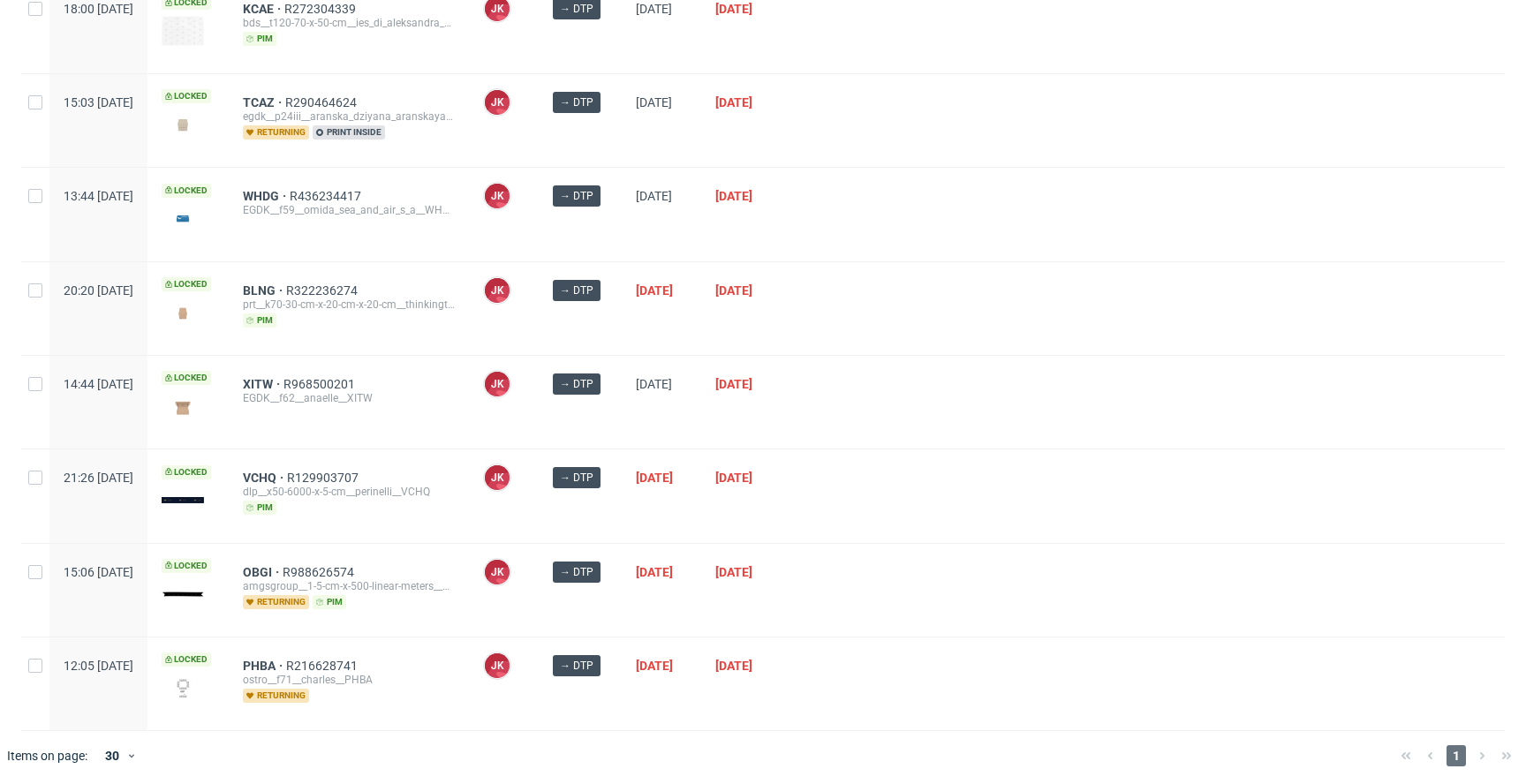
click at [622, 417] on div "→ DTP" at bounding box center [580, 402] width 83 height 92
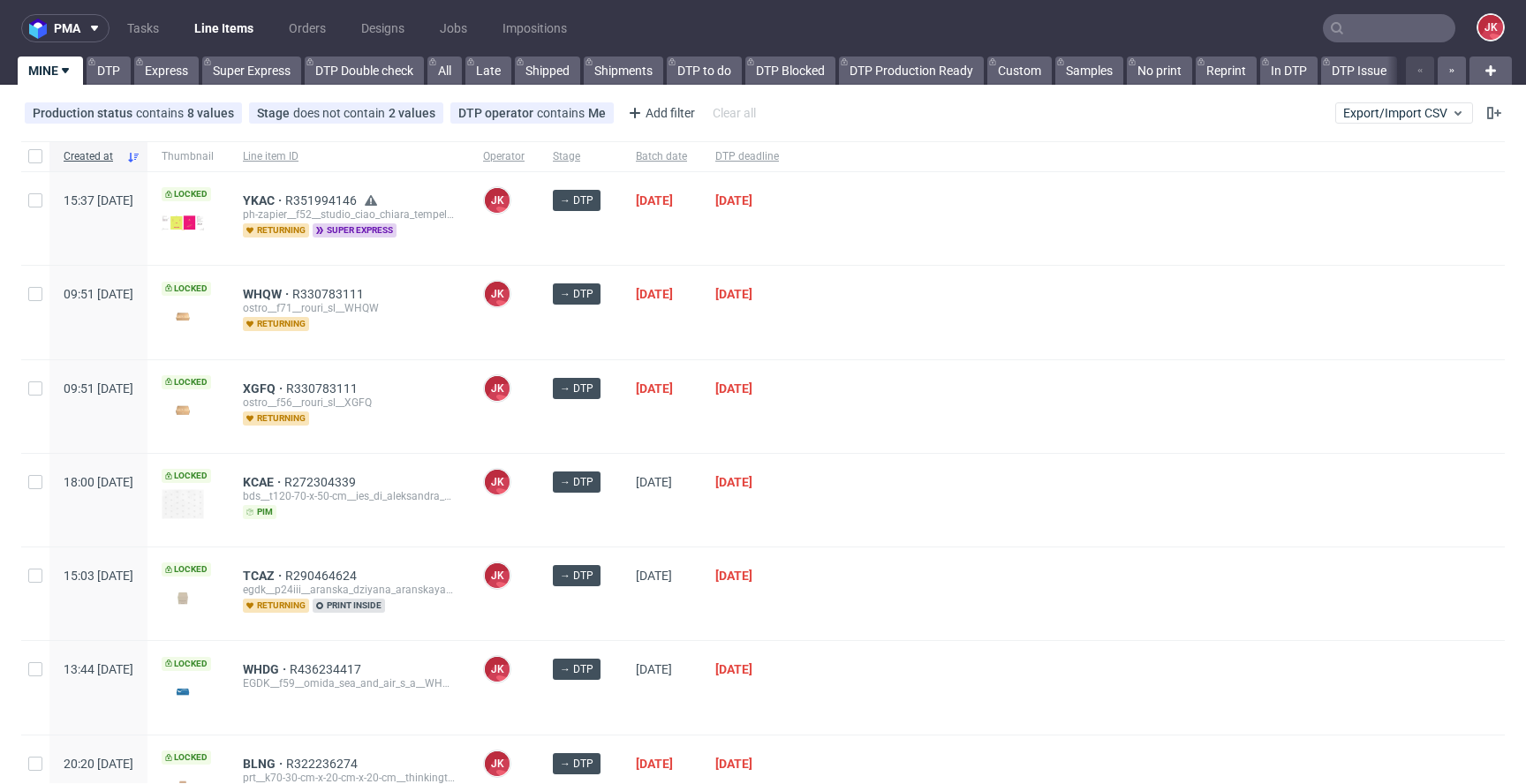
click at [622, 422] on div "→ DTP" at bounding box center [580, 406] width 83 height 92
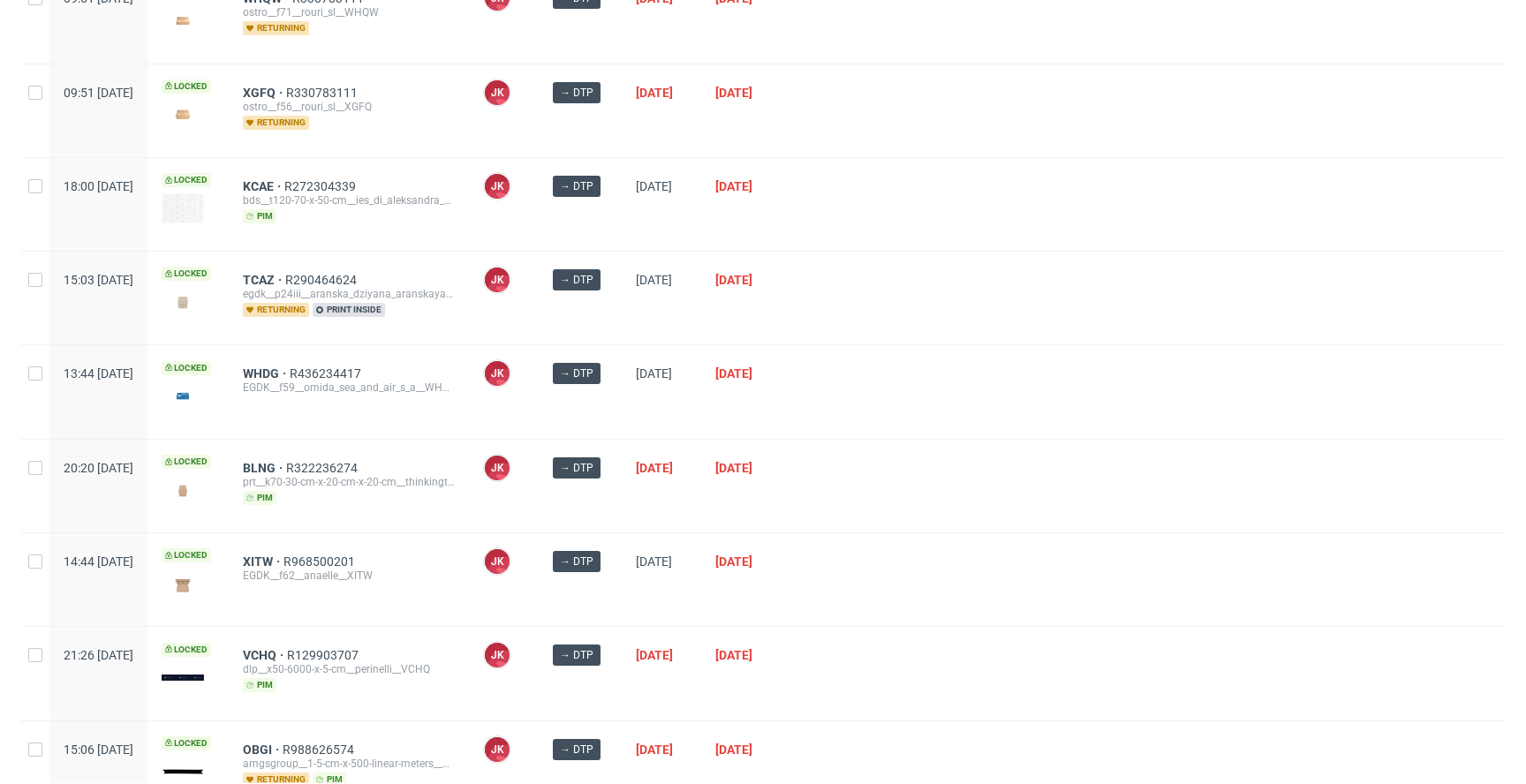
scroll to position [473, 0]
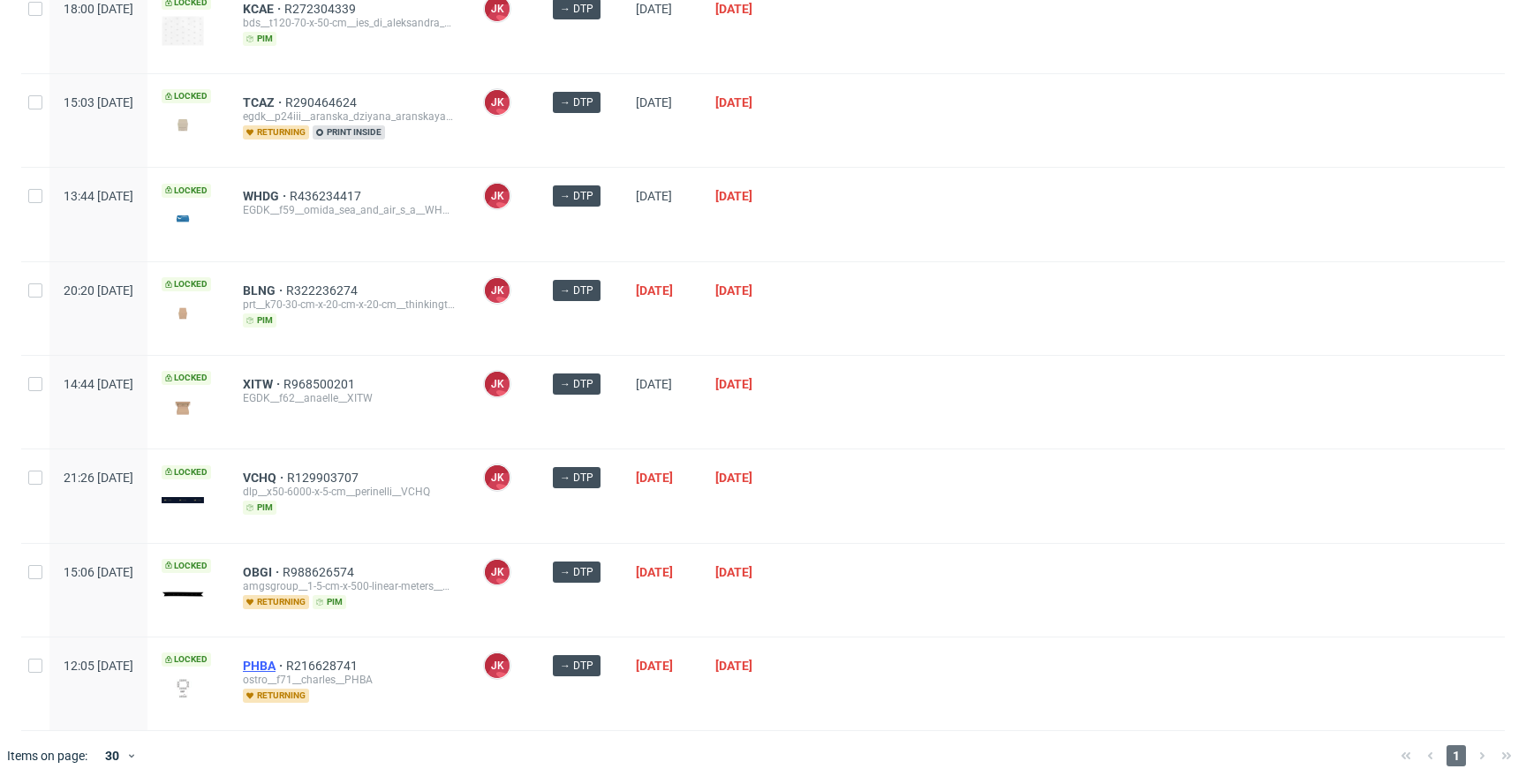
click at [286, 661] on span "PHBA" at bounding box center [265, 666] width 43 height 14
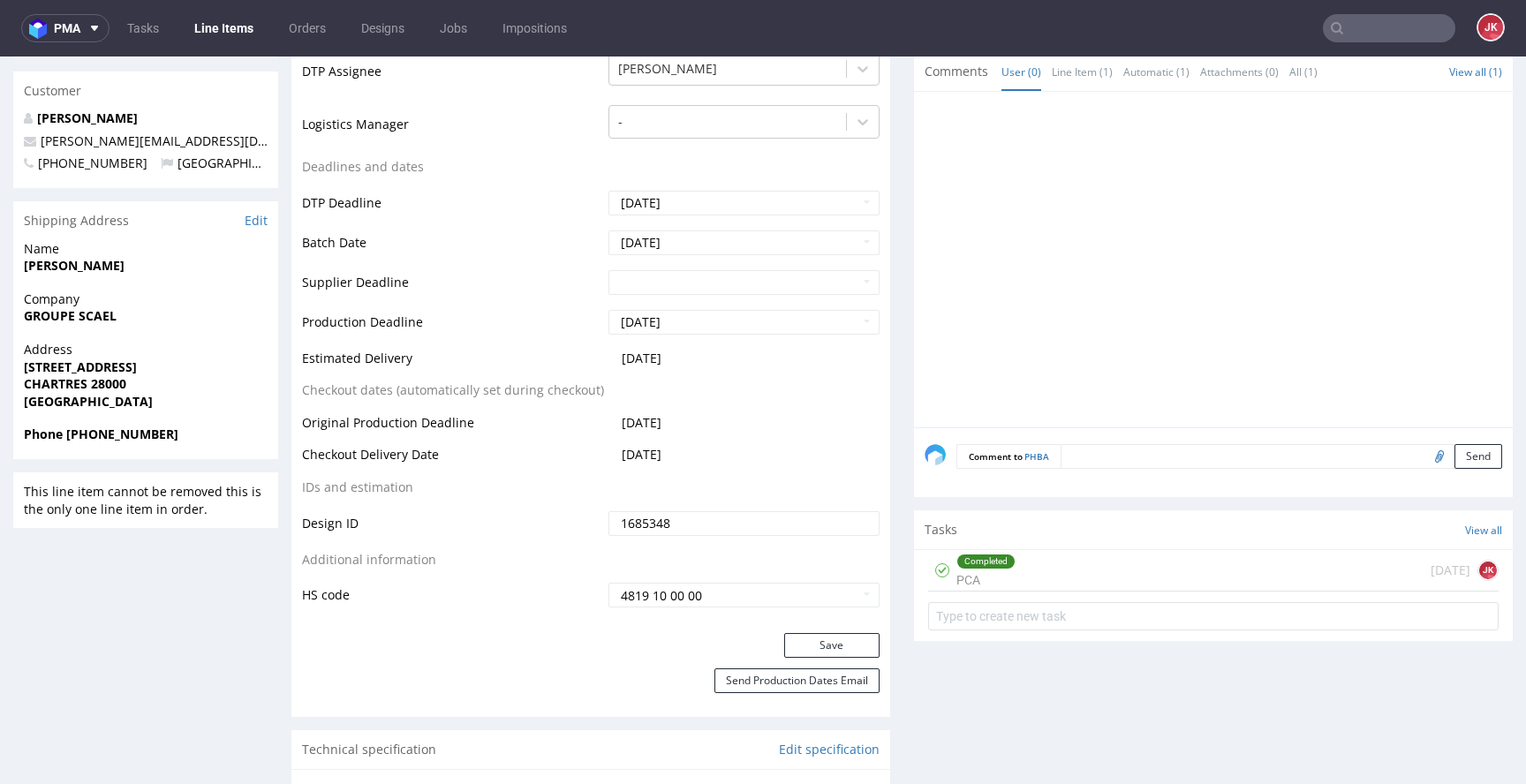
scroll to position [565, 0]
click at [988, 571] on div "Completed PCA" at bounding box center [986, 568] width 59 height 40
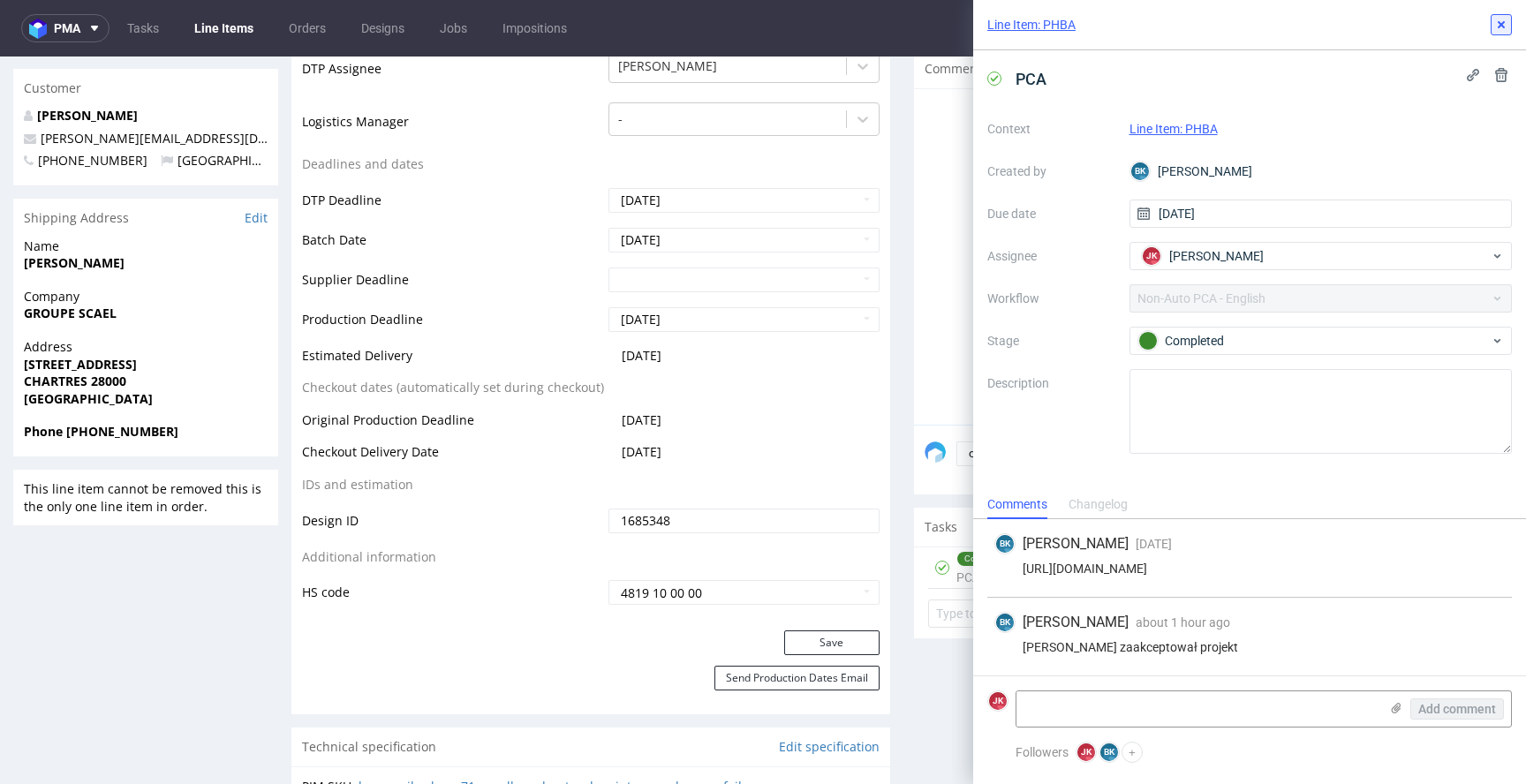
click at [1504, 25] on icon at bounding box center [1501, 25] width 14 height 14
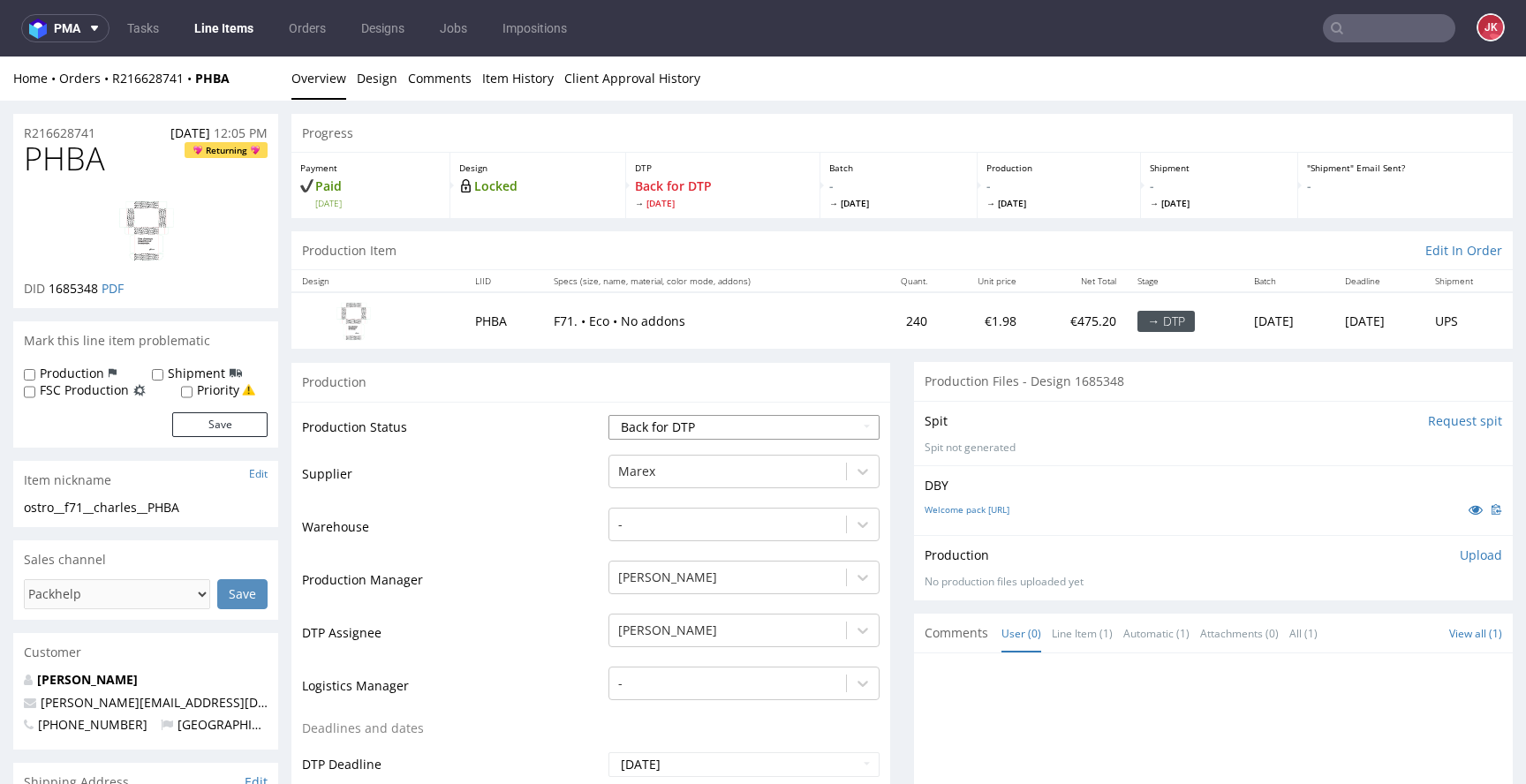
click at [744, 419] on select "Waiting for Artwork Waiting for Diecut Waiting for Mockup Waiting for DTP Waiti…" at bounding box center [745, 427] width 272 height 25
select select "dtp_production_ready"
click at [609, 415] on select "Waiting for Artwork Waiting for Diecut Waiting for Mockup Waiting for DTP Waiti…" at bounding box center [745, 427] width 272 height 25
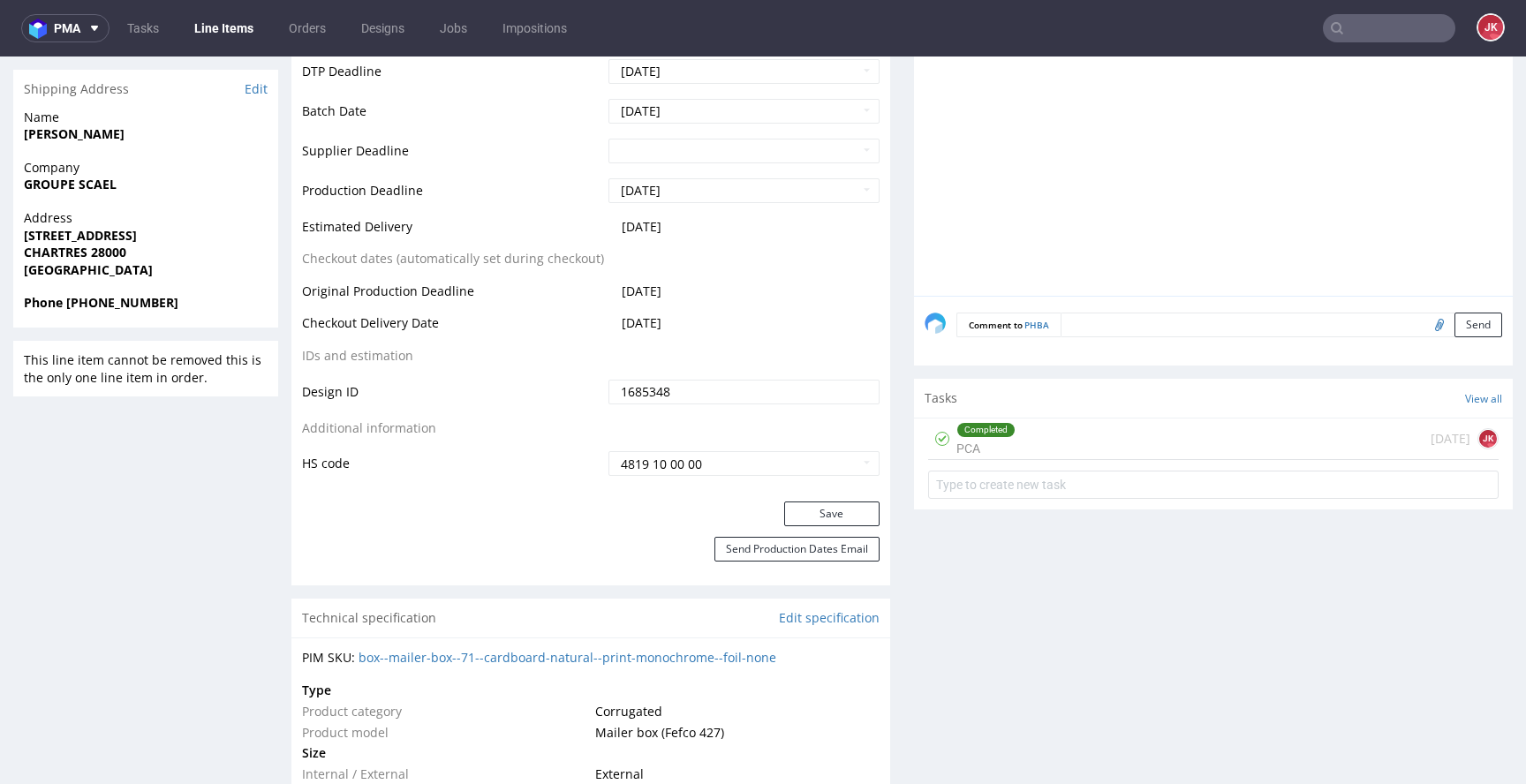
scroll to position [717, 0]
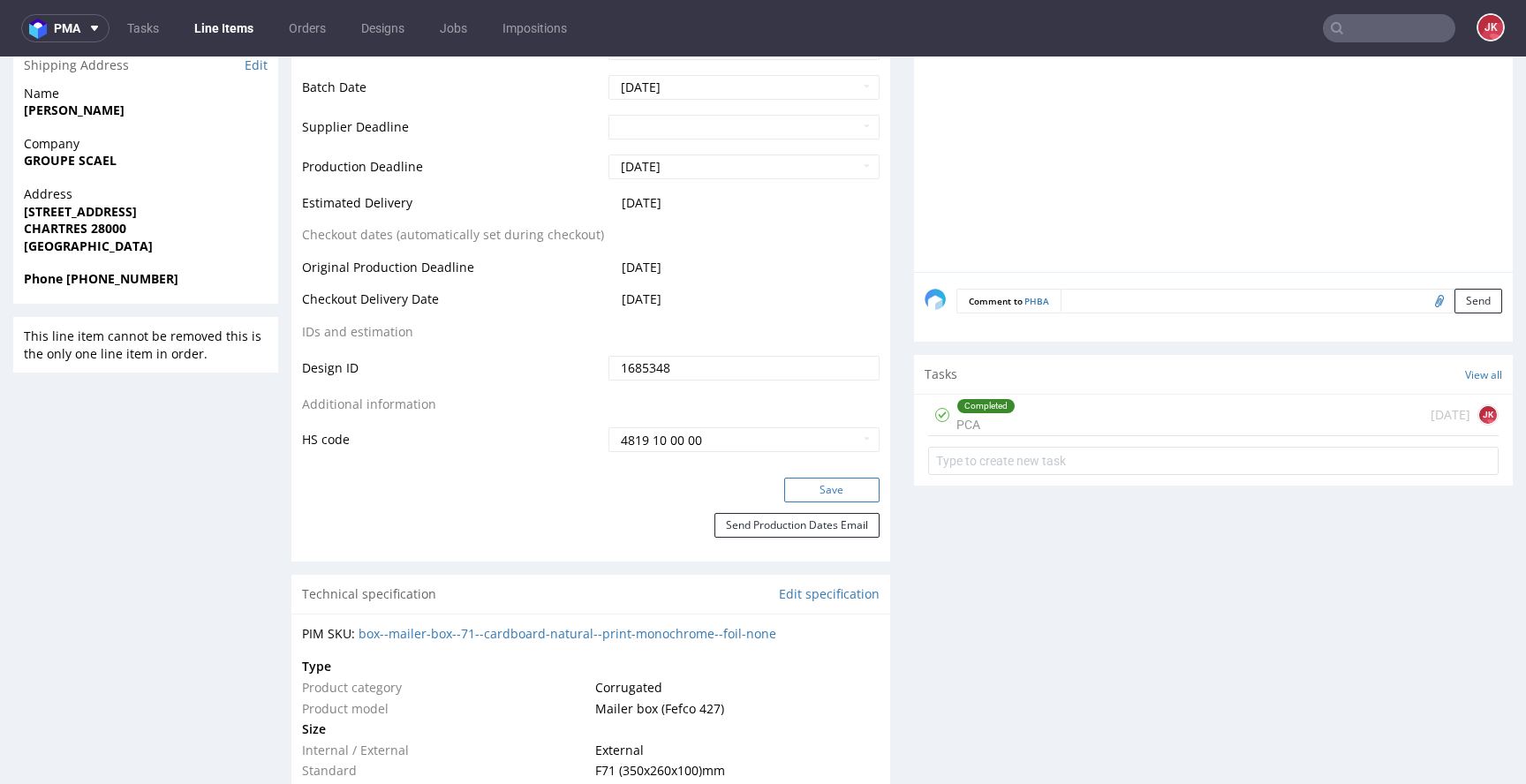
click at [791, 480] on button "Save" at bounding box center [831, 490] width 95 height 25
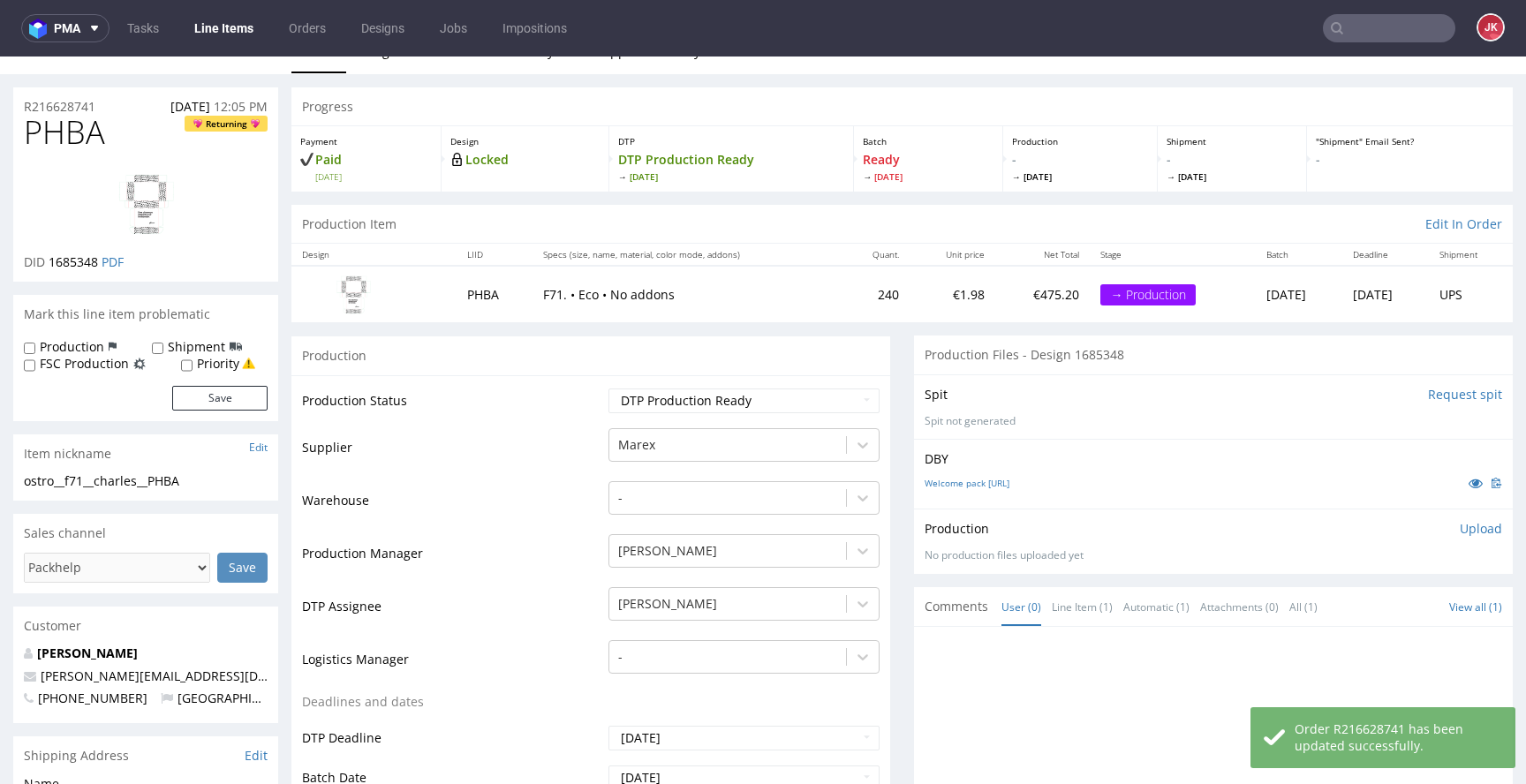
scroll to position [0, 0]
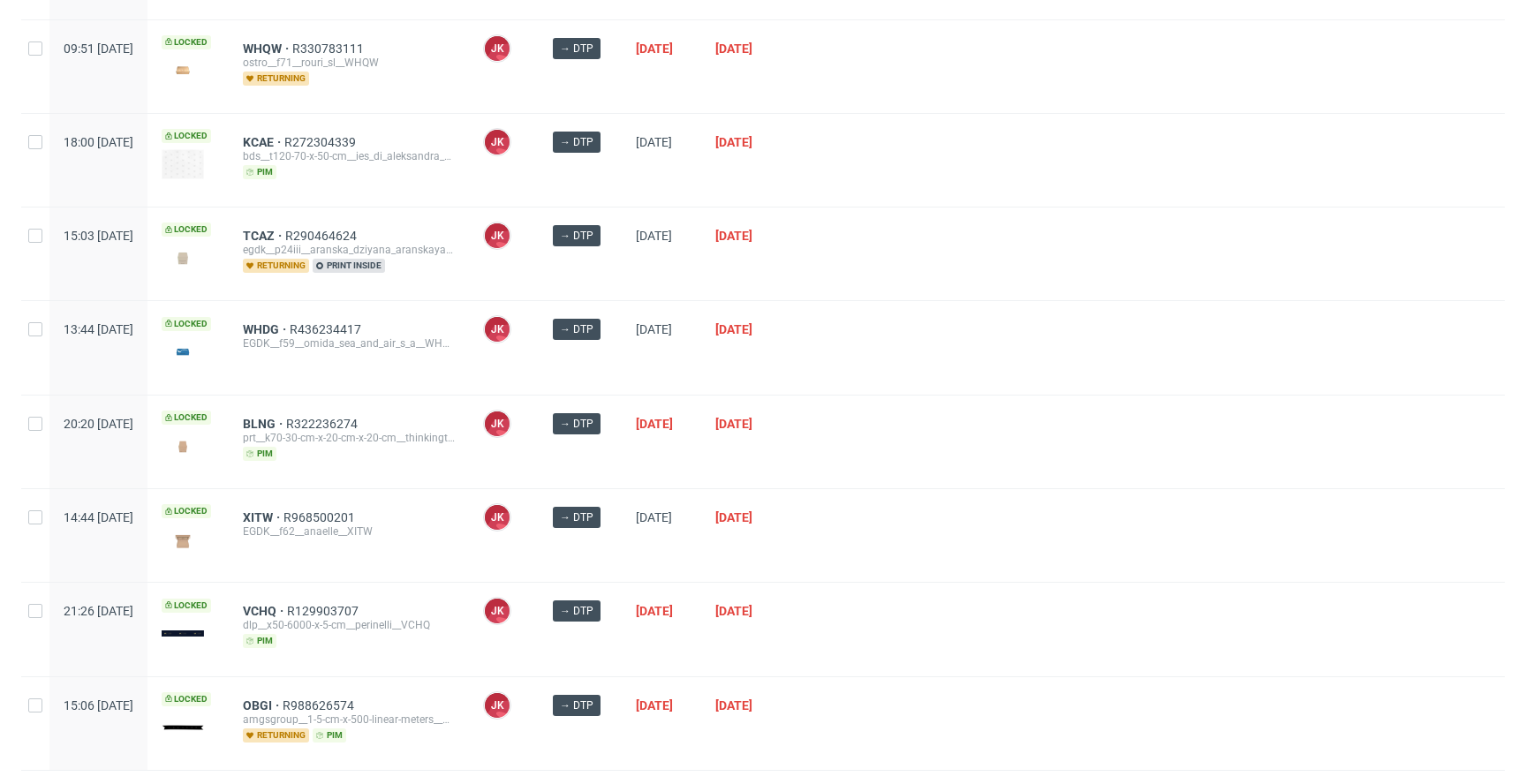
scroll to position [380, 0]
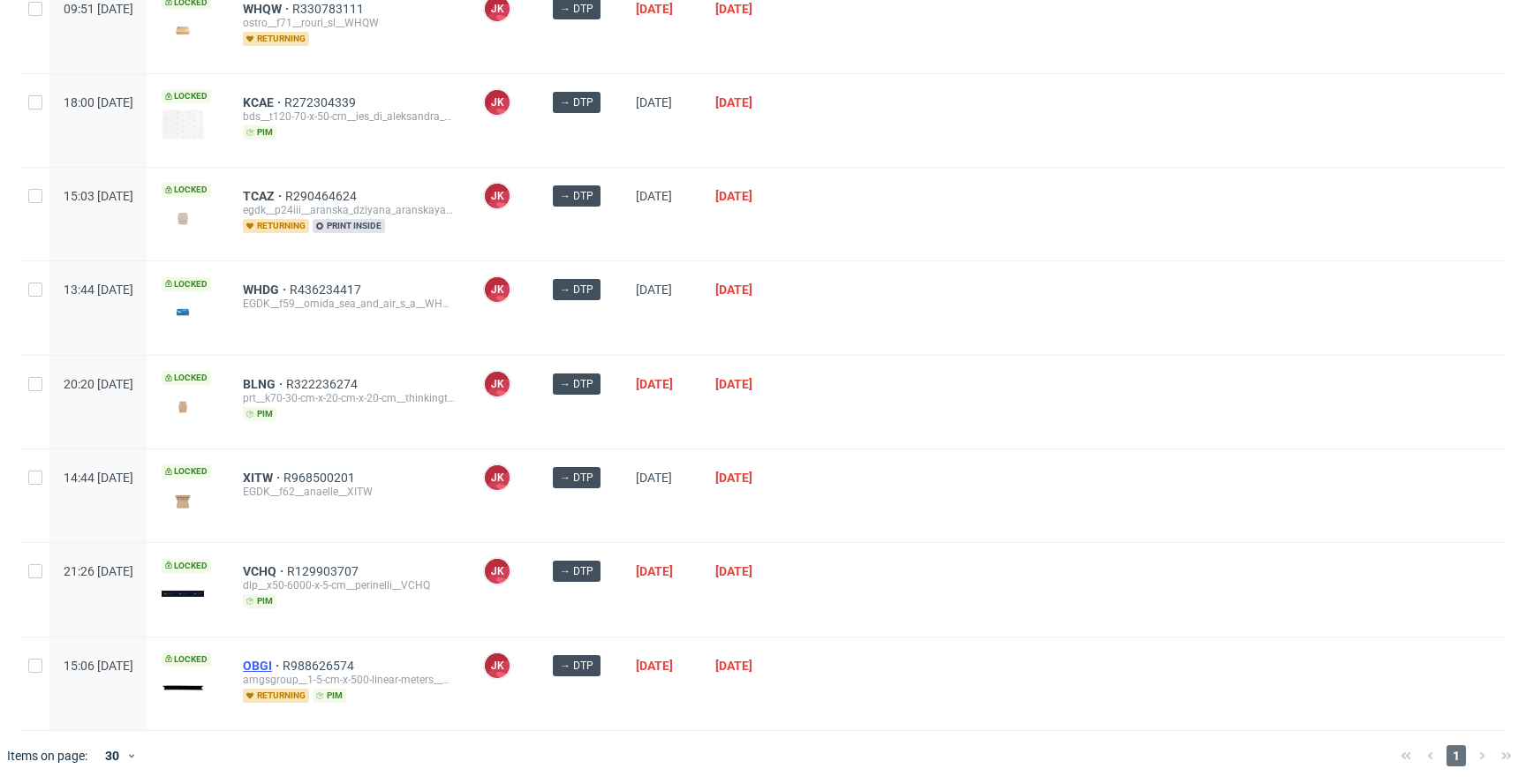
click at [282, 661] on span "OBGI" at bounding box center [263, 666] width 39 height 14
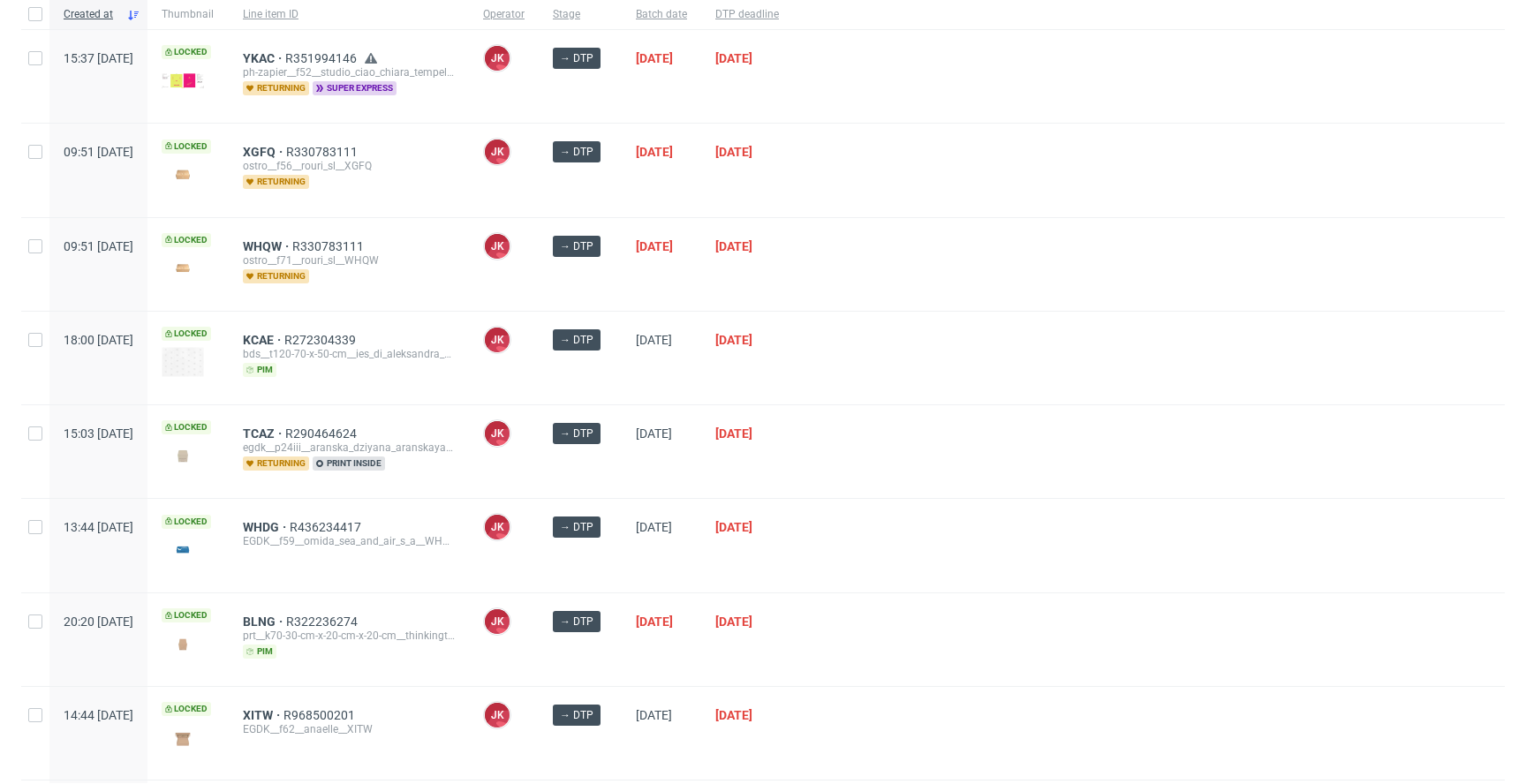
scroll to position [0, 0]
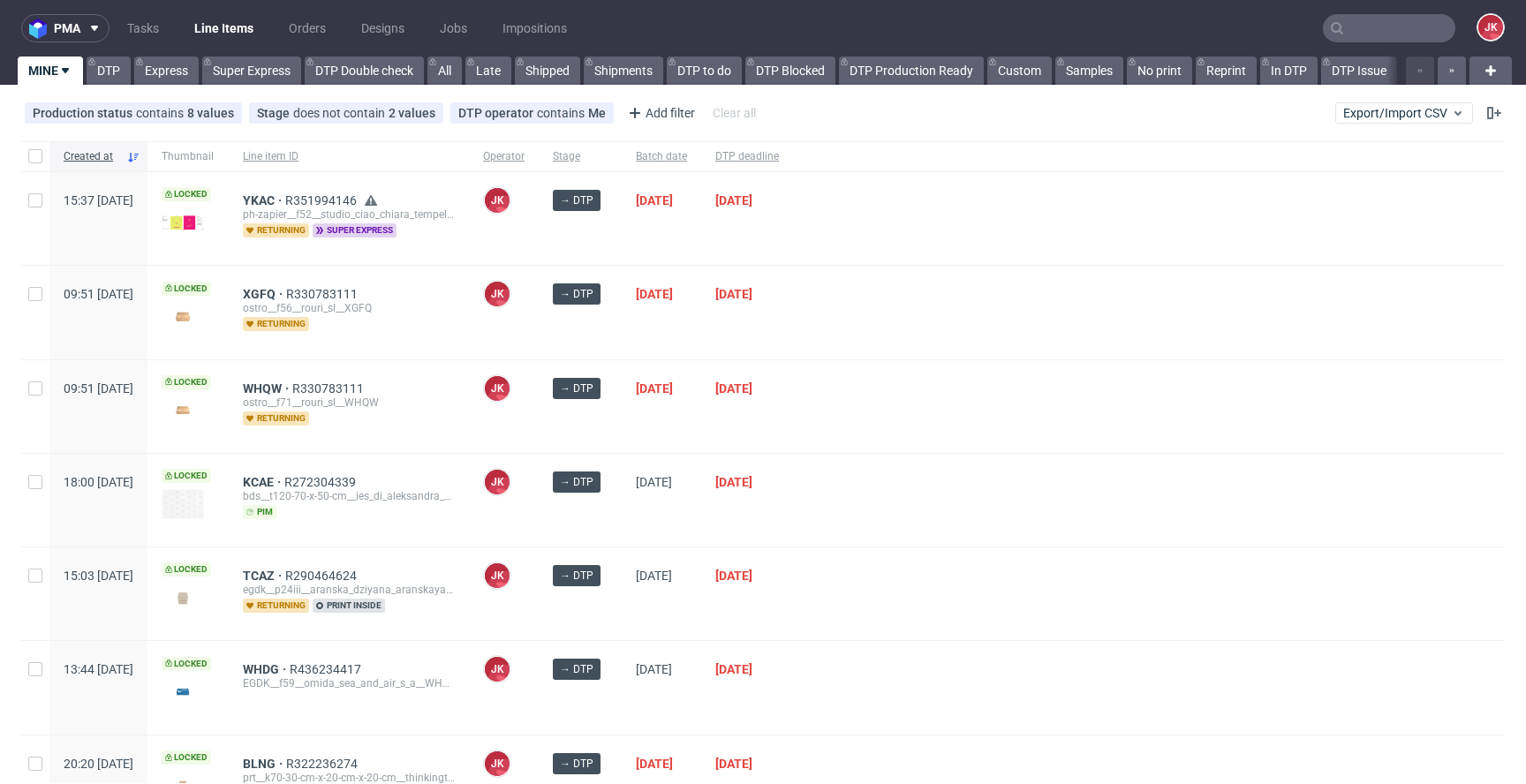
click at [1014, 362] on div at bounding box center [1149, 406] width 712 height 92
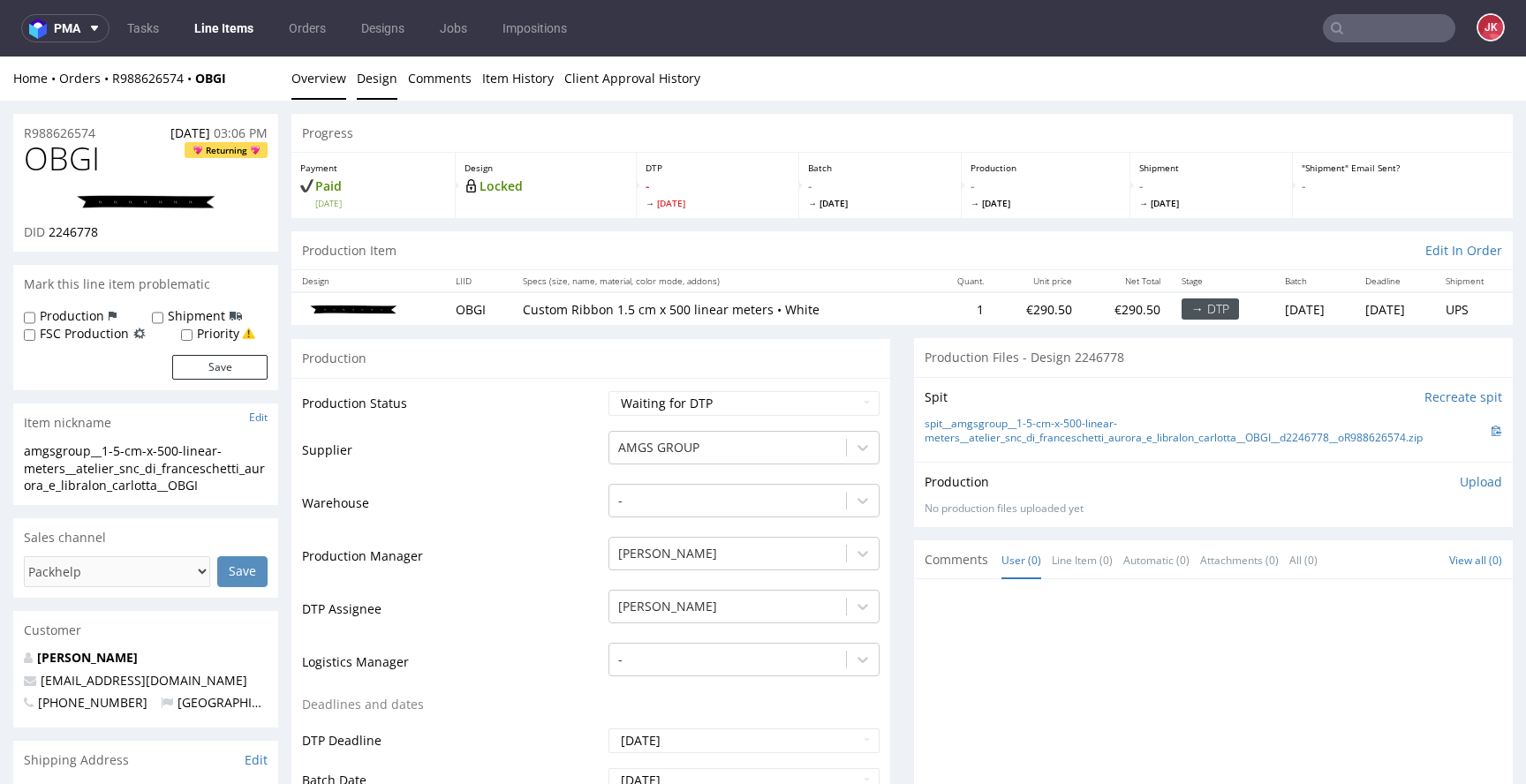
click at [384, 79] on link "Design" at bounding box center [377, 78] width 40 height 43
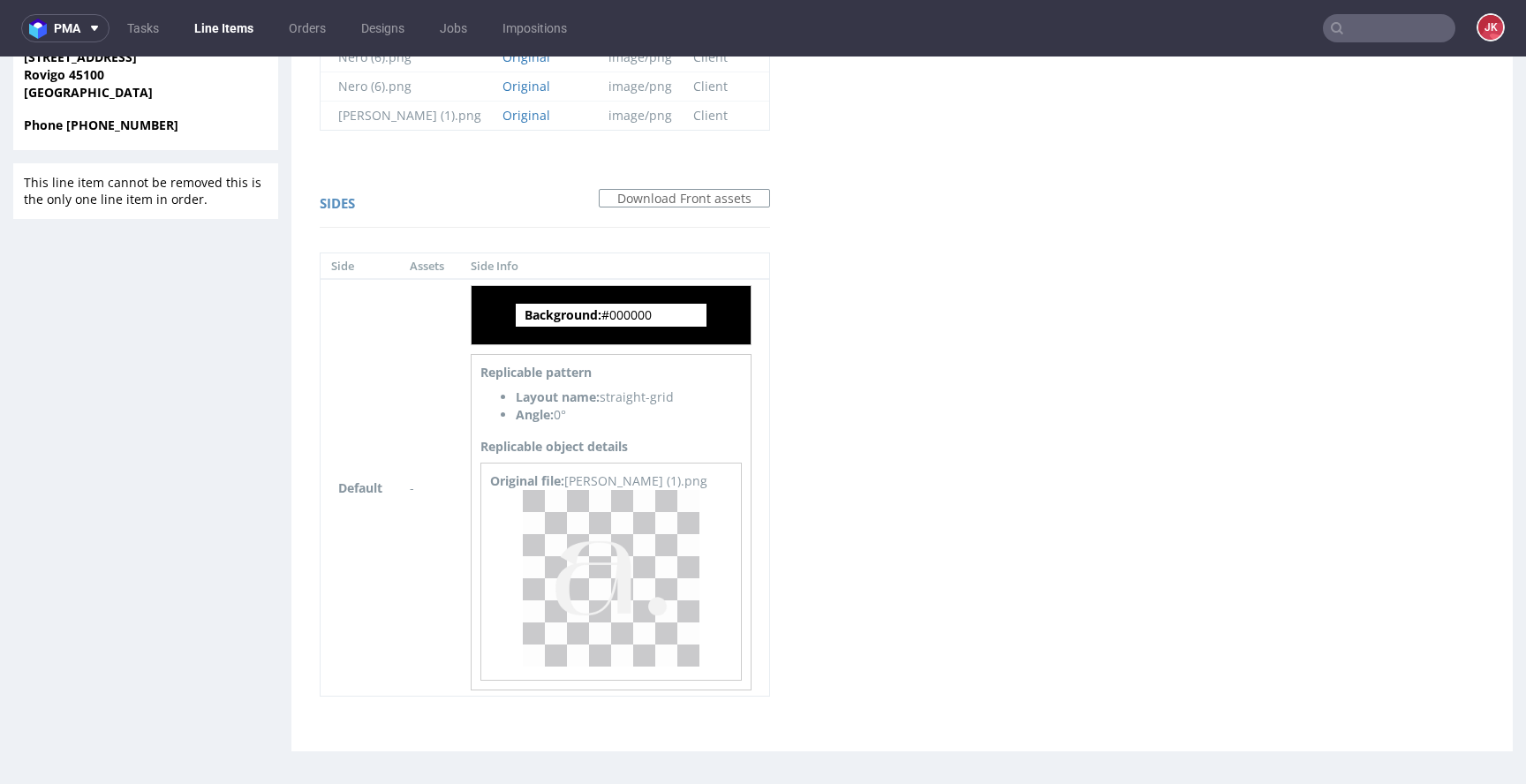
scroll to position [851, 0]
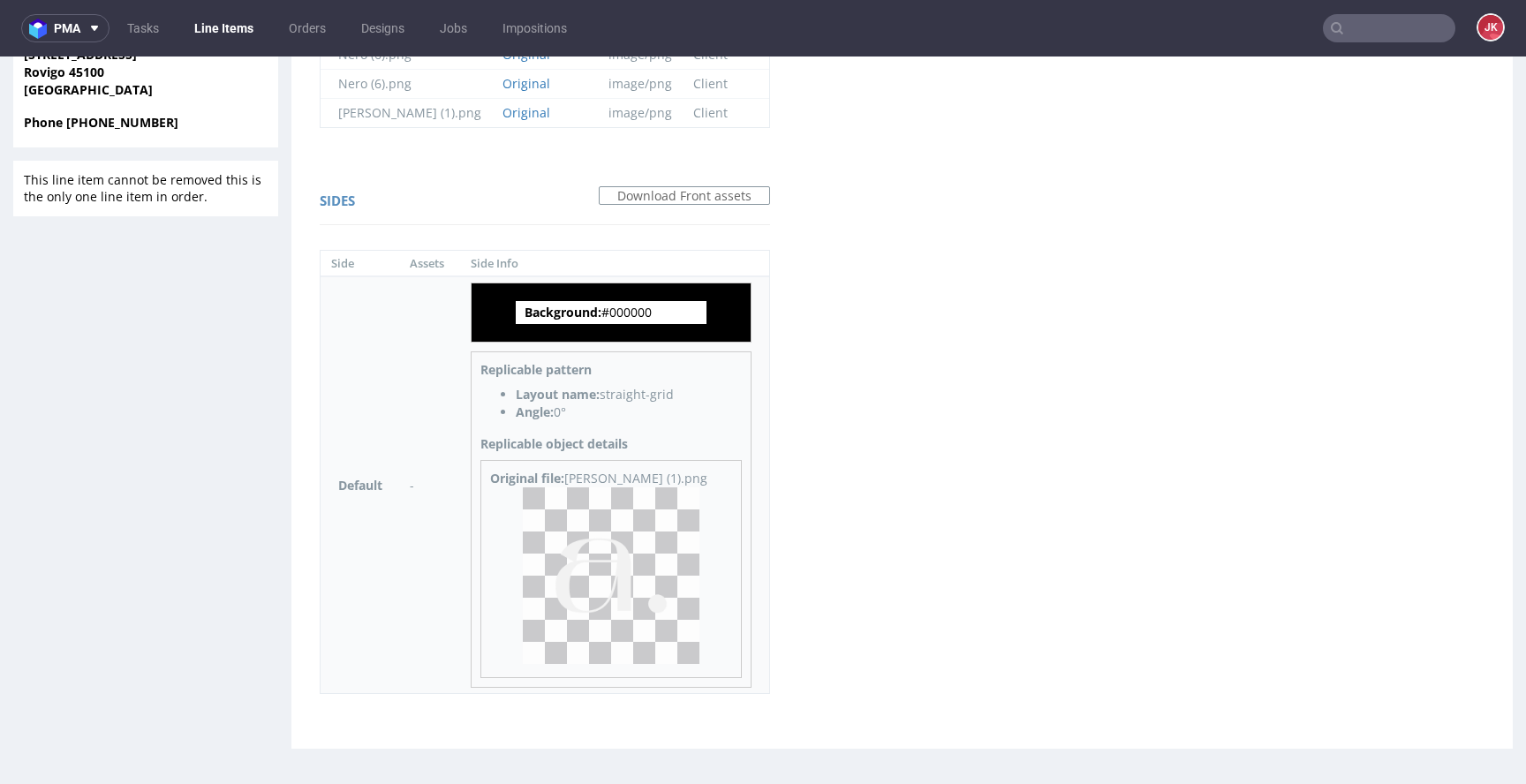
click at [624, 587] on img at bounding box center [611, 576] width 177 height 177
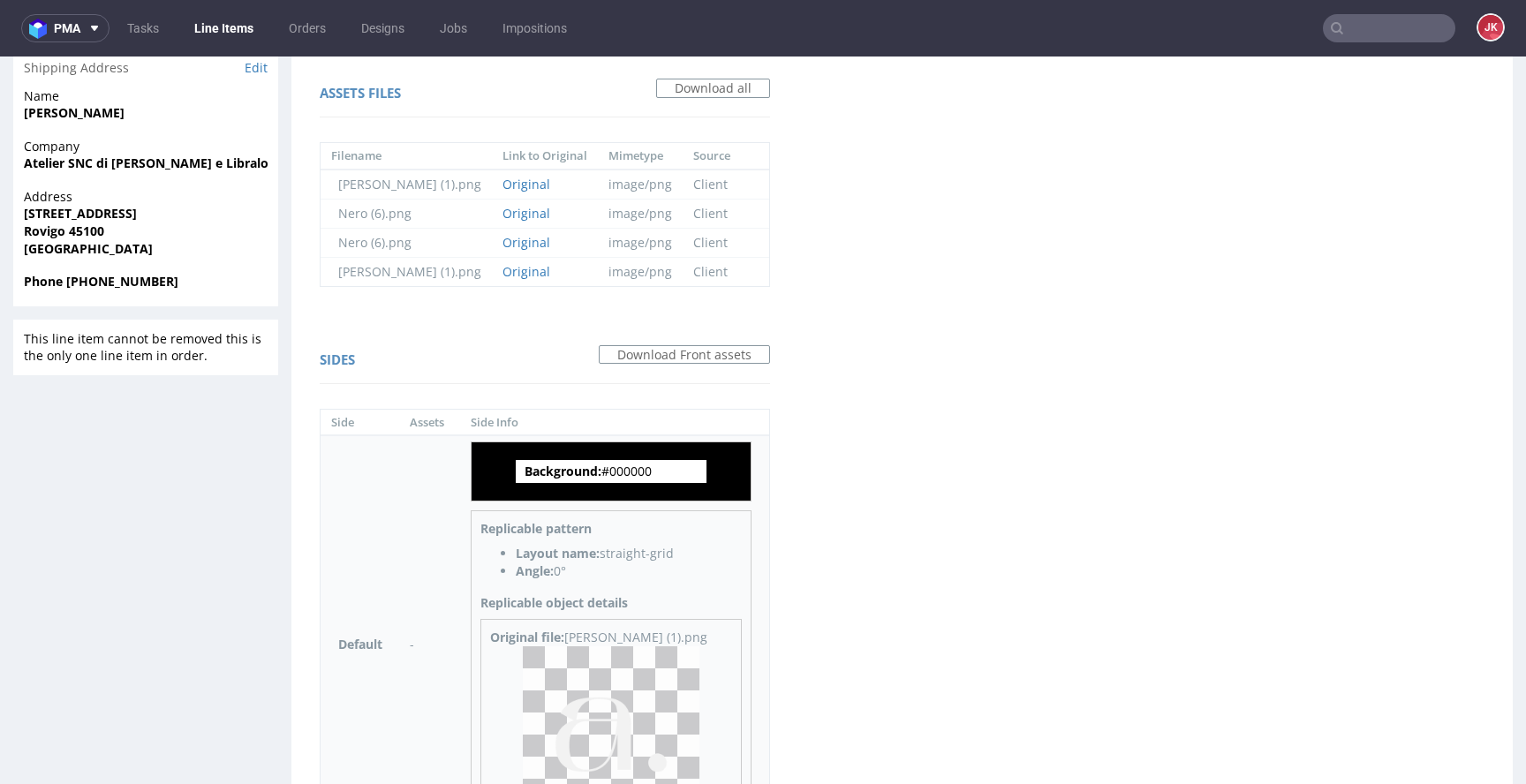
scroll to position [0, 0]
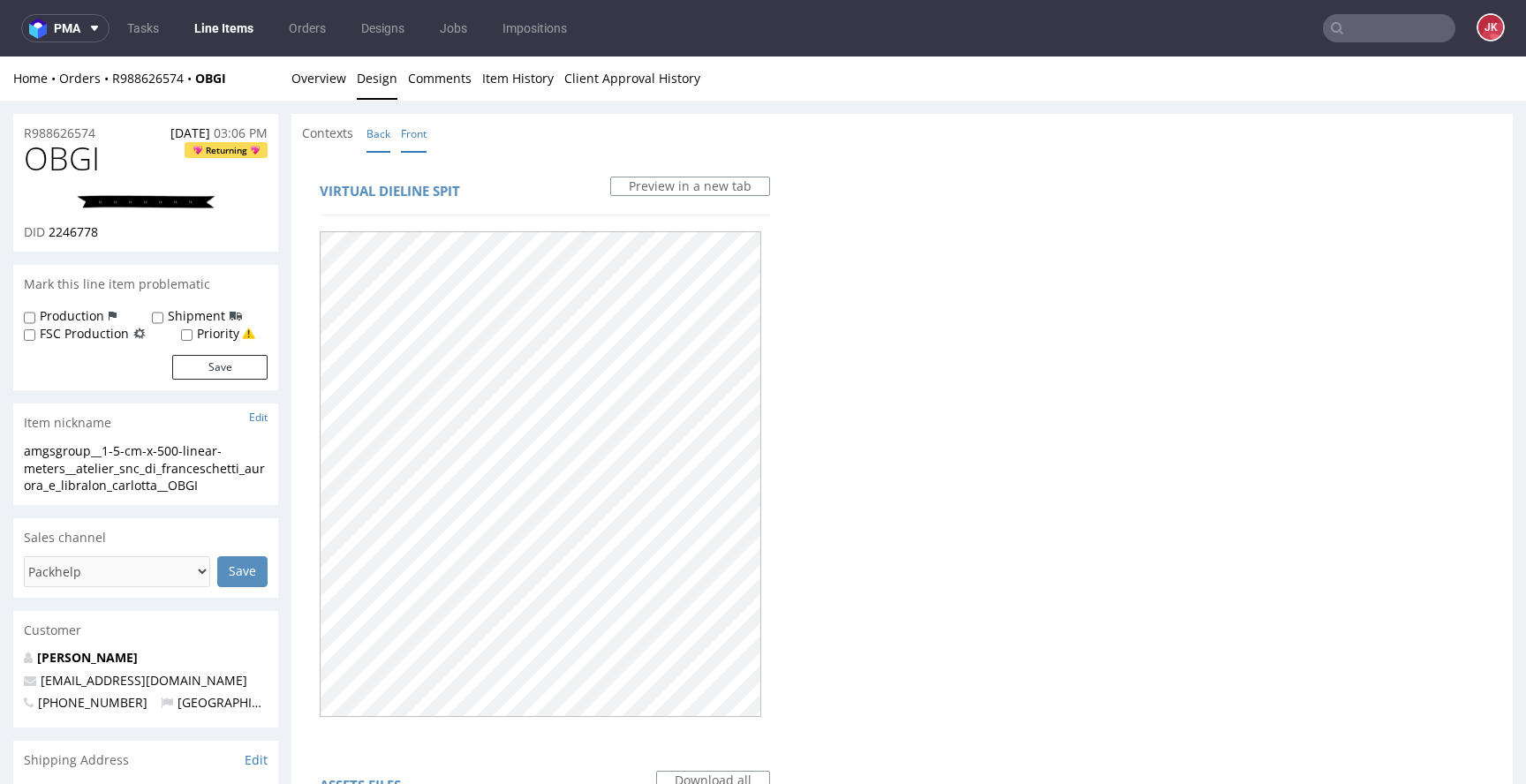
click at [374, 147] on link "Back" at bounding box center [379, 134] width 24 height 38
click at [333, 92] on link "Overview" at bounding box center [319, 78] width 55 height 43
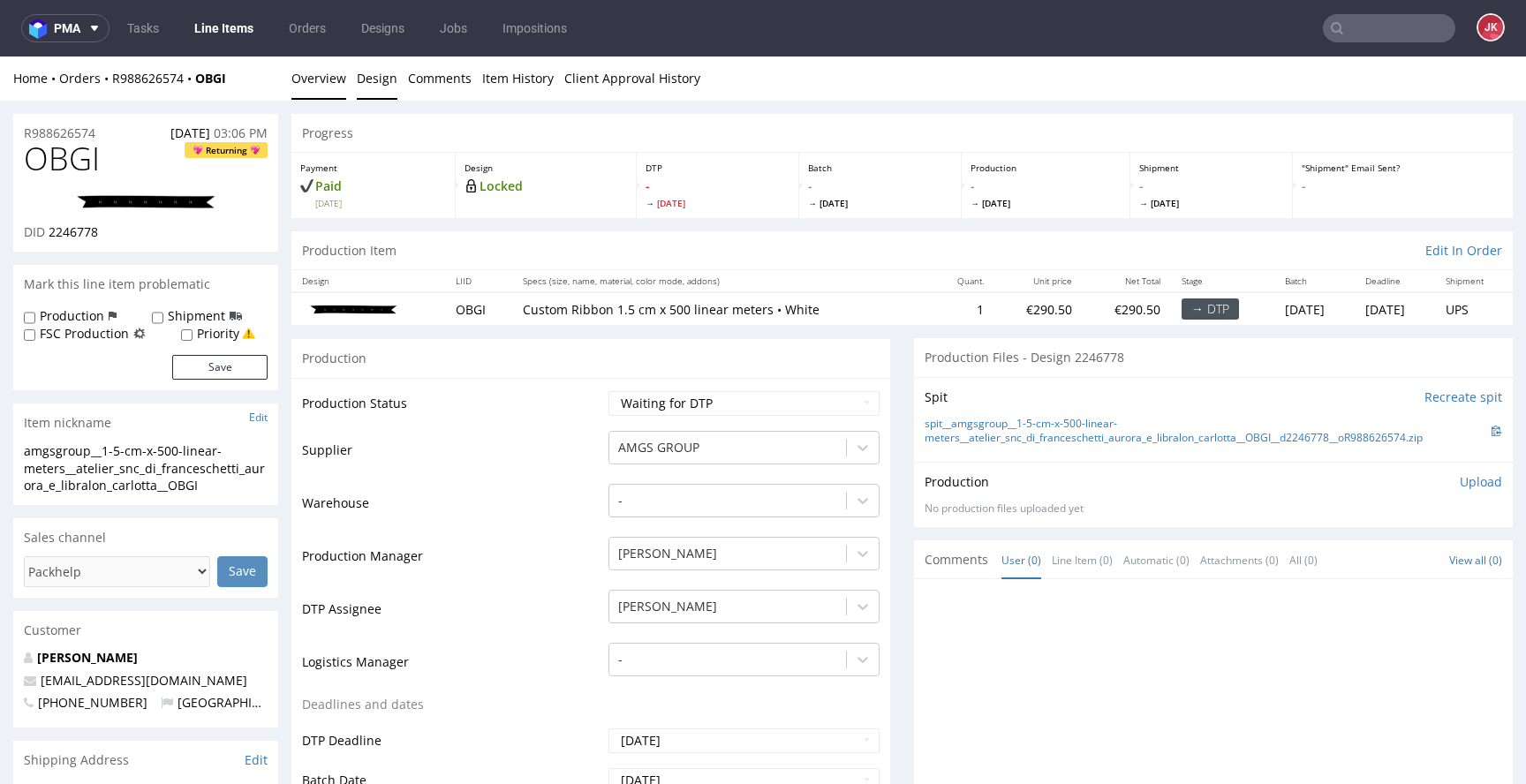
click at [385, 64] on link "Design" at bounding box center [377, 78] width 40 height 43
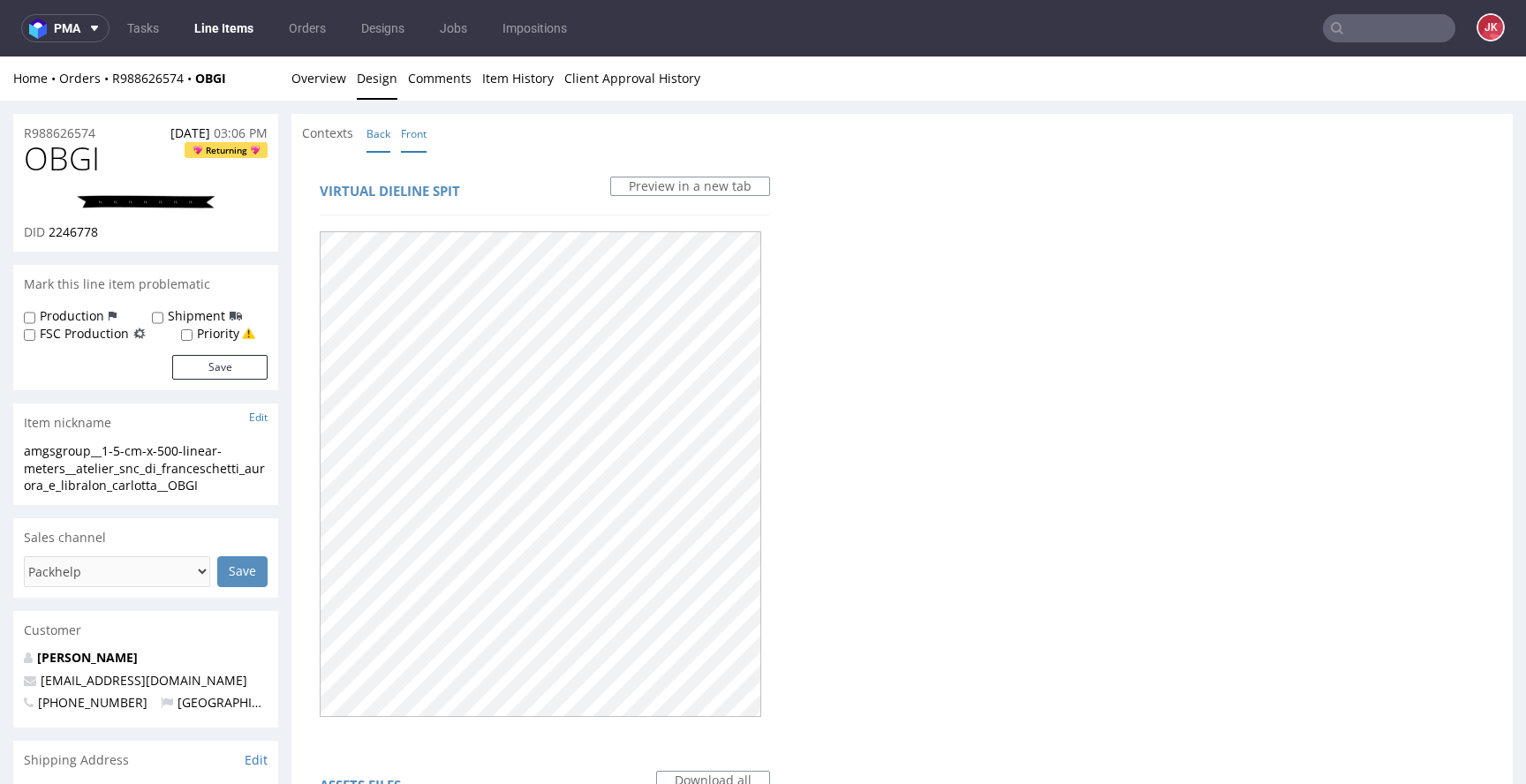
click at [420, 136] on link "Front" at bounding box center [414, 134] width 26 height 38
click at [303, 73] on link "Overview" at bounding box center [319, 78] width 55 height 43
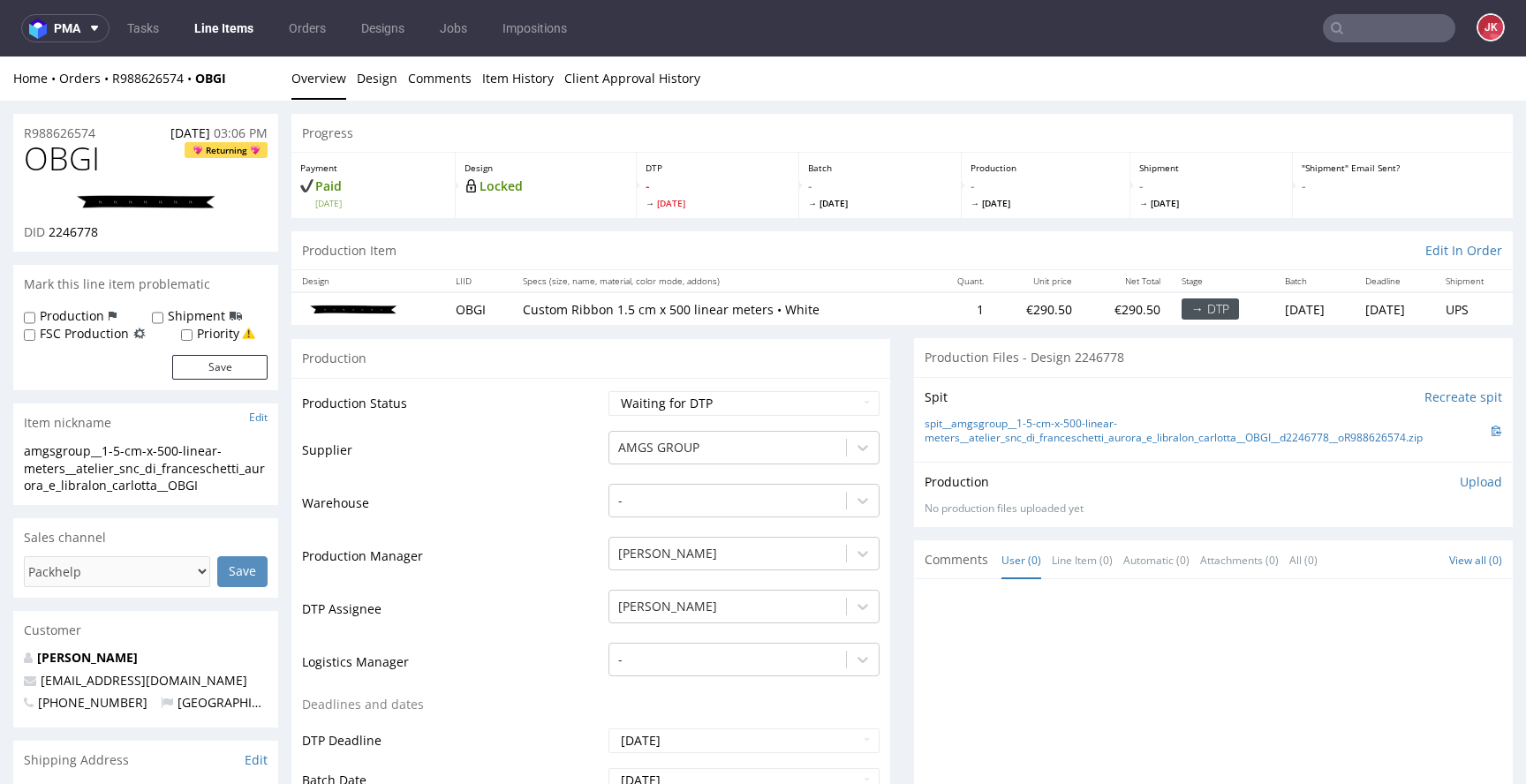
click at [211, 218] on link at bounding box center [146, 202] width 142 height 43
click at [695, 395] on select "Waiting for Artwork Waiting for Diecut Waiting for Mockup Waiting for DTP Waiti…" at bounding box center [745, 403] width 272 height 25
select select "dtp_in_process"
click at [609, 392] on select "Waiting for Artwork Waiting for Diecut Waiting for Mockup Waiting for DTP Waiti…" at bounding box center [745, 403] width 272 height 25
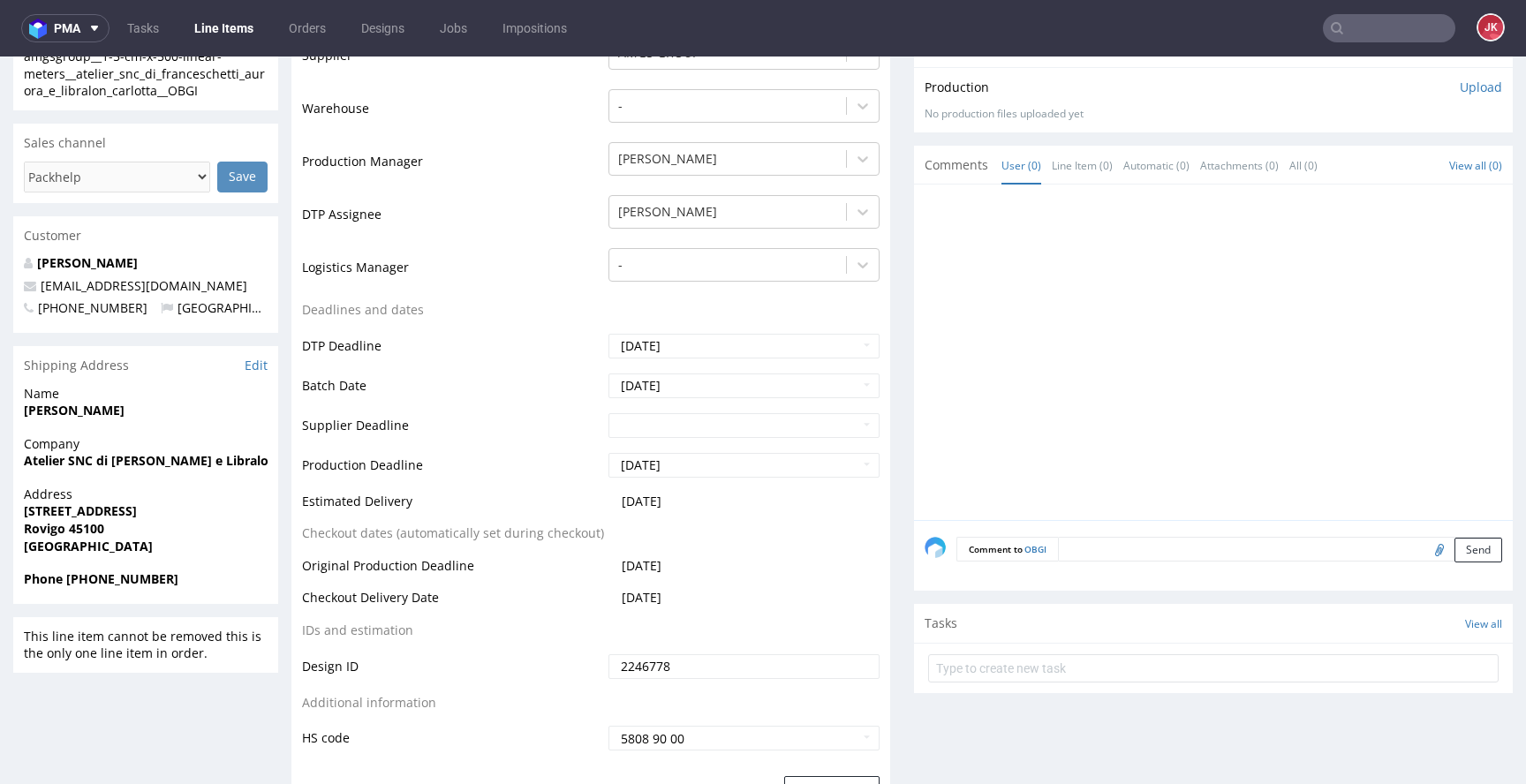
scroll to position [742, 0]
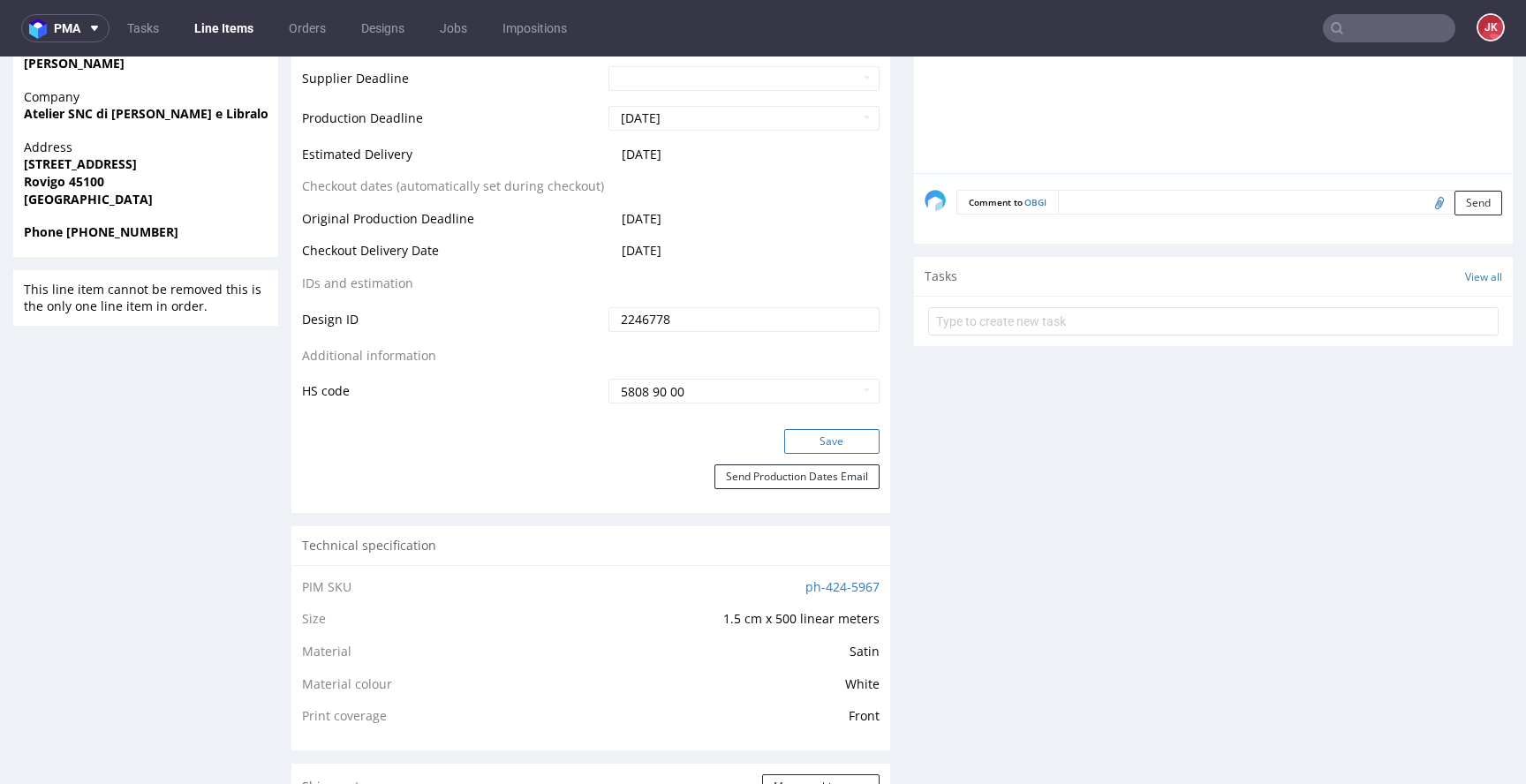
click at [824, 436] on button "Save" at bounding box center [831, 441] width 95 height 25
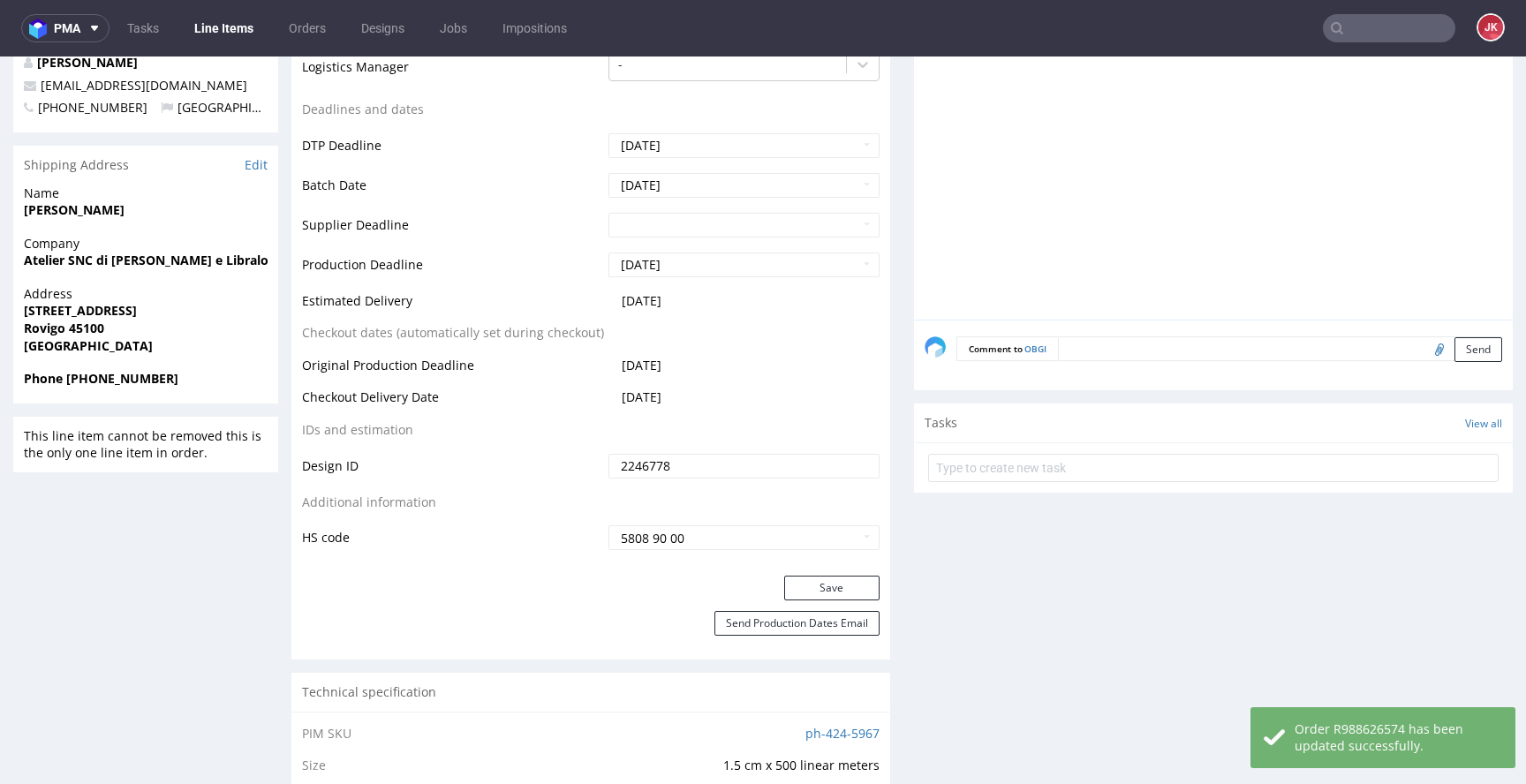
scroll to position [0, 0]
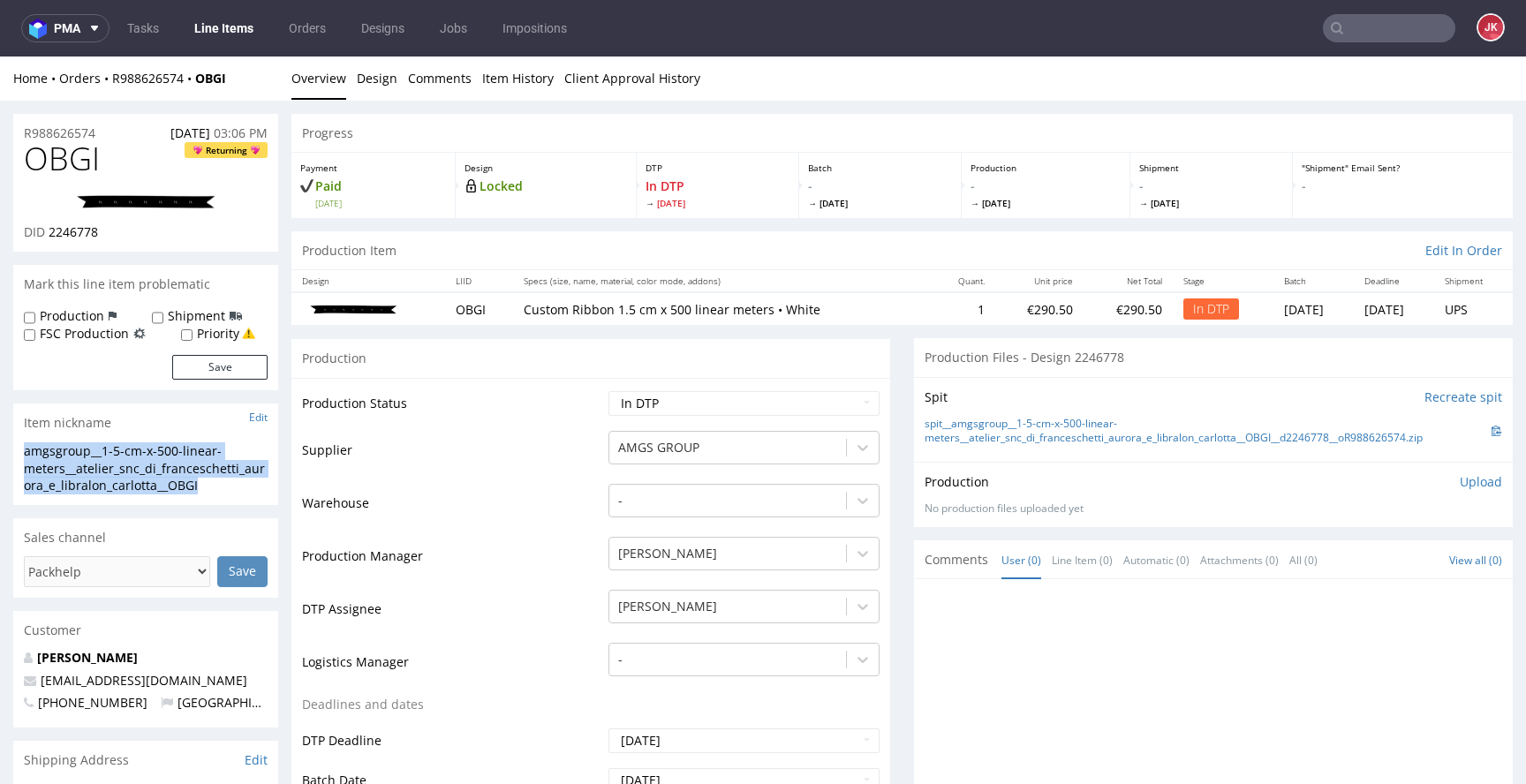
drag, startPoint x: 187, startPoint y: 481, endPoint x: 0, endPoint y: 447, distance: 190.1
copy div "amgsgroup__1-5-cm-x-500-linear-meters__atelier_snc_di_franceschetti_aurora_e_li…"
drag, startPoint x: 66, startPoint y: 132, endPoint x: 0, endPoint y: 133, distance: 66.0
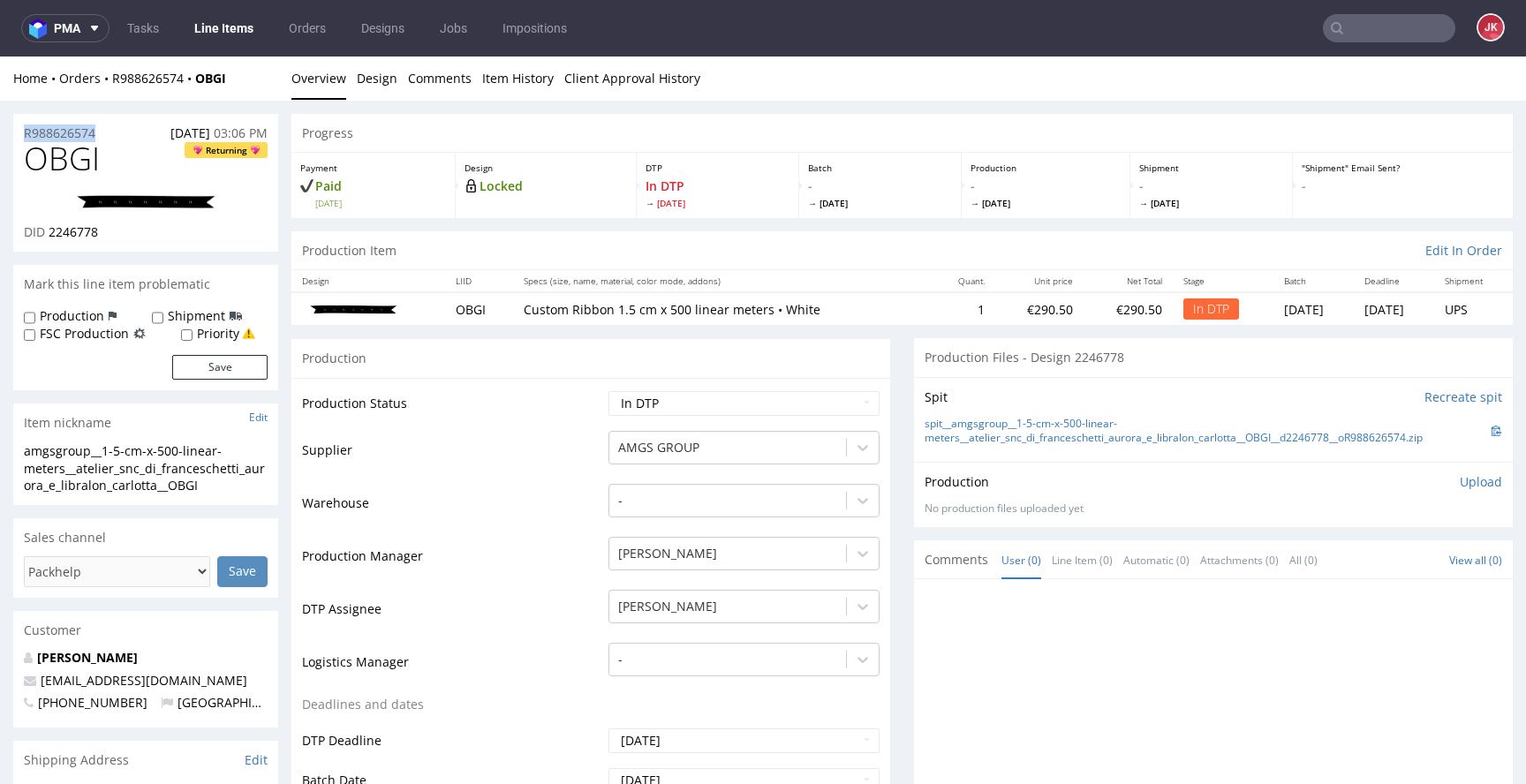
copy p "R988626574"
drag, startPoint x: 50, startPoint y: 236, endPoint x: 134, endPoint y: 230, distance: 84.2
click at [134, 230] on div "DID 2246778" at bounding box center [146, 232] width 244 height 18
copy span "2246778"
click at [1460, 481] on p "Upload" at bounding box center [1481, 482] width 42 height 18
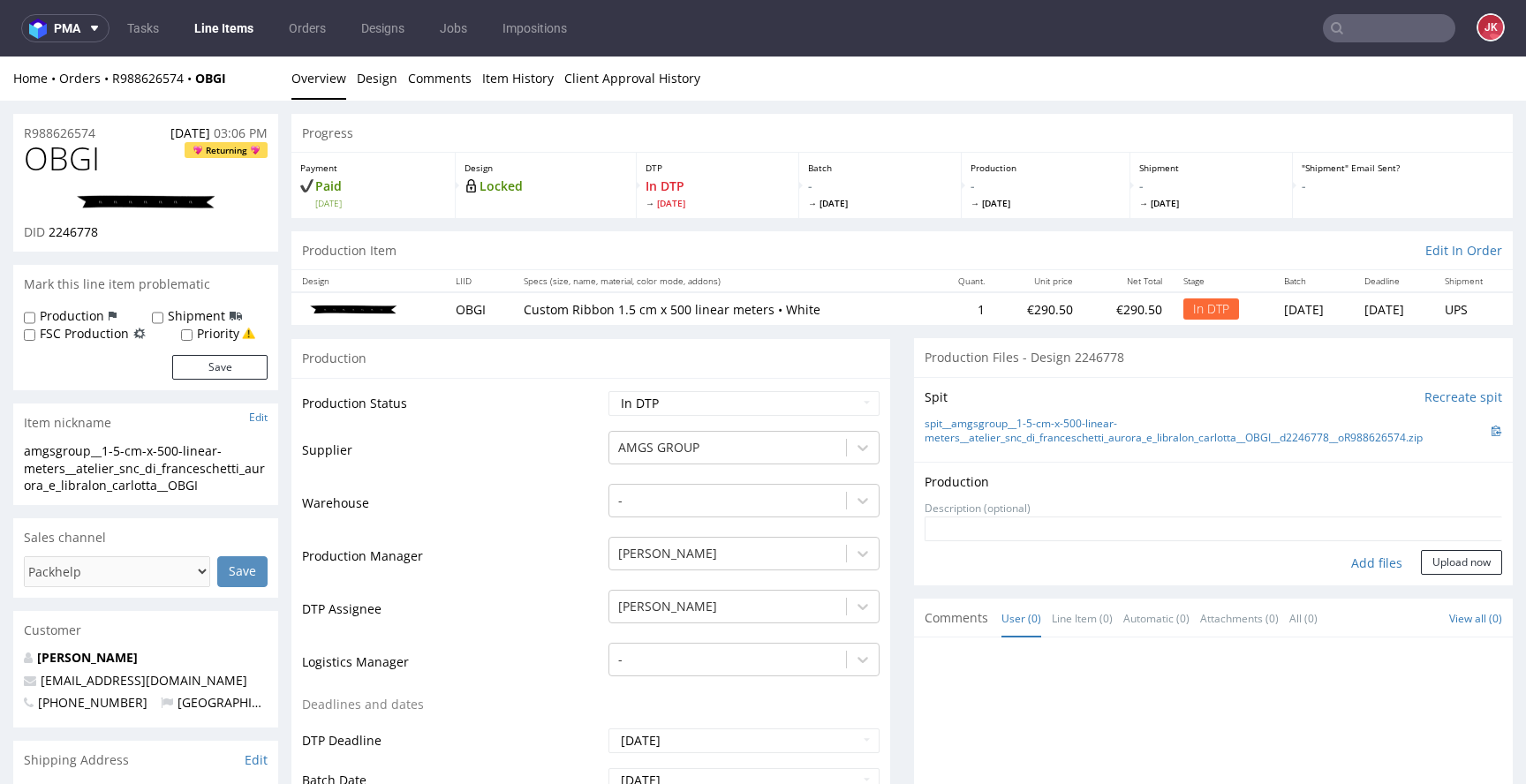
click at [1351, 556] on div "Add files" at bounding box center [1377, 563] width 89 height 27
type input "C:\fakepath\amgsgroup__1-5-cm-x-500-linear-meters__atelier_snc_di_franceschetti…"
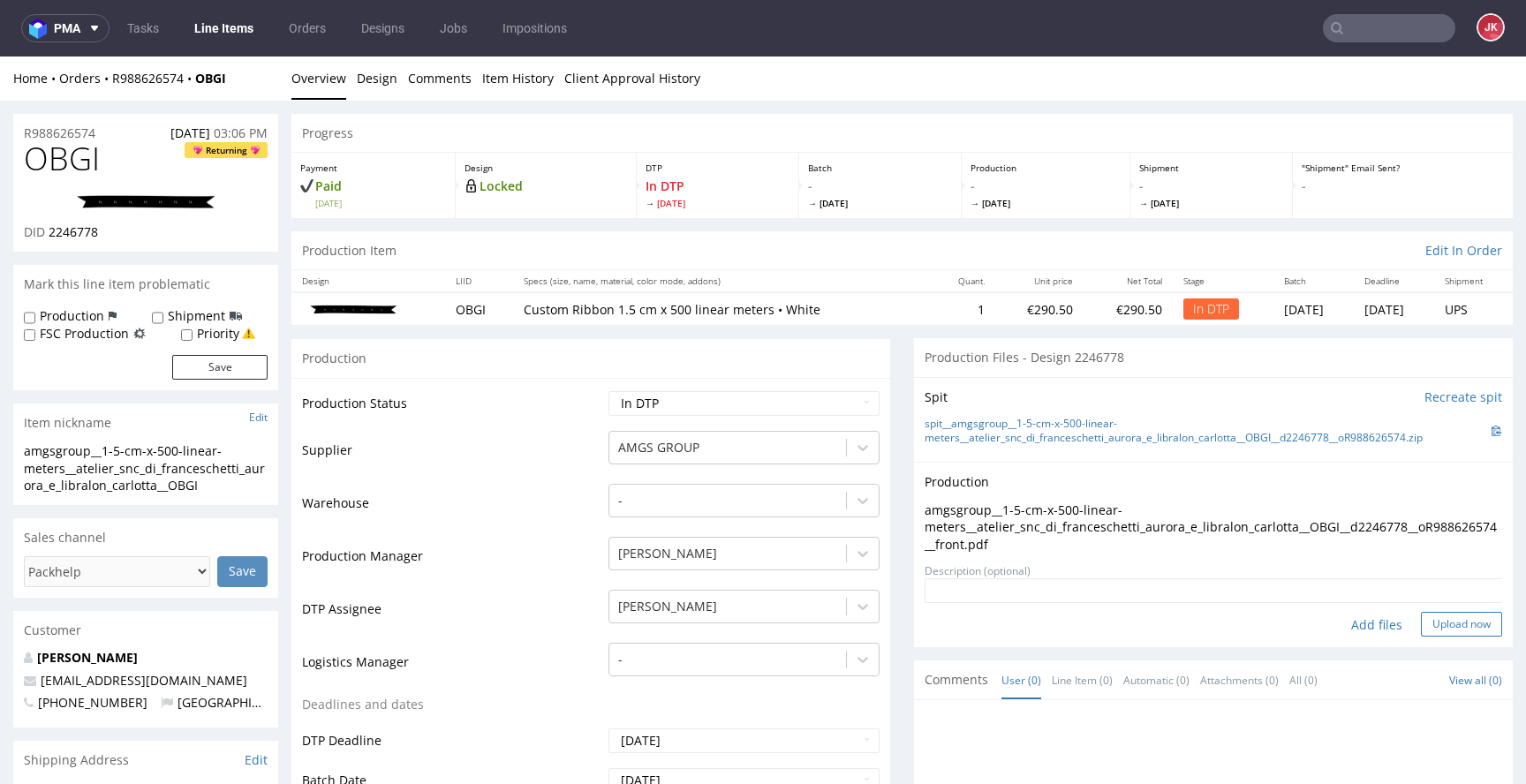
click at [1448, 619] on button "Upload now" at bounding box center [1461, 624] width 82 height 25
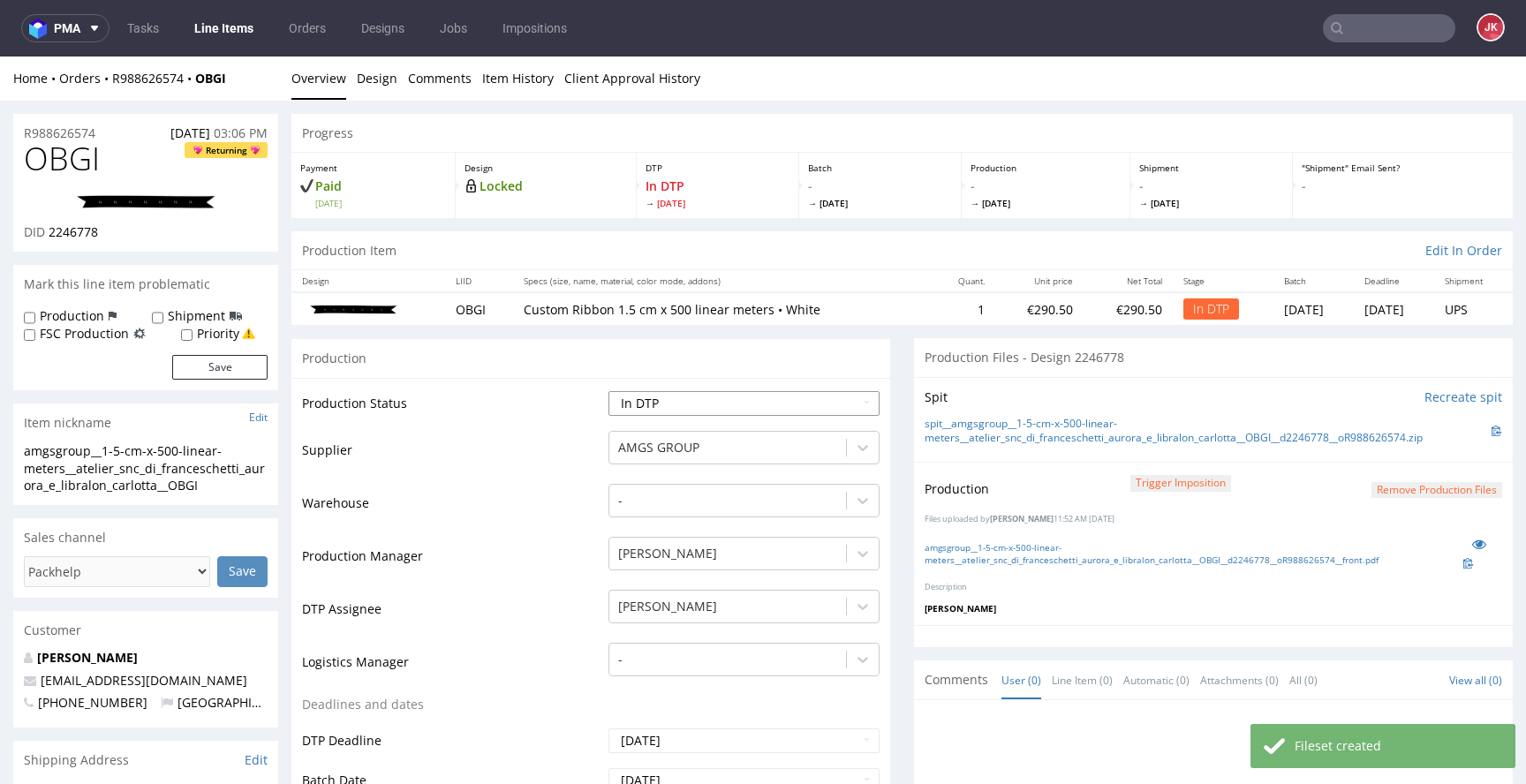
click at [772, 410] on select "Waiting for Artwork Waiting for Diecut Waiting for Mockup Waiting for DTP Waiti…" at bounding box center [745, 403] width 272 height 25
select select "dtp_production_ready"
click at [609, 392] on select "Waiting for Artwork Waiting for Diecut Waiting for Mockup Waiting for DTP Waiti…" at bounding box center [745, 403] width 272 height 25
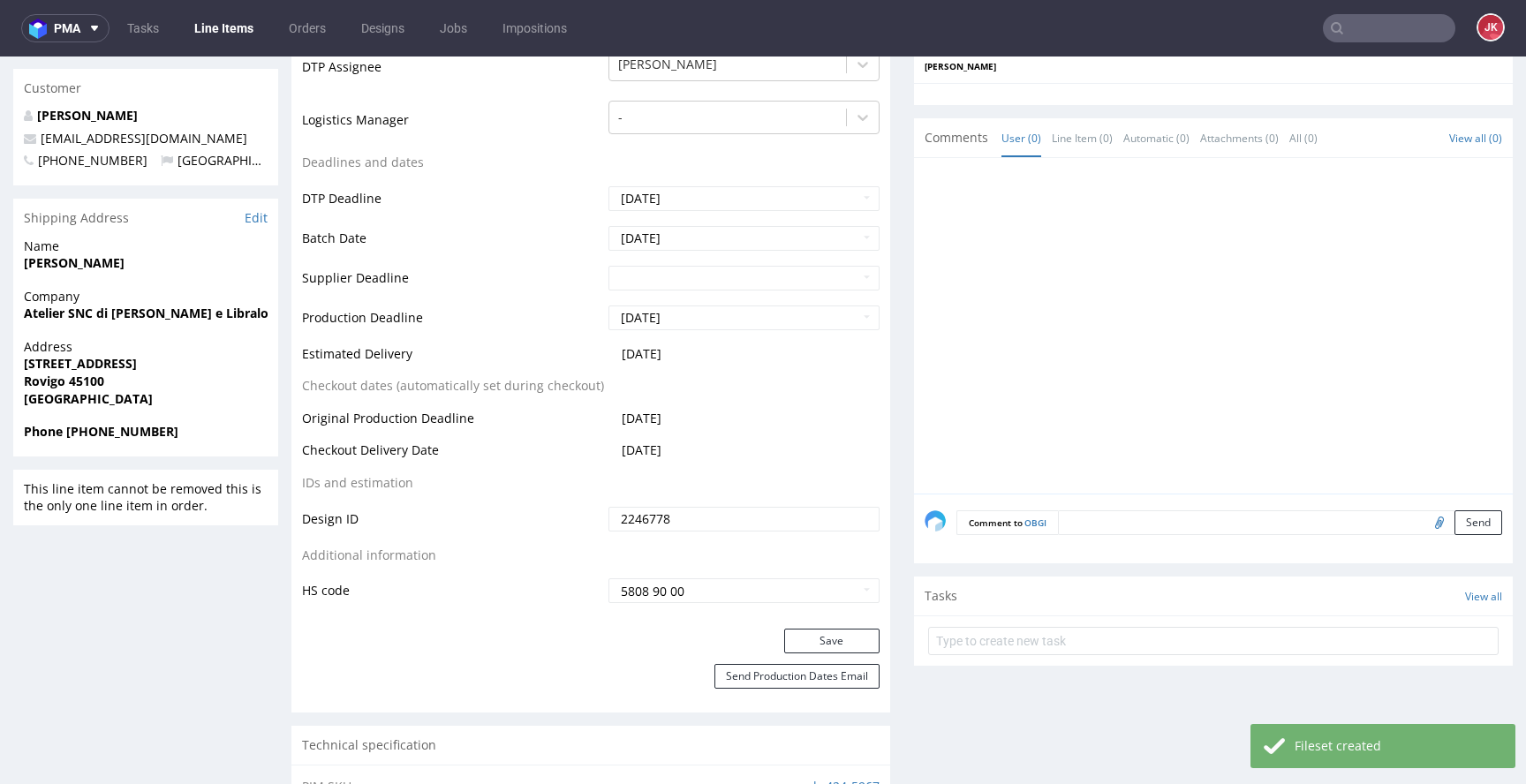
scroll to position [625, 0]
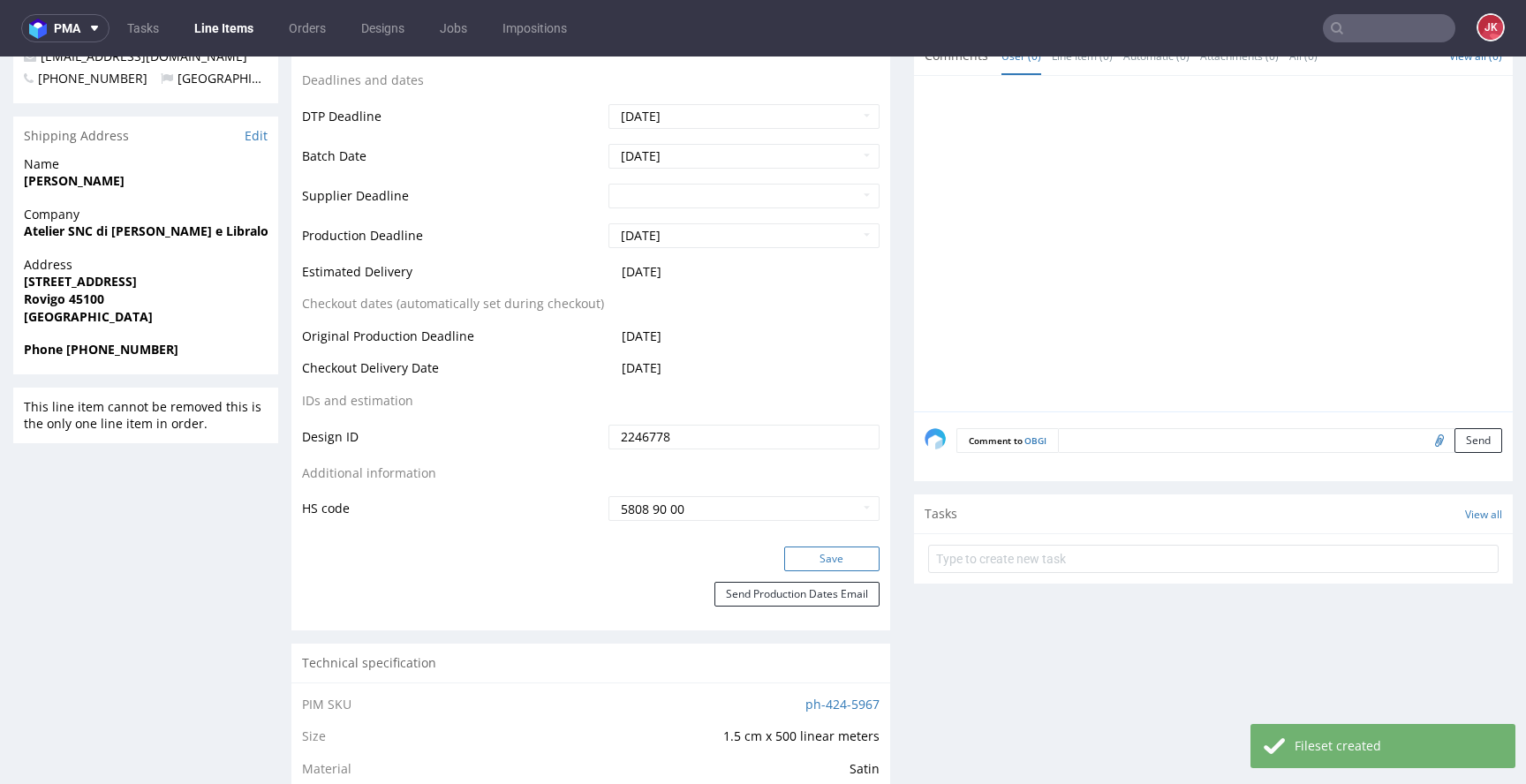
click at [824, 555] on button "Save" at bounding box center [831, 559] width 95 height 25
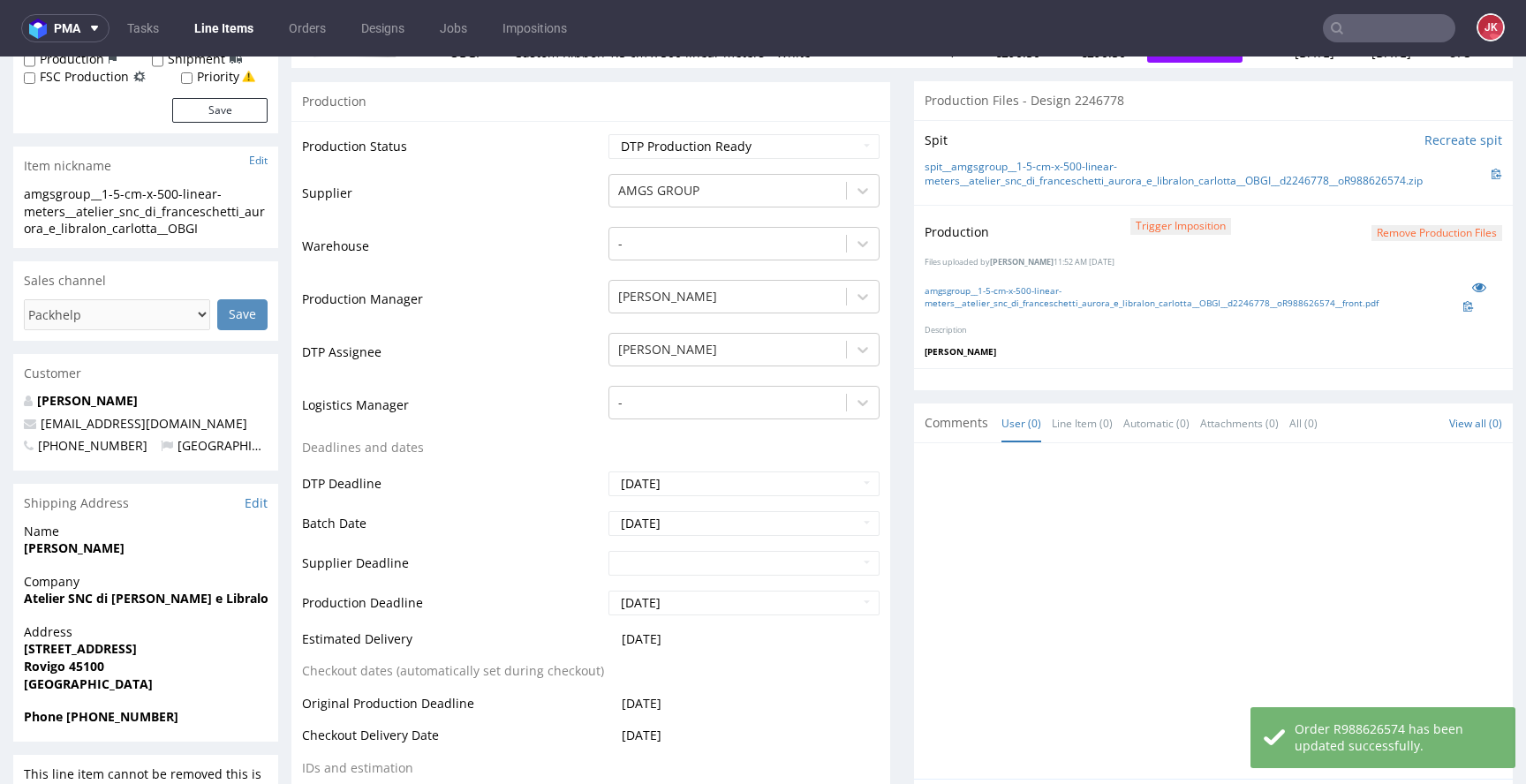
scroll to position [255, 0]
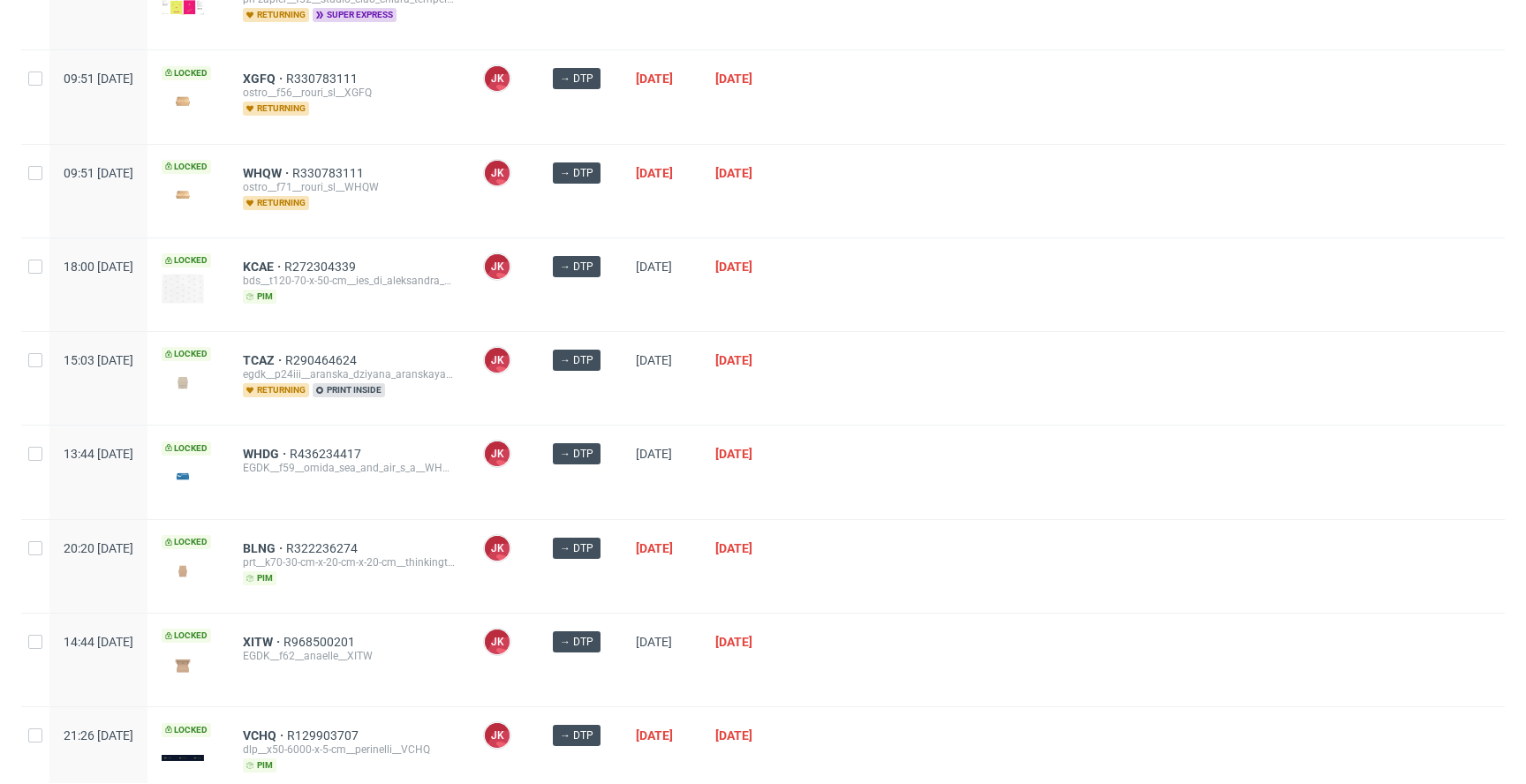
scroll to position [380, 0]
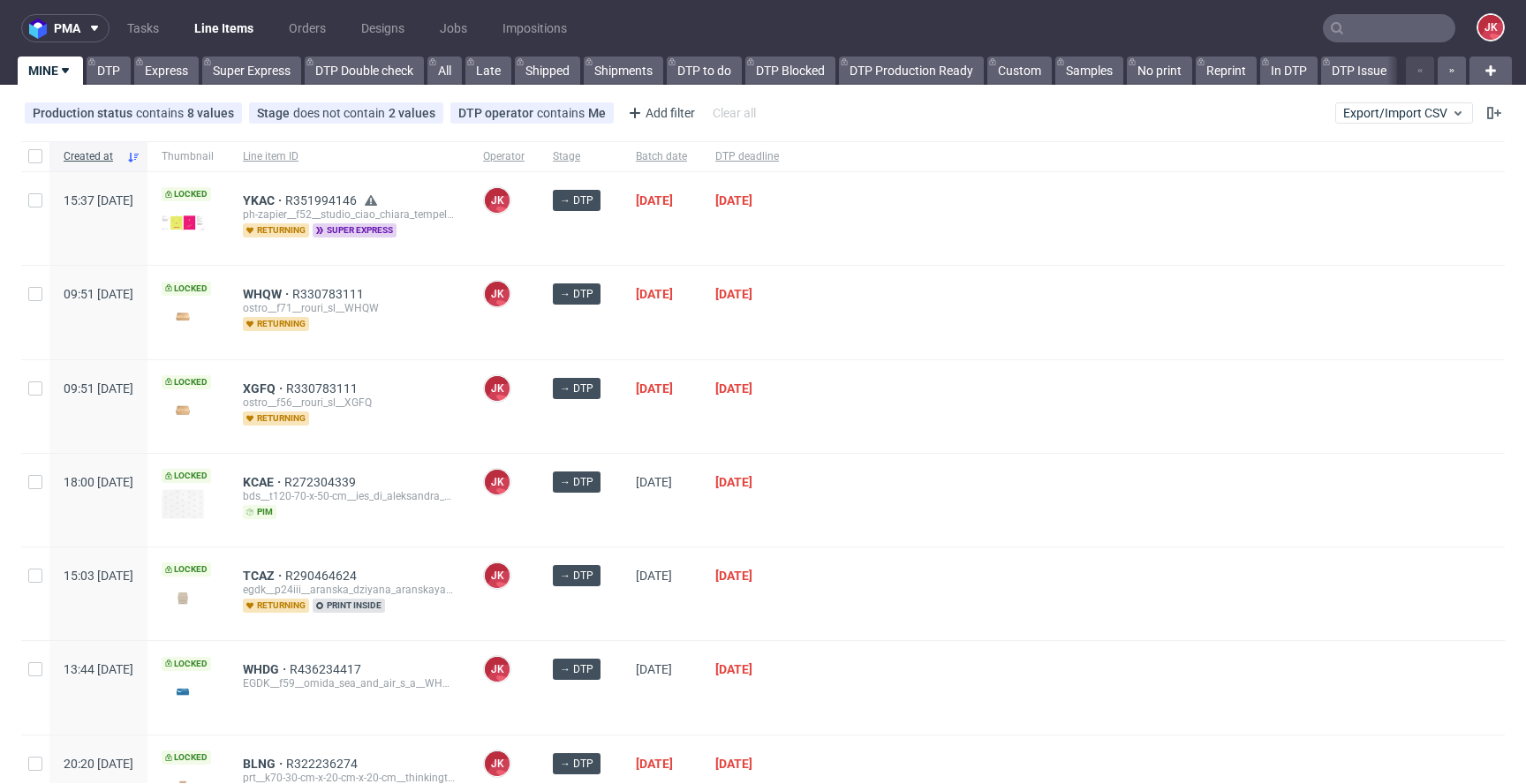
click at [622, 436] on div "→ DTP" at bounding box center [580, 406] width 83 height 92
click at [622, 431] on div "→ DTP" at bounding box center [580, 406] width 83 height 92
